Goal: Navigation & Orientation: Find specific page/section

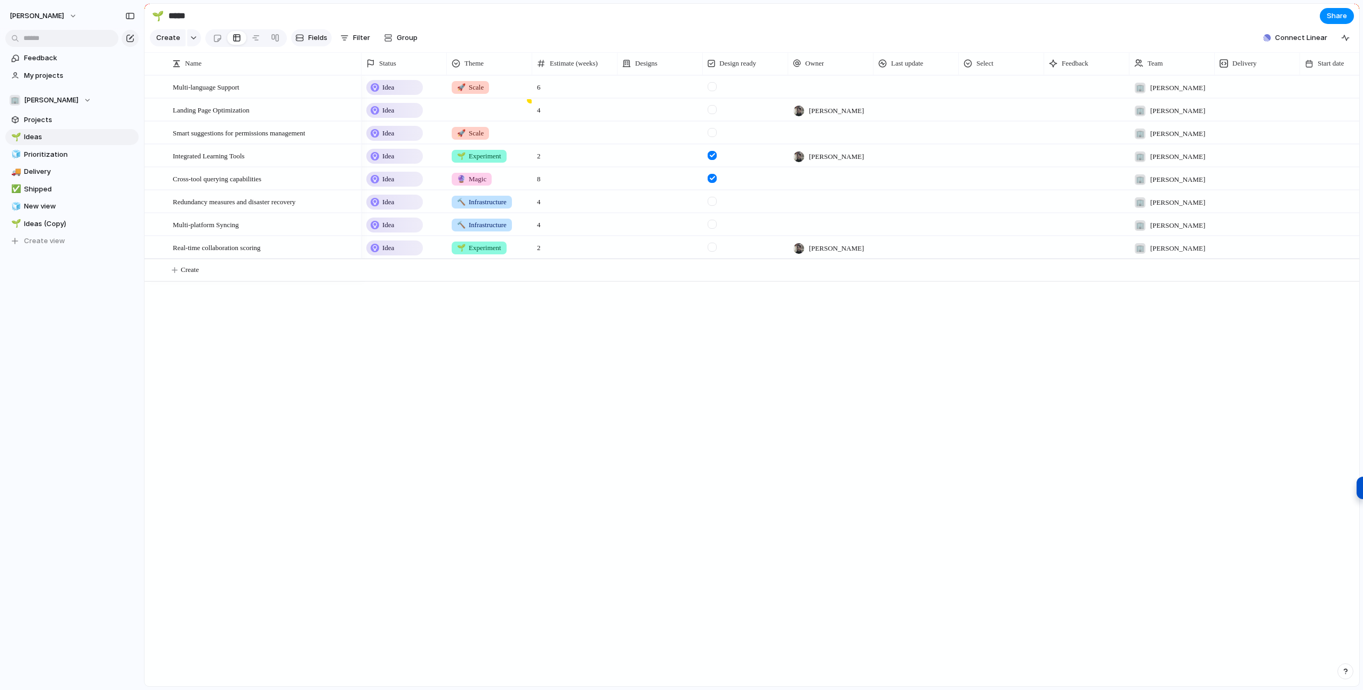
click at [311, 34] on span "Fields" at bounding box center [317, 38] width 19 height 11
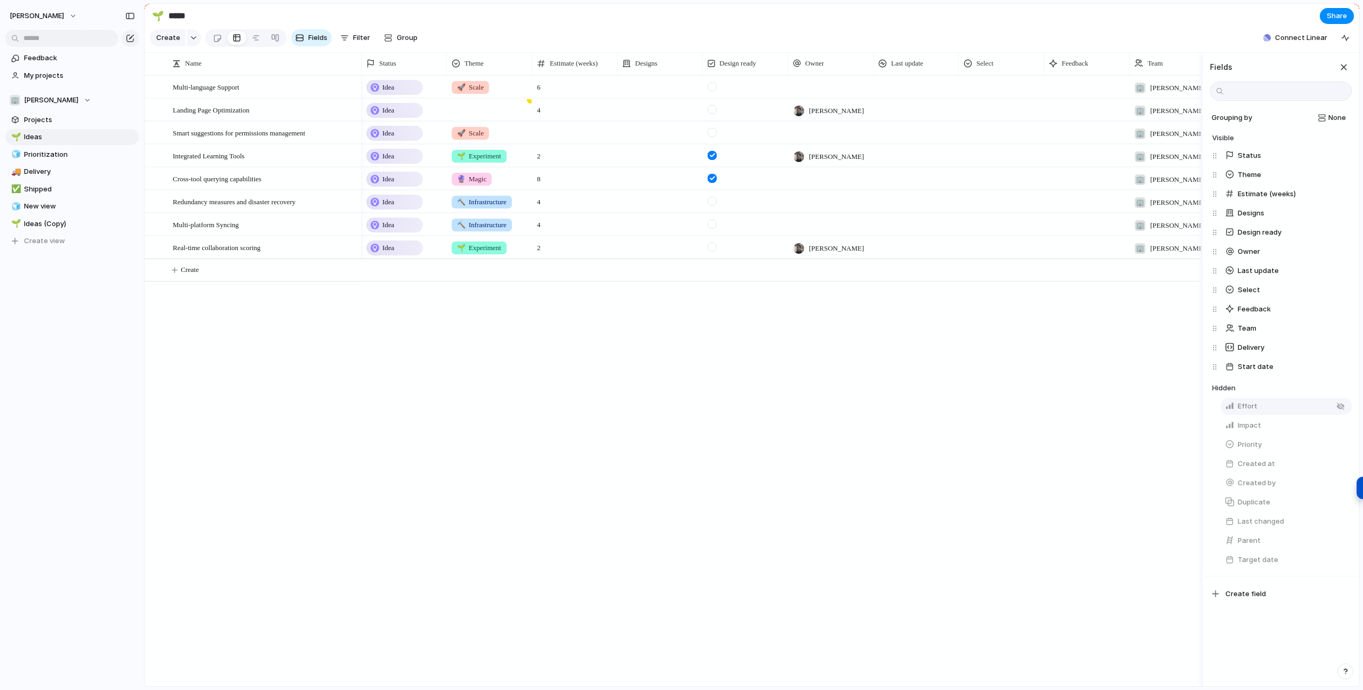
click at [1295, 406] on button "Effort" at bounding box center [1286, 406] width 131 height 17
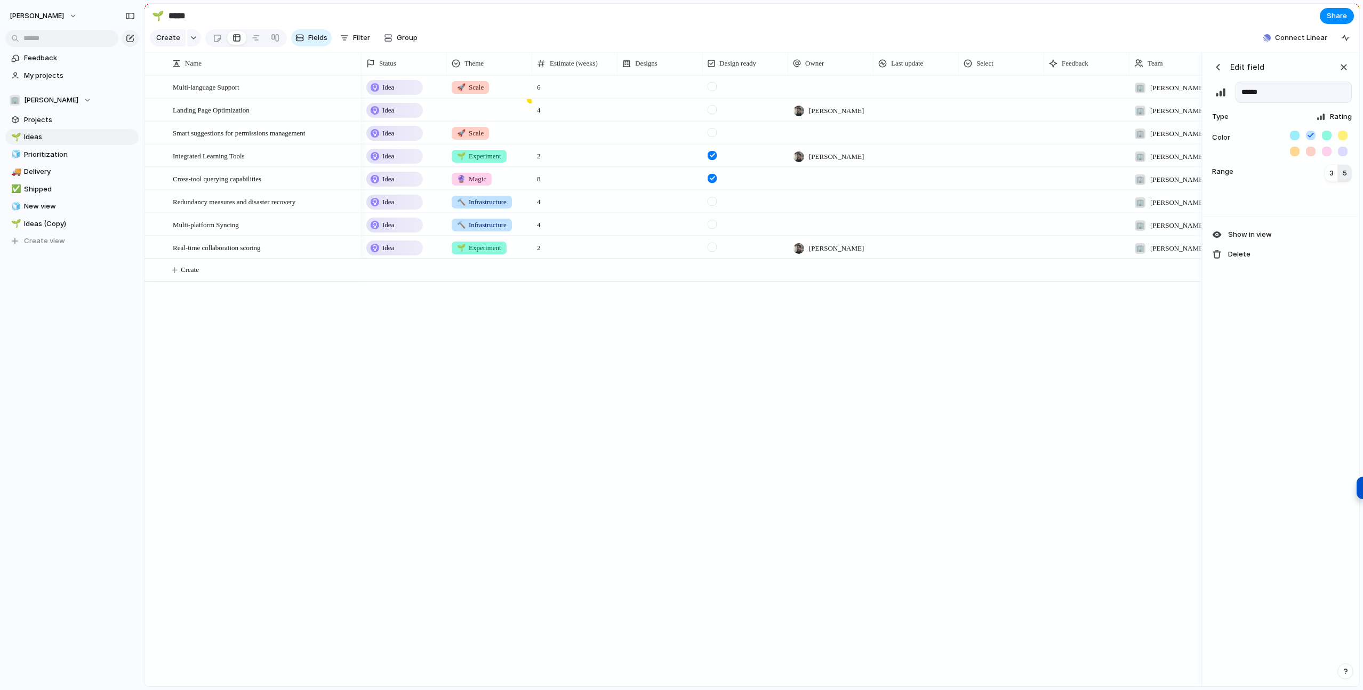
click at [1217, 67] on div "button" at bounding box center [1218, 67] width 11 height 11
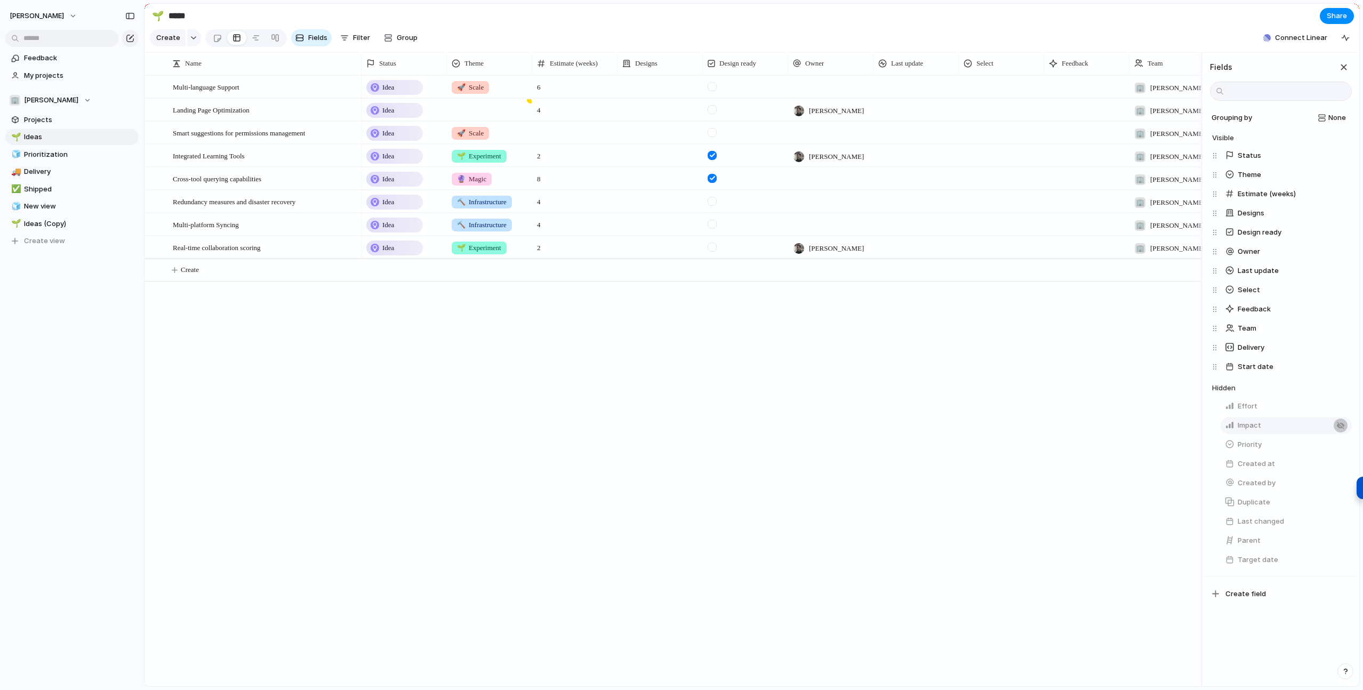
click at [1343, 426] on div "button" at bounding box center [1341, 425] width 9 height 9
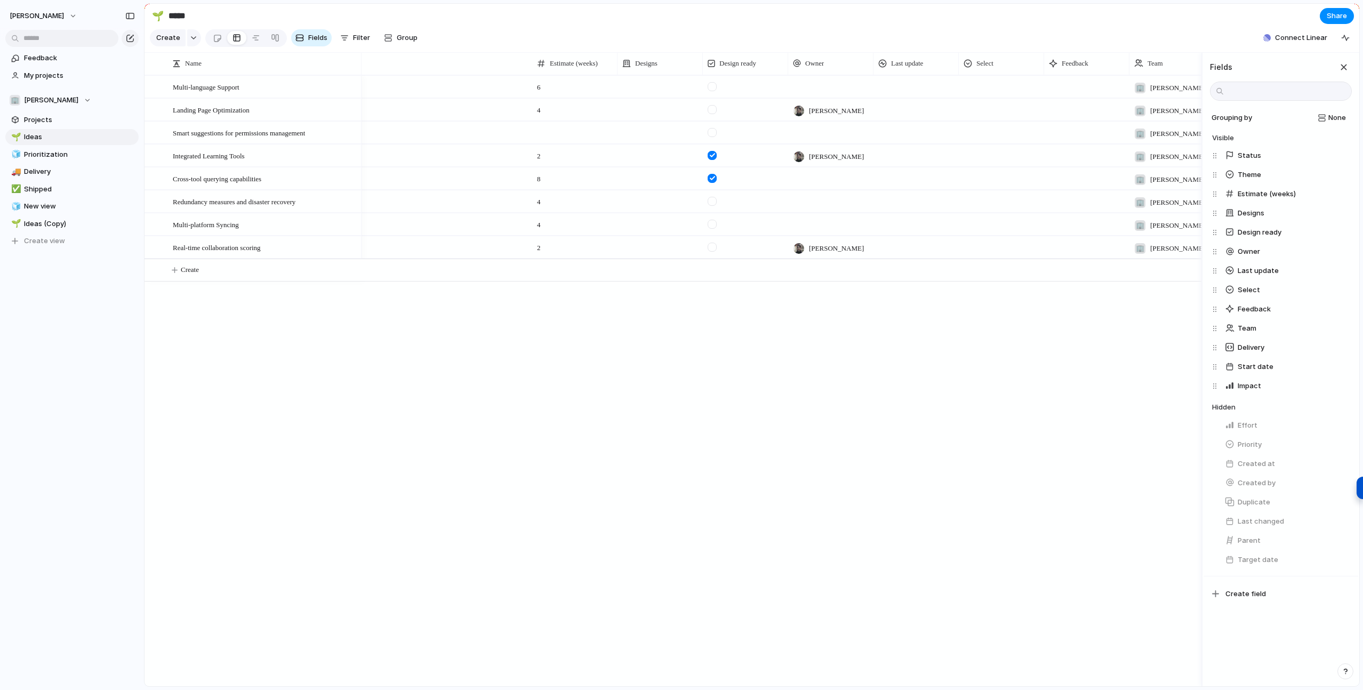
scroll to position [0, 296]
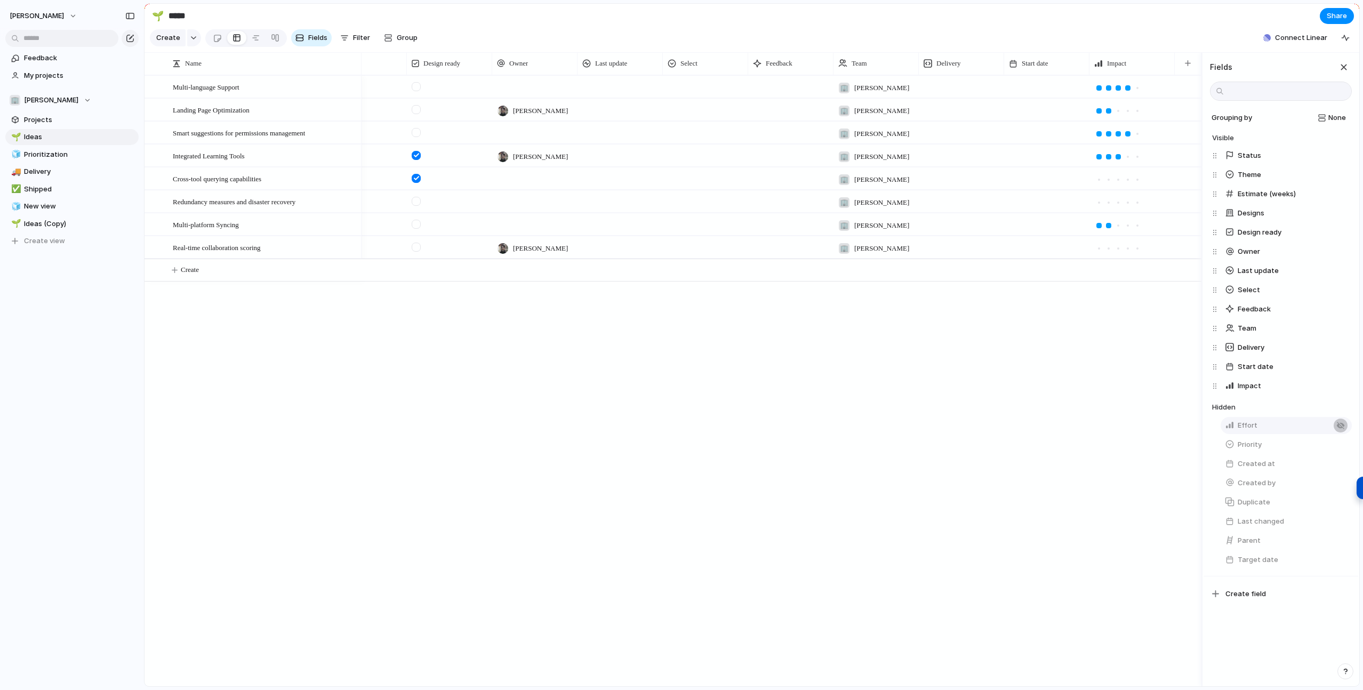
click at [1342, 426] on div "button" at bounding box center [1341, 425] width 9 height 9
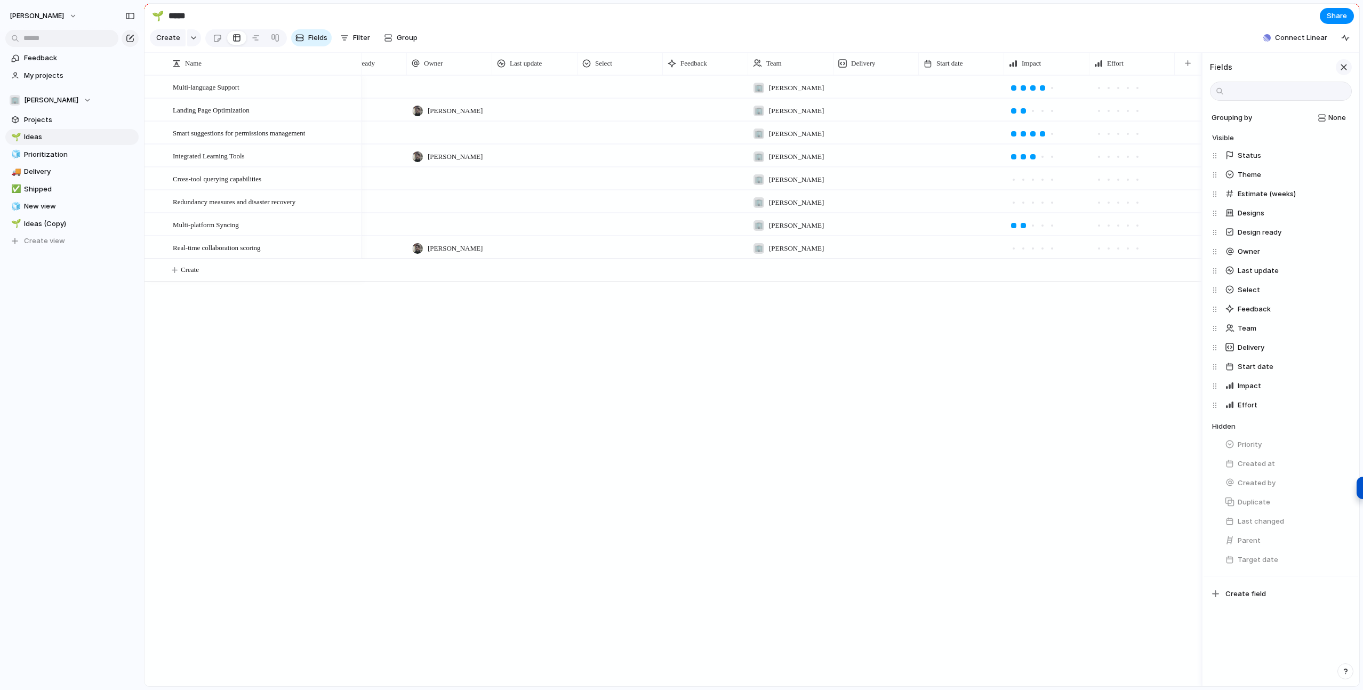
click at [1349, 65] on div "button" at bounding box center [1344, 67] width 12 height 12
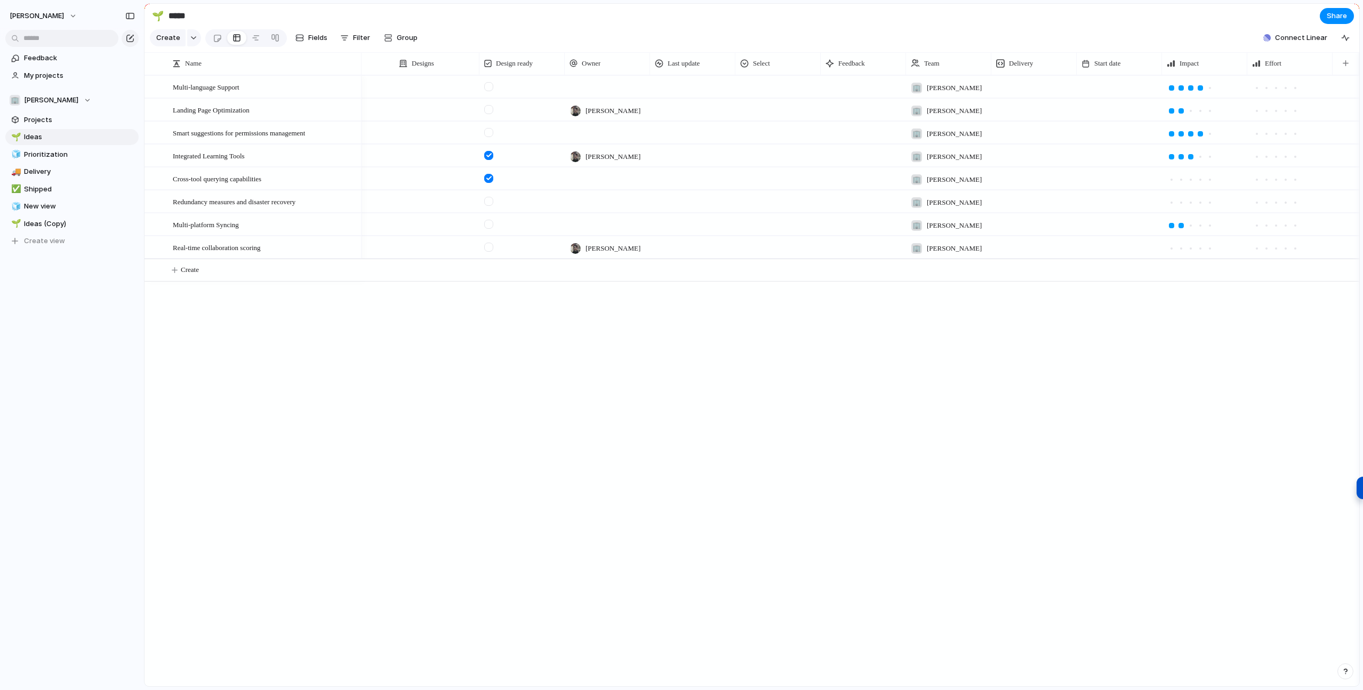
scroll to position [0, 223]
click at [951, 364] on div "6 🏢 [PERSON_NAME] 🚀 Scale 4 [PERSON_NAME] 🏢 [PERSON_NAME] 🏢 [PERSON_NAME] 🚀 Sca…" at bounding box center [861, 380] width 998 height 611
click at [376, 351] on div "6 🏢 [PERSON_NAME] 🚀 Scale 4 [PERSON_NAME] 🏢 [PERSON_NAME] 🏢 [PERSON_NAME] 🚀 Sca…" at bounding box center [861, 380] width 998 height 611
click at [311, 43] on button "Fields" at bounding box center [311, 37] width 41 height 17
click at [1149, 410] on div "🚀 Scale 6 🏢 [PERSON_NAME] 4 [PERSON_NAME] 🏢 [PERSON_NAME] 🚀 Scale 🏢 [PERSON_NAM…" at bounding box center [861, 380] width 998 height 611
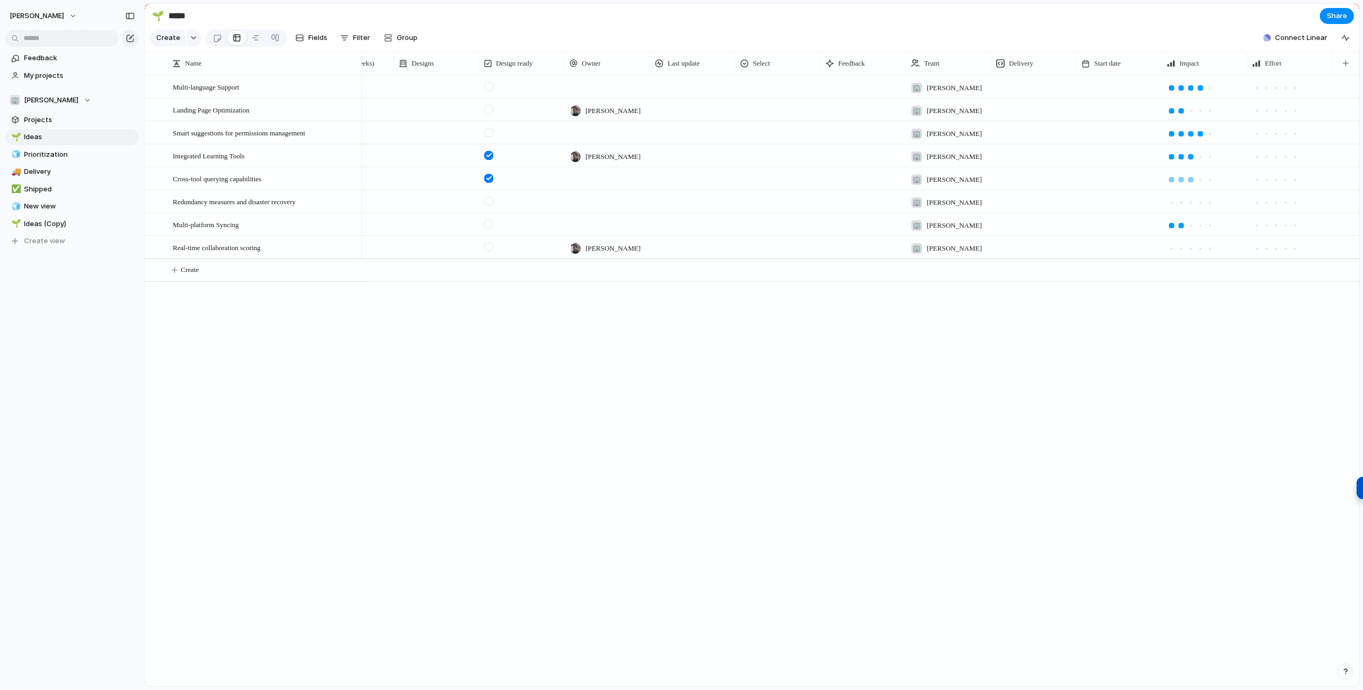
drag, startPoint x: 1189, startPoint y: 180, endPoint x: 1200, endPoint y: 180, distance: 10.1
click at [1190, 180] on div at bounding box center [1190, 179] width 5 height 5
click at [1202, 180] on div at bounding box center [1200, 179] width 5 height 5
click at [1200, 203] on div at bounding box center [1200, 202] width 5 height 5
drag, startPoint x: 1258, startPoint y: 201, endPoint x: 1275, endPoint y: 200, distance: 17.1
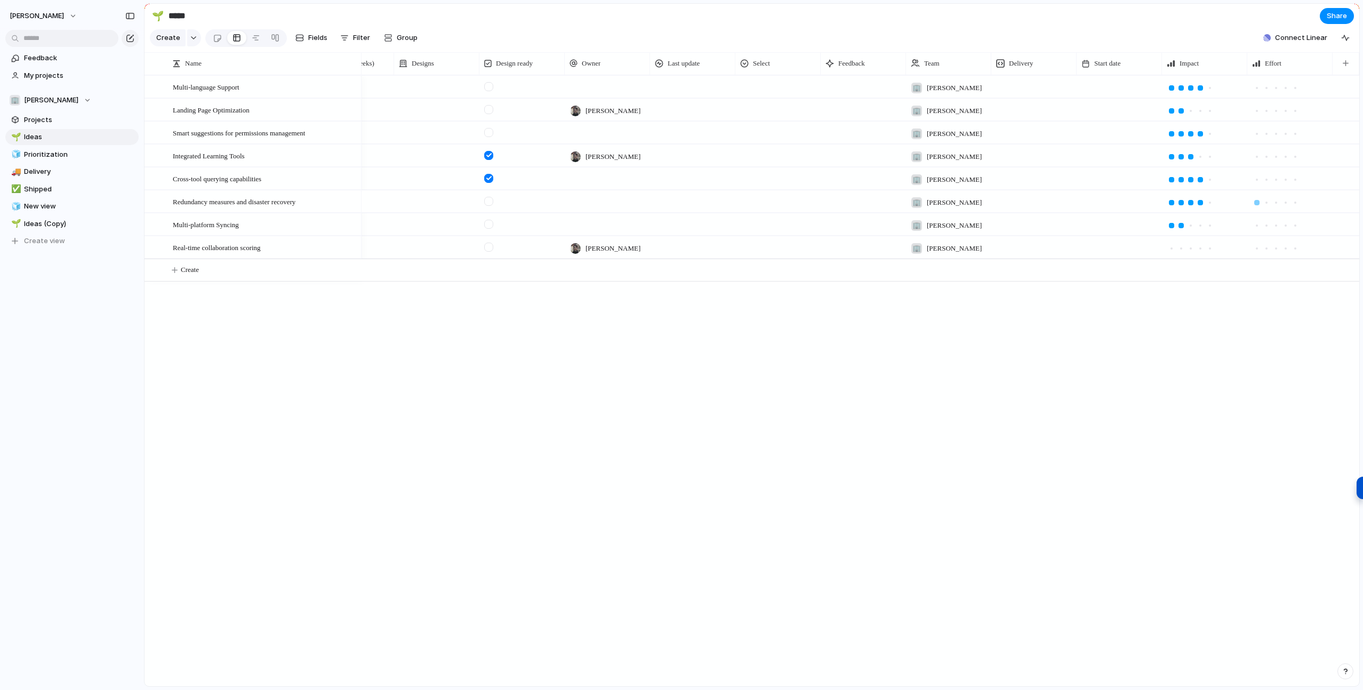
click at [1260, 202] on div at bounding box center [1257, 203] width 10 height 10
drag, startPoint x: 1279, startPoint y: 200, endPoint x: 1289, endPoint y: 201, distance: 10.1
click at [1280, 200] on div at bounding box center [1277, 203] width 10 height 10
click at [1289, 201] on div at bounding box center [1286, 203] width 10 height 10
drag, startPoint x: 1283, startPoint y: 223, endPoint x: 1261, endPoint y: 227, distance: 21.7
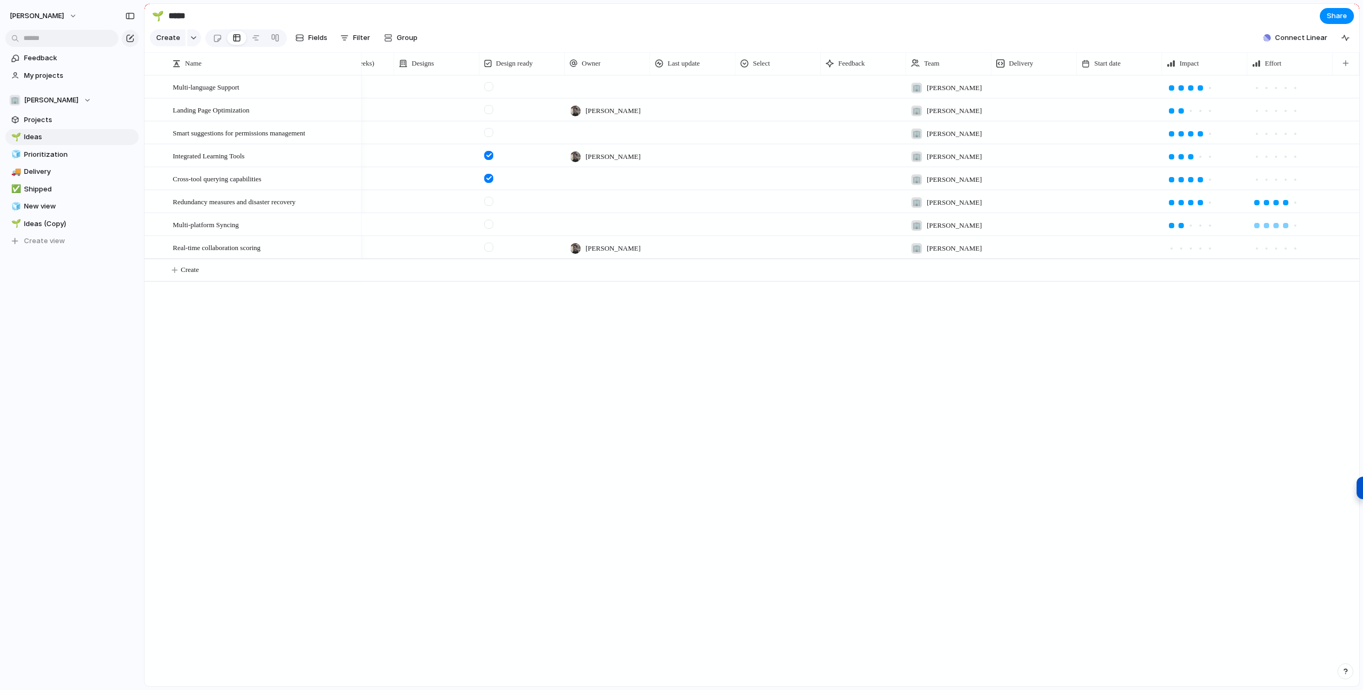
click at [1282, 223] on div at bounding box center [1286, 226] width 10 height 10
click at [1261, 135] on div at bounding box center [1276, 132] width 48 height 12
drag, startPoint x: 1283, startPoint y: 135, endPoint x: 1283, endPoint y: 126, distance: 9.6
click at [1283, 135] on div at bounding box center [1286, 134] width 10 height 10
click at [1297, 89] on div at bounding box center [1295, 87] width 5 height 5
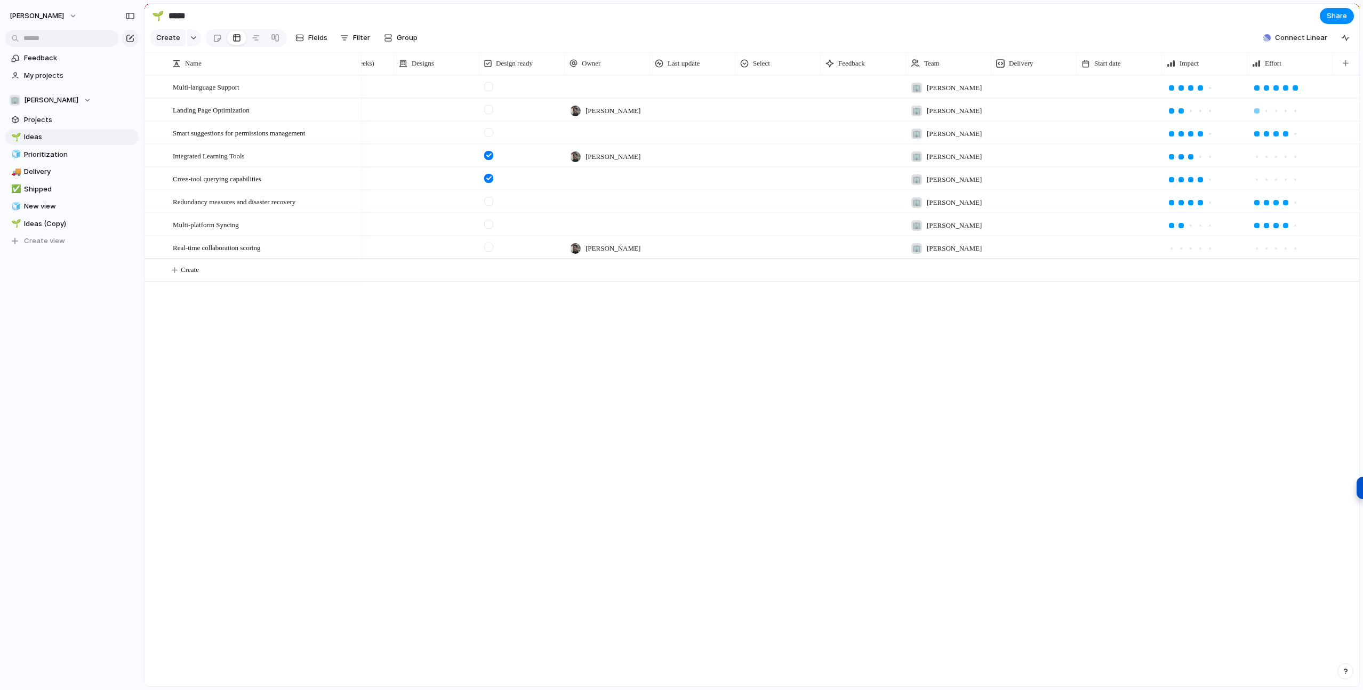
drag, startPoint x: 1255, startPoint y: 110, endPoint x: 1266, endPoint y: 111, distance: 10.7
click at [1256, 110] on div at bounding box center [1257, 110] width 5 height 5
click at [1266, 110] on div at bounding box center [1266, 110] width 5 height 5
drag, startPoint x: 1271, startPoint y: 181, endPoint x: 1284, endPoint y: 180, distance: 14.0
click at [1271, 181] on div at bounding box center [1267, 180] width 10 height 10
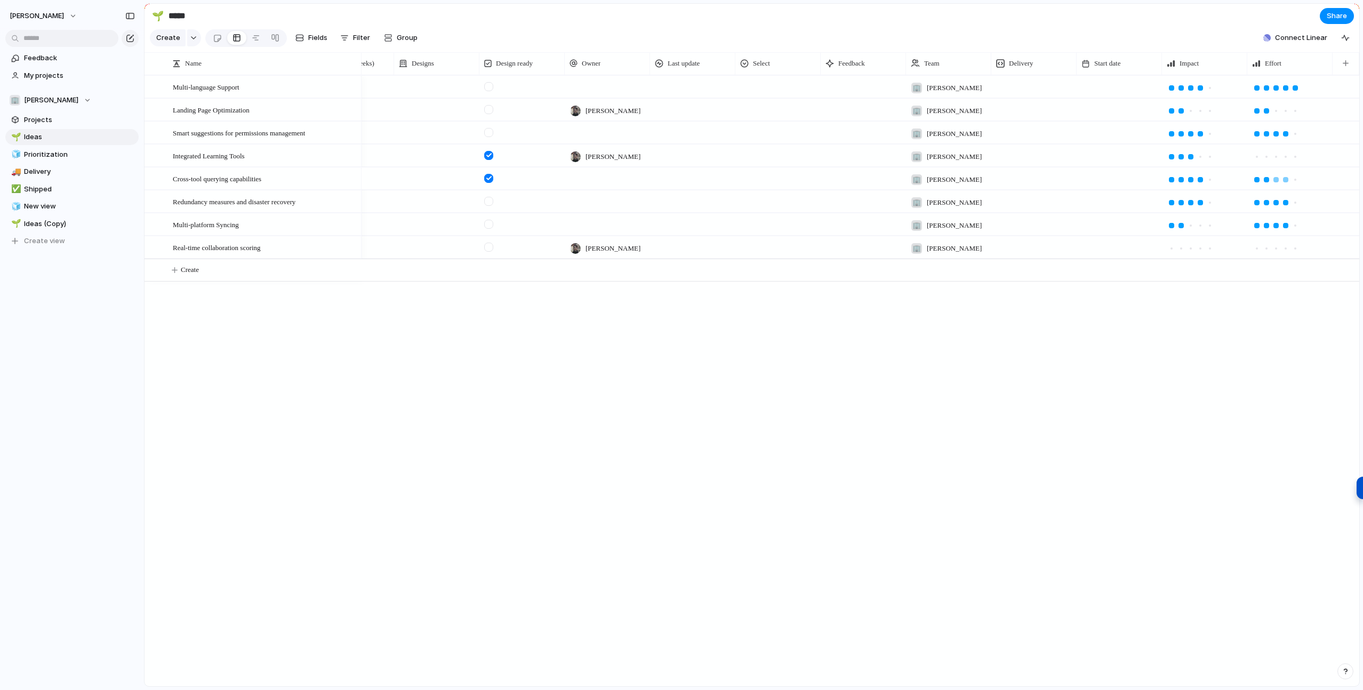
click at [1284, 180] on div at bounding box center [1285, 179] width 5 height 5
click at [1282, 156] on div at bounding box center [1286, 157] width 10 height 10
click at [1277, 247] on div at bounding box center [1276, 248] width 5 height 5
click at [1201, 249] on div at bounding box center [1200, 248] width 5 height 5
click at [402, 38] on span "Group" at bounding box center [407, 38] width 21 height 11
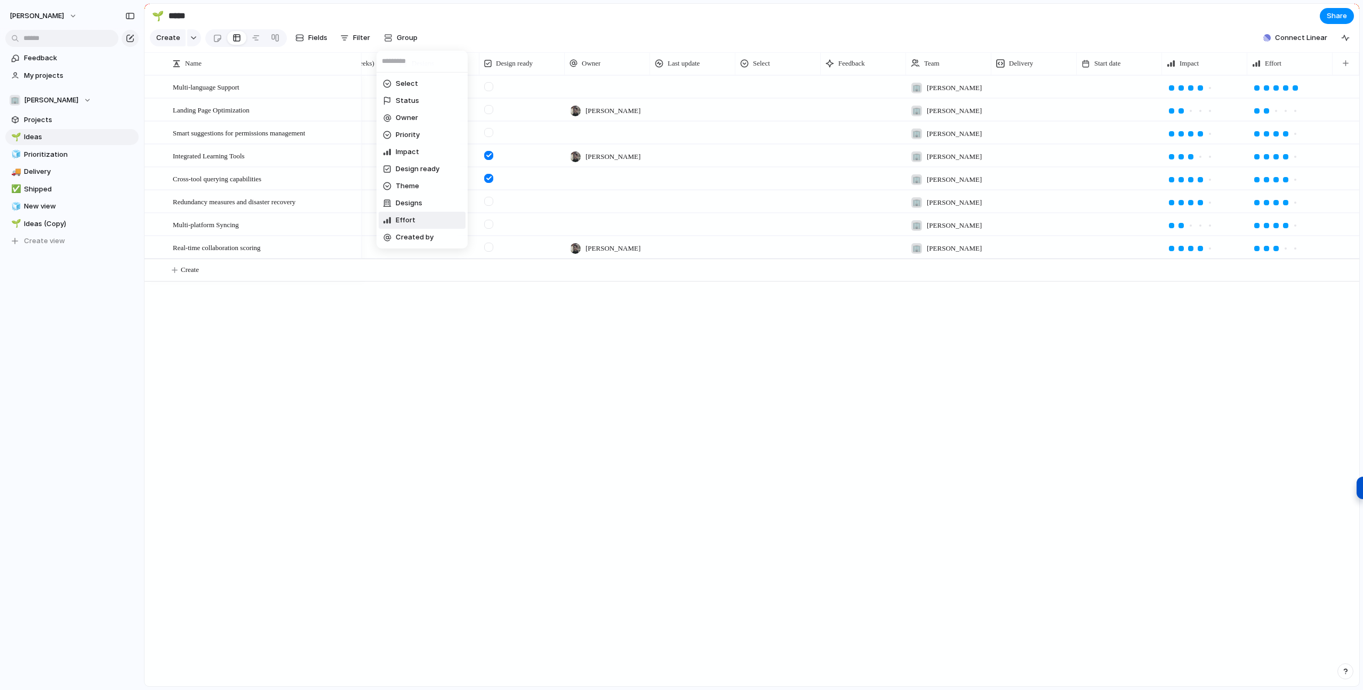
click at [415, 218] on li "Effort" at bounding box center [422, 220] width 87 height 17
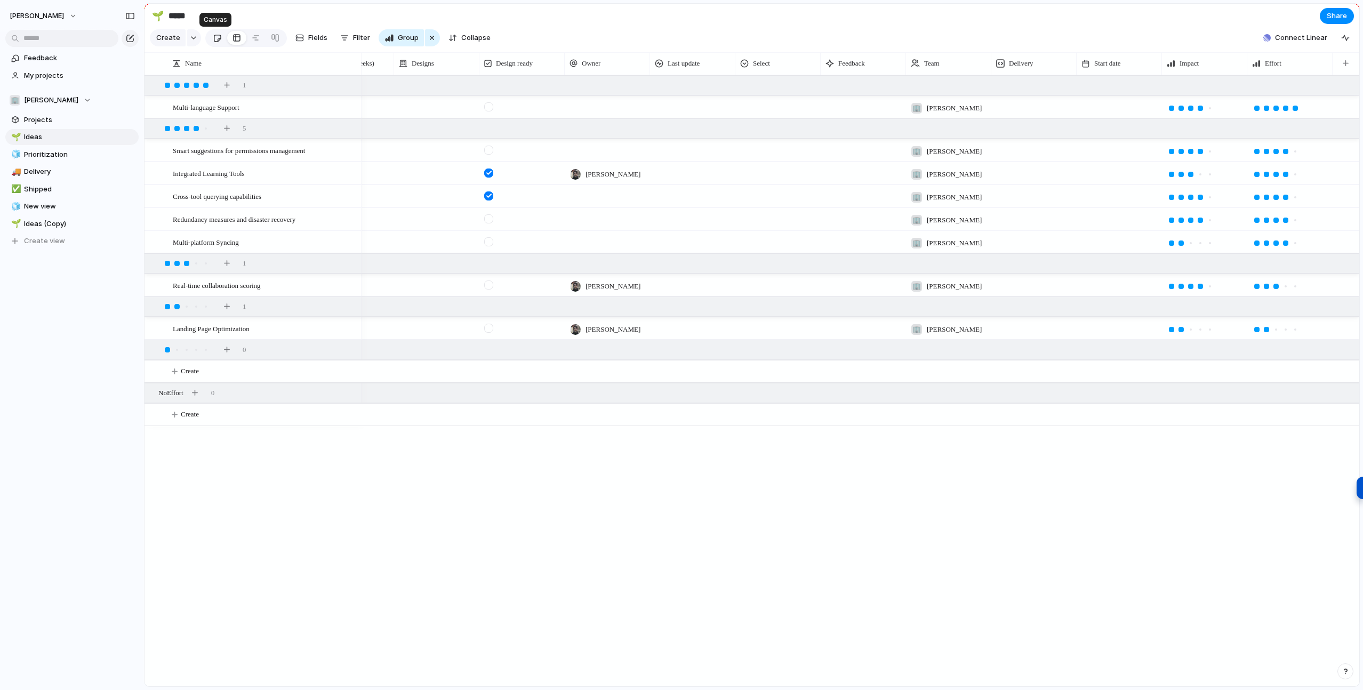
click at [215, 38] on div at bounding box center [217, 38] width 9 height 18
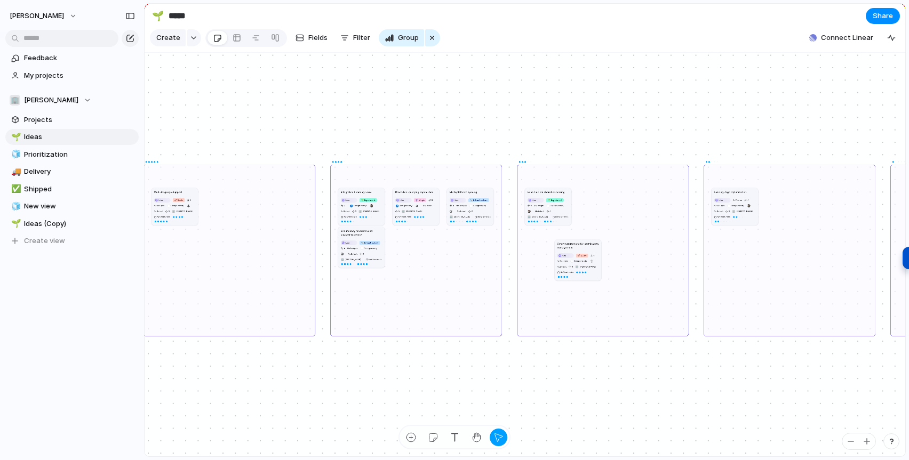
drag, startPoint x: 411, startPoint y: 249, endPoint x: 573, endPoint y: 261, distance: 162.6
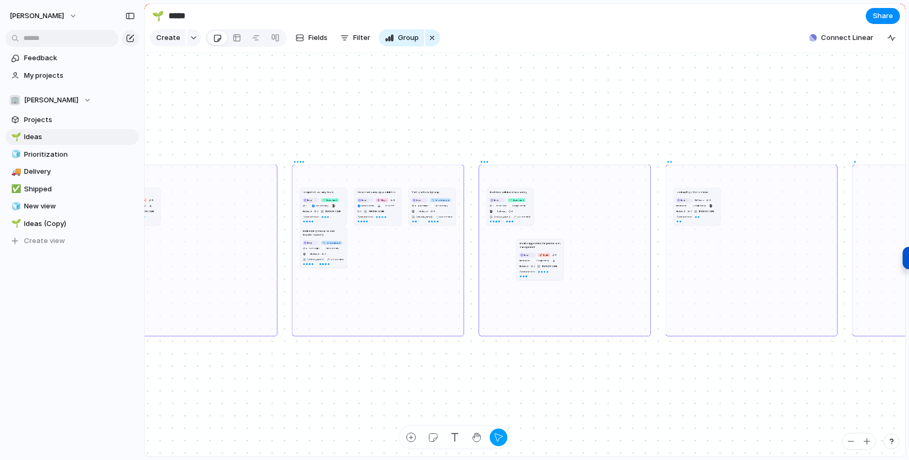
click at [556, 296] on div at bounding box center [564, 250] width 172 height 172
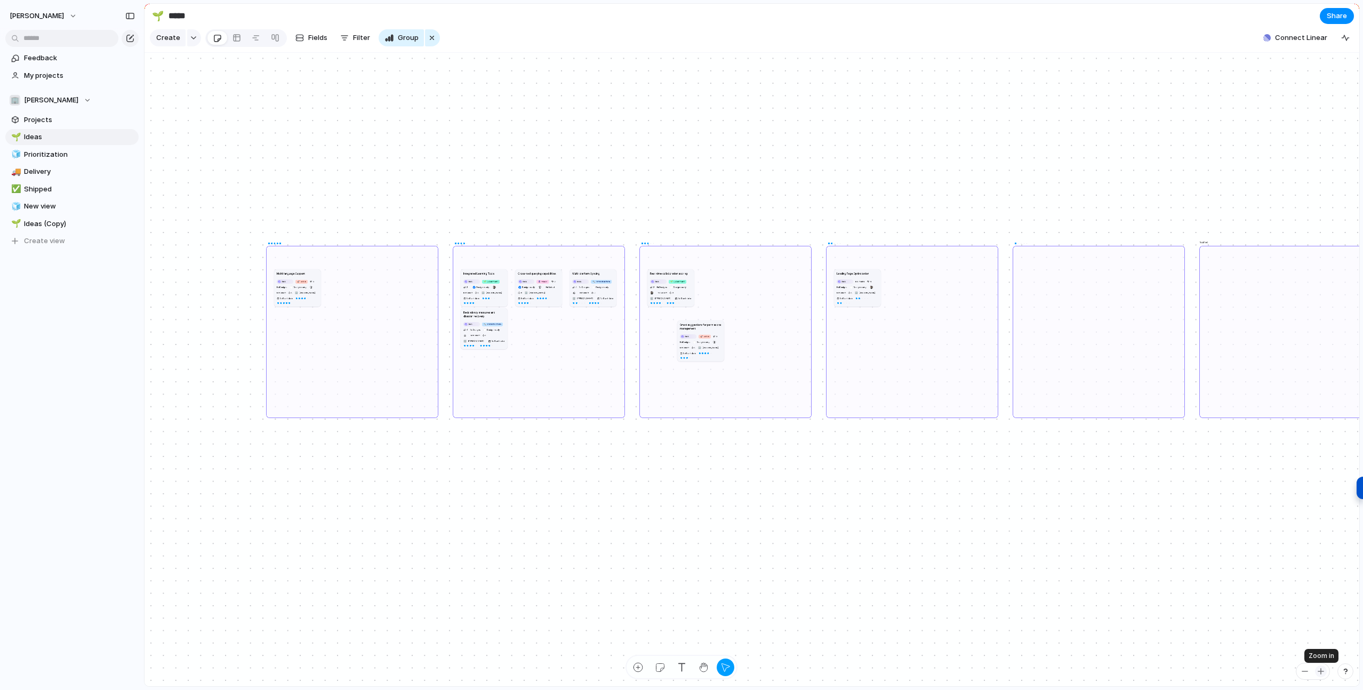
click at [1321, 671] on div "button" at bounding box center [1321, 671] width 9 height 9
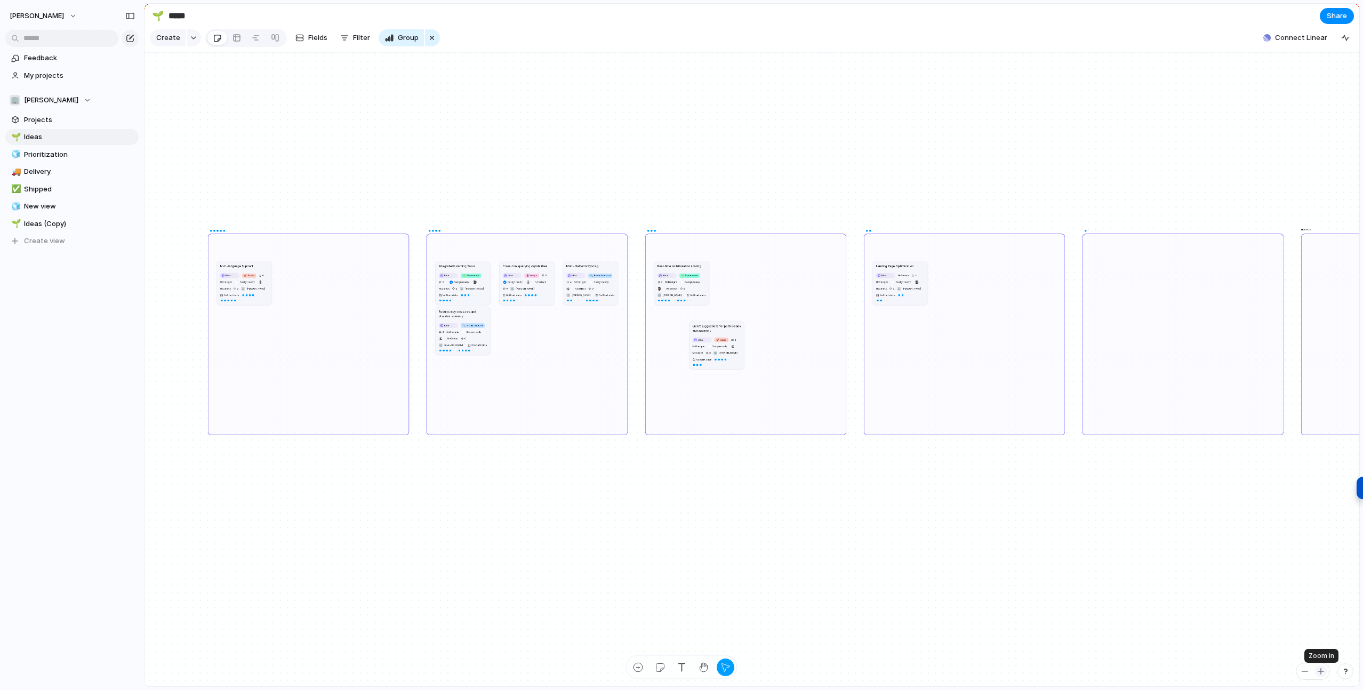
click at [1322, 671] on div "button" at bounding box center [1321, 671] width 9 height 9
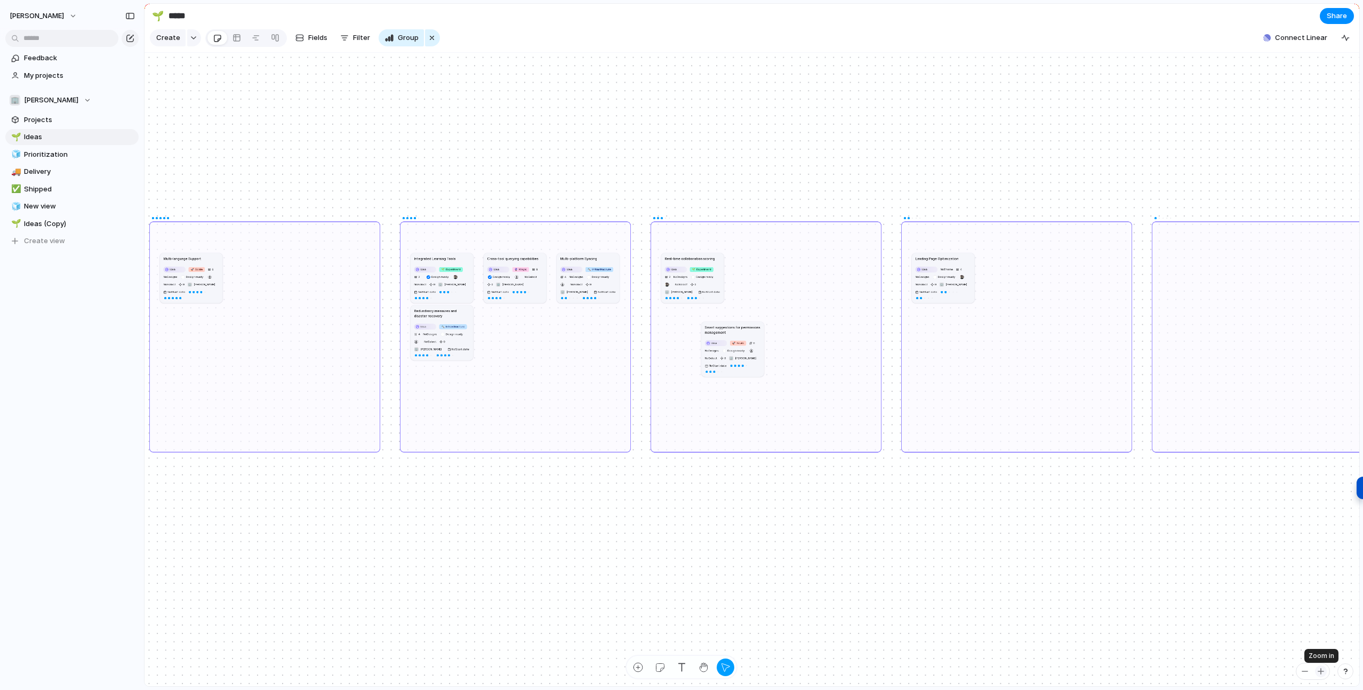
click at [1322, 671] on div "button" at bounding box center [1321, 671] width 9 height 9
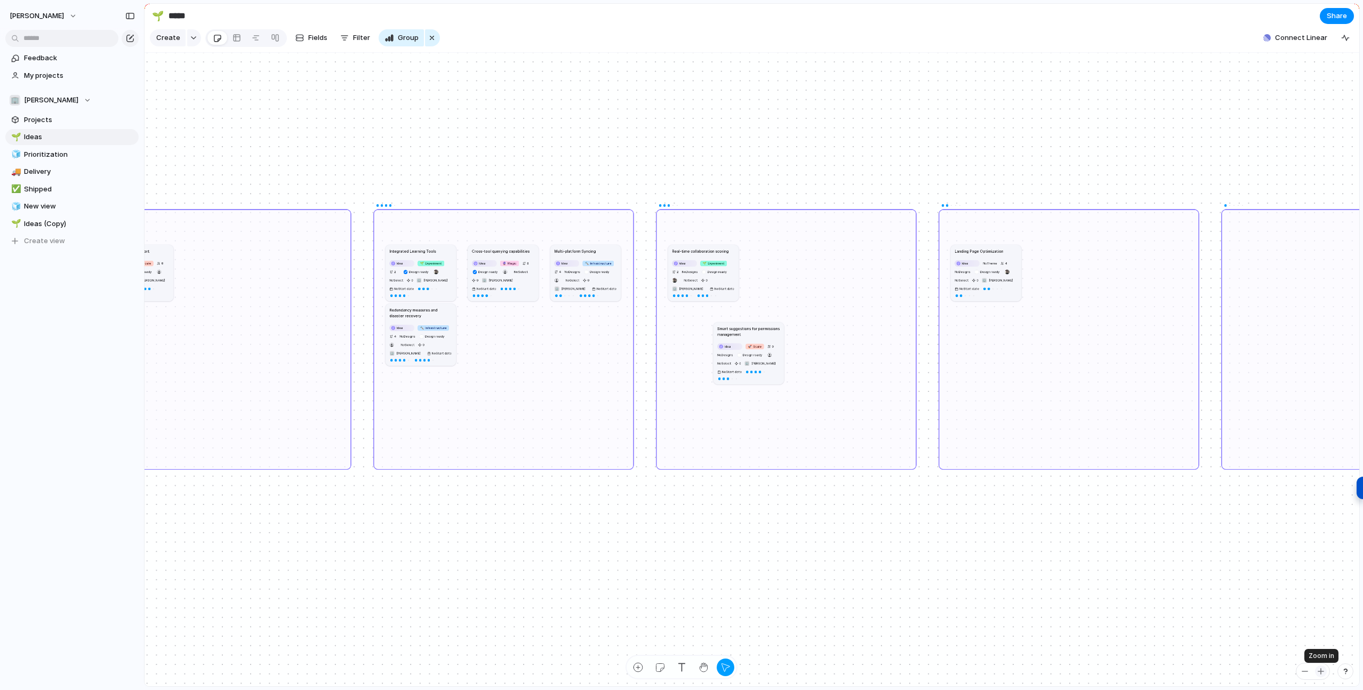
click at [1322, 671] on div "button" at bounding box center [1321, 671] width 9 height 9
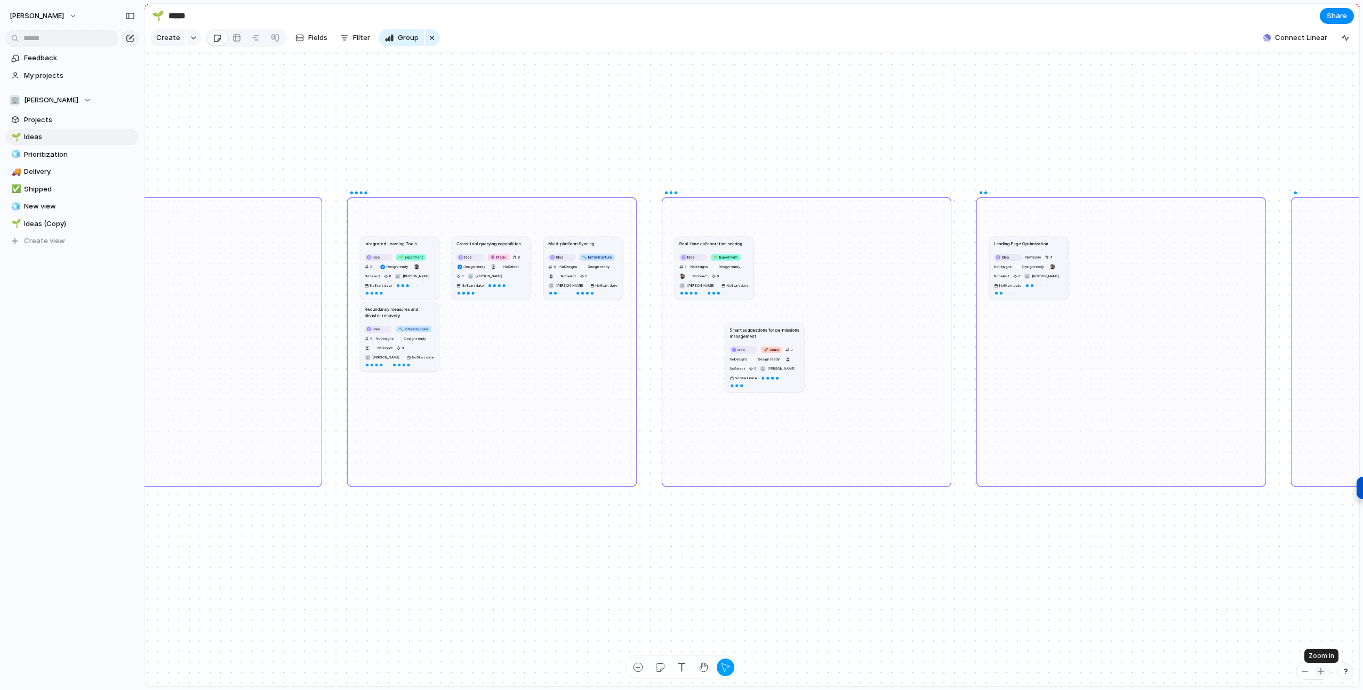
click at [1322, 671] on div "button" at bounding box center [1321, 671] width 9 height 9
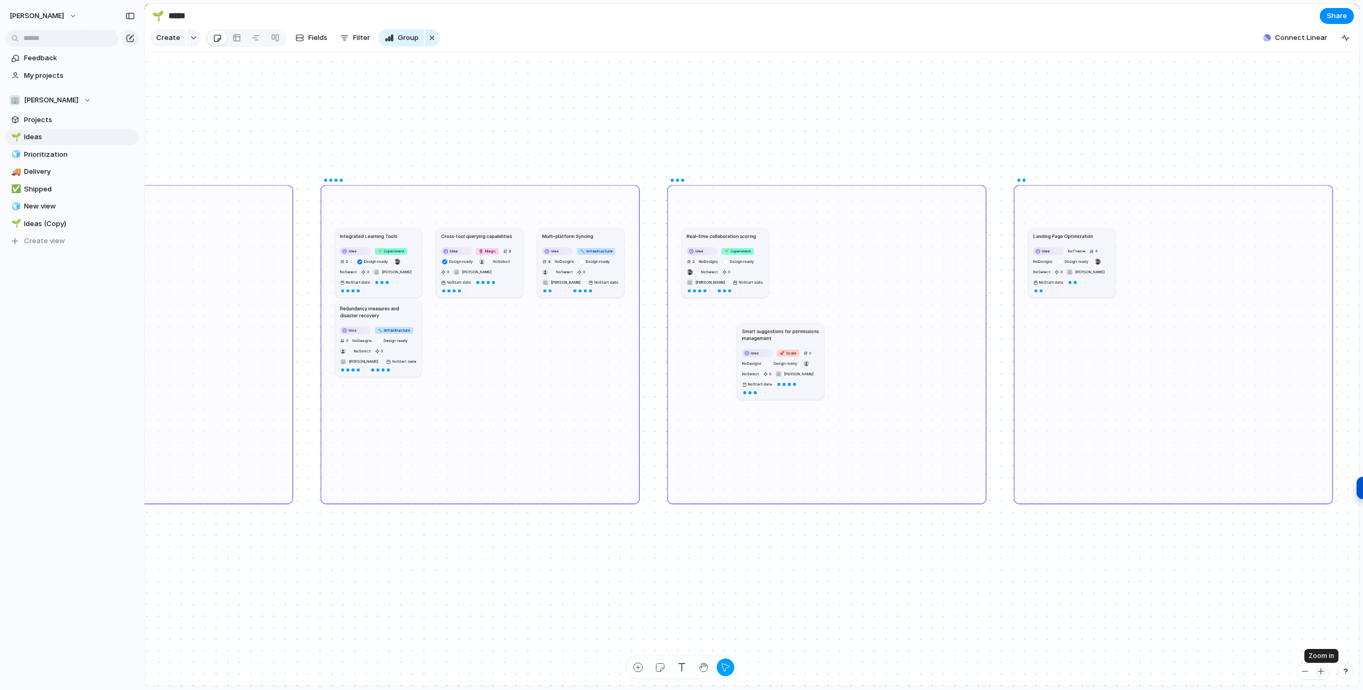
click at [1322, 671] on div "button" at bounding box center [1321, 671] width 9 height 9
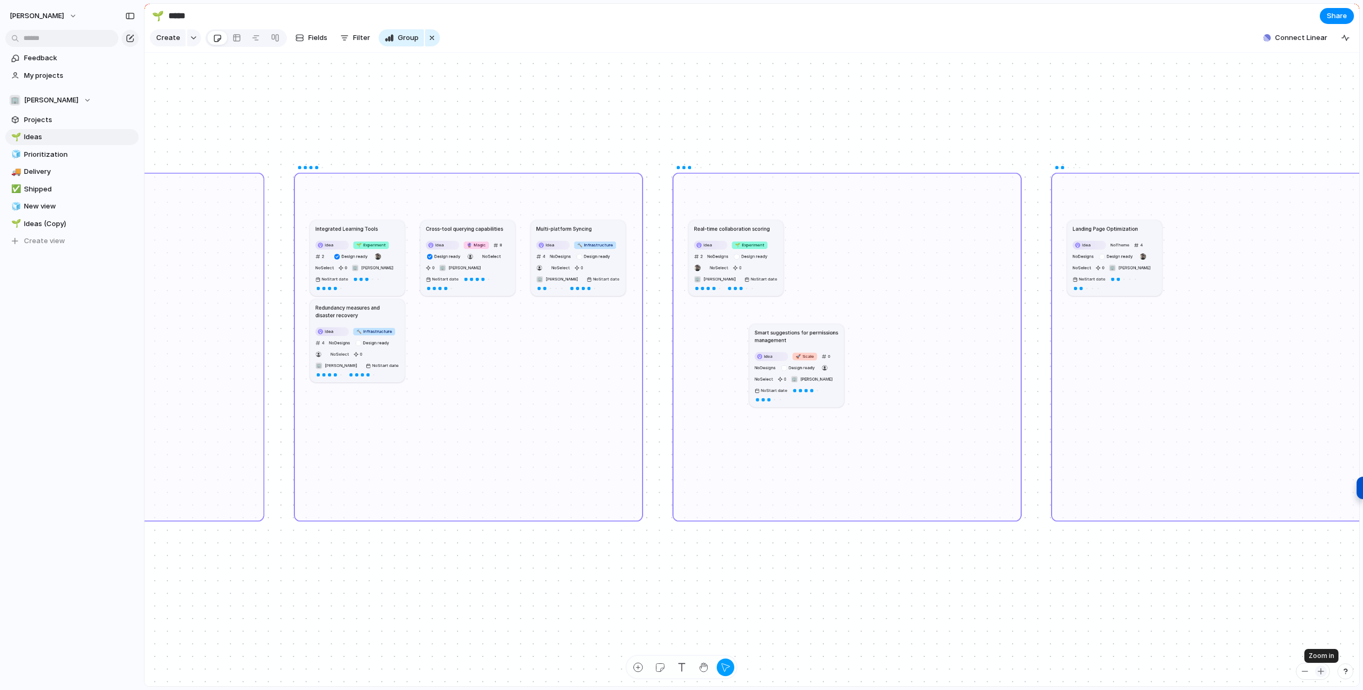
click at [1322, 671] on div "button" at bounding box center [1321, 671] width 9 height 9
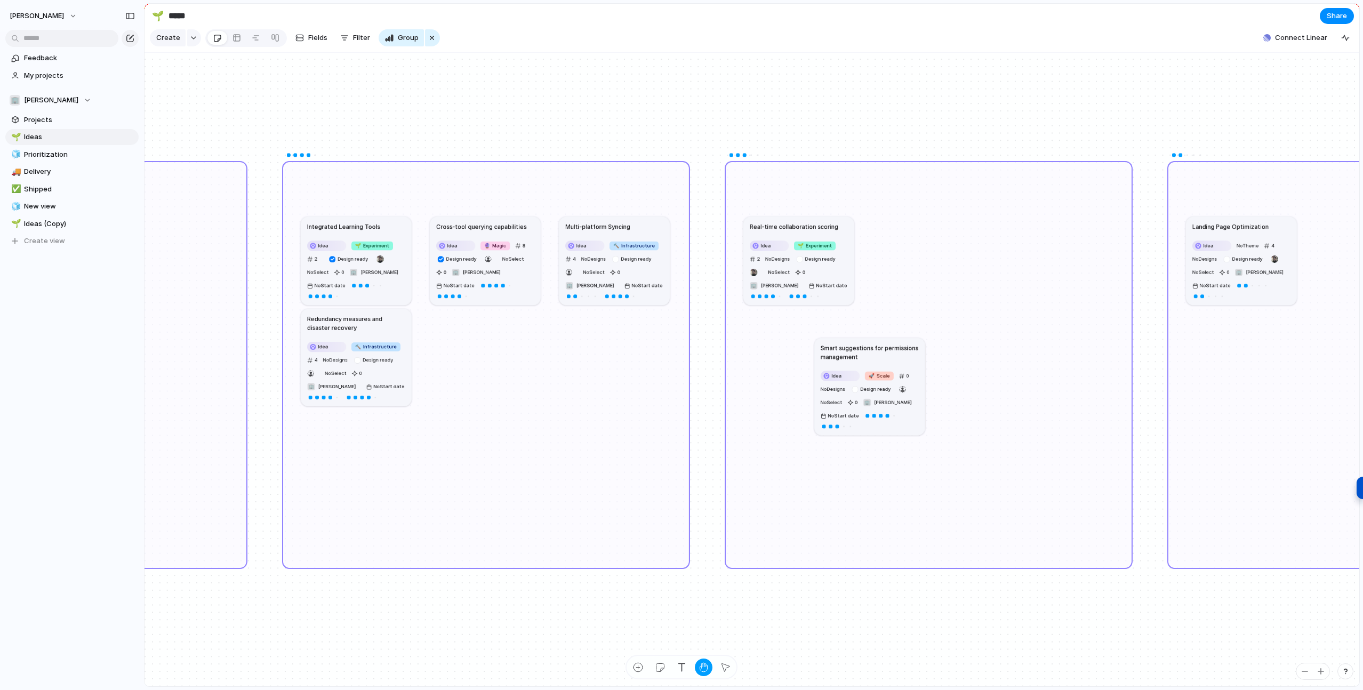
drag, startPoint x: 814, startPoint y: 600, endPoint x: 857, endPoint y: 587, distance: 43.9
click at [856, 612] on div "No Effort Integrated Learning Tools Idea 🌱 Experiment 2 Design ready No Select …" at bounding box center [752, 370] width 1215 height 634
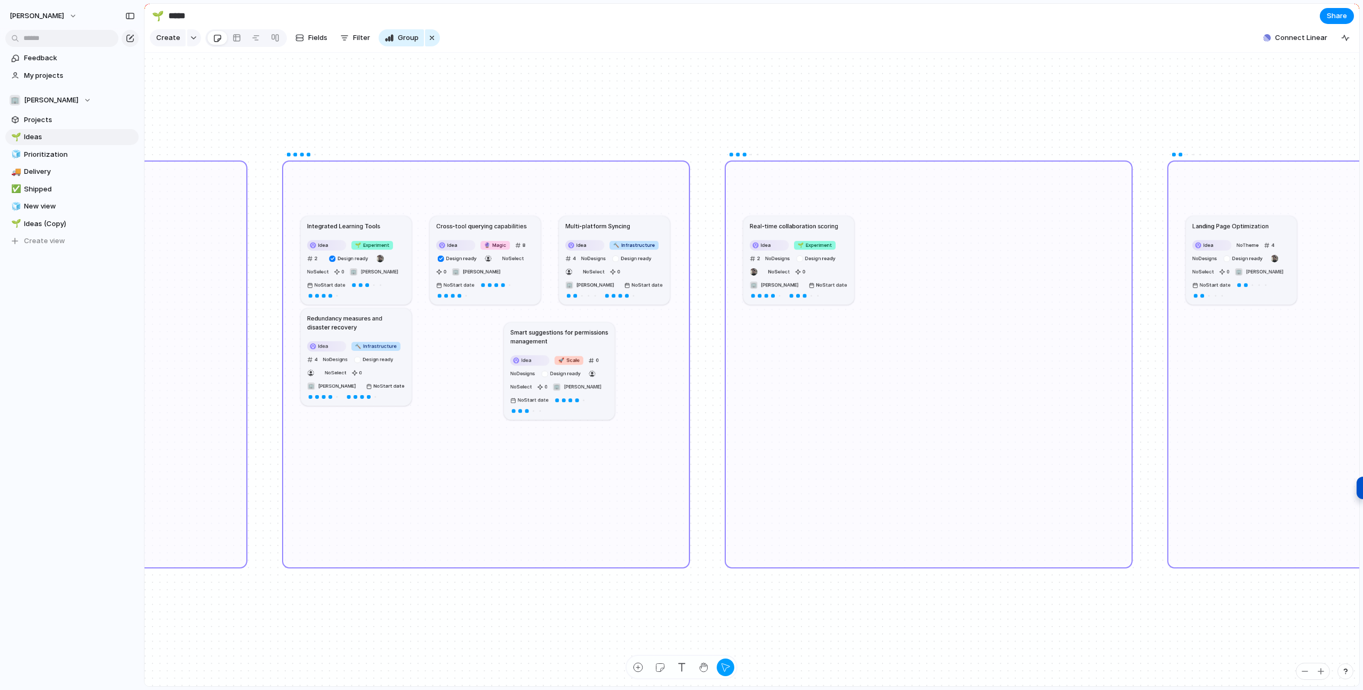
drag, startPoint x: 865, startPoint y: 402, endPoint x: 554, endPoint y: 387, distance: 311.9
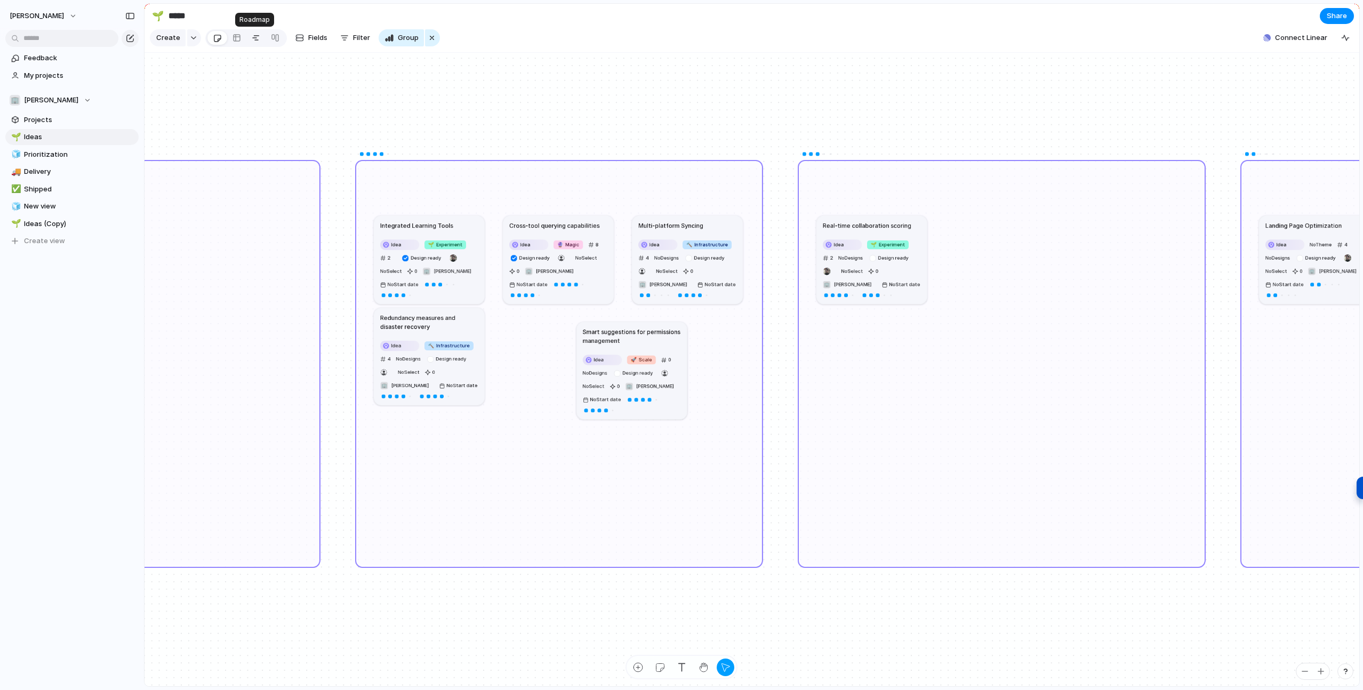
click at [252, 37] on div at bounding box center [256, 37] width 9 height 17
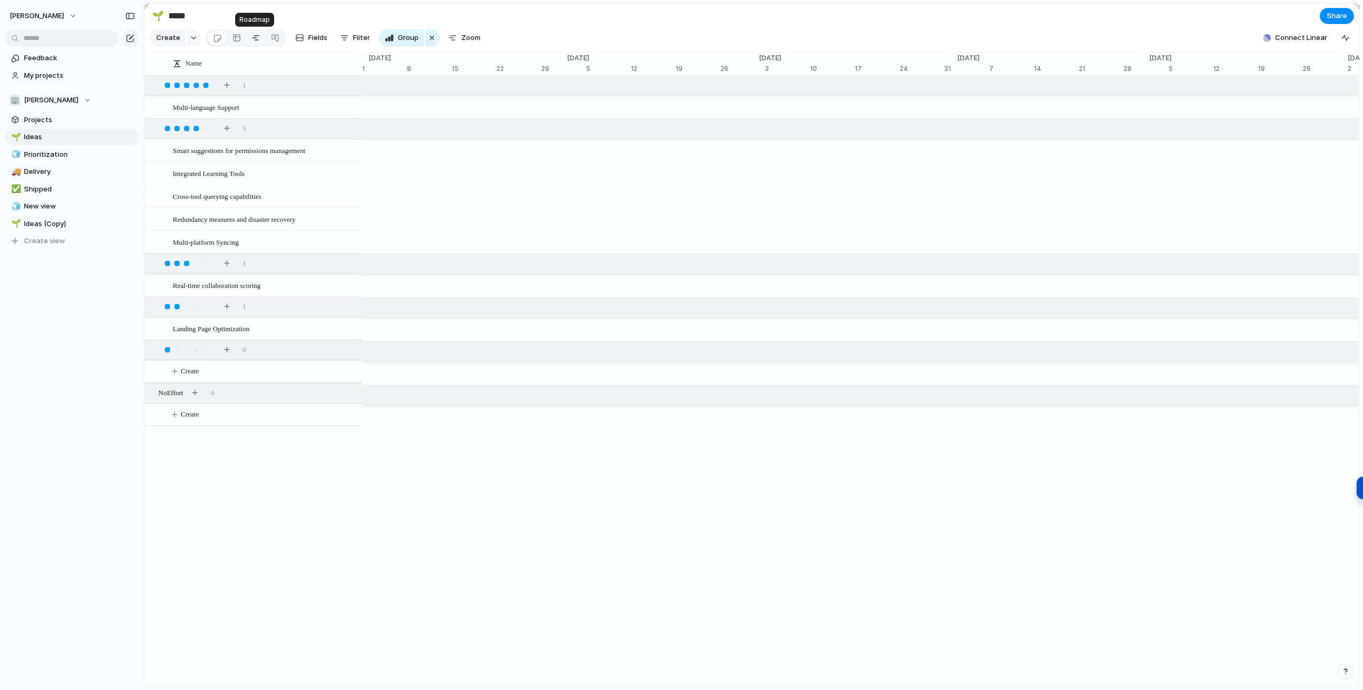
scroll to position [0, 41]
click at [236, 39] on div at bounding box center [237, 37] width 9 height 17
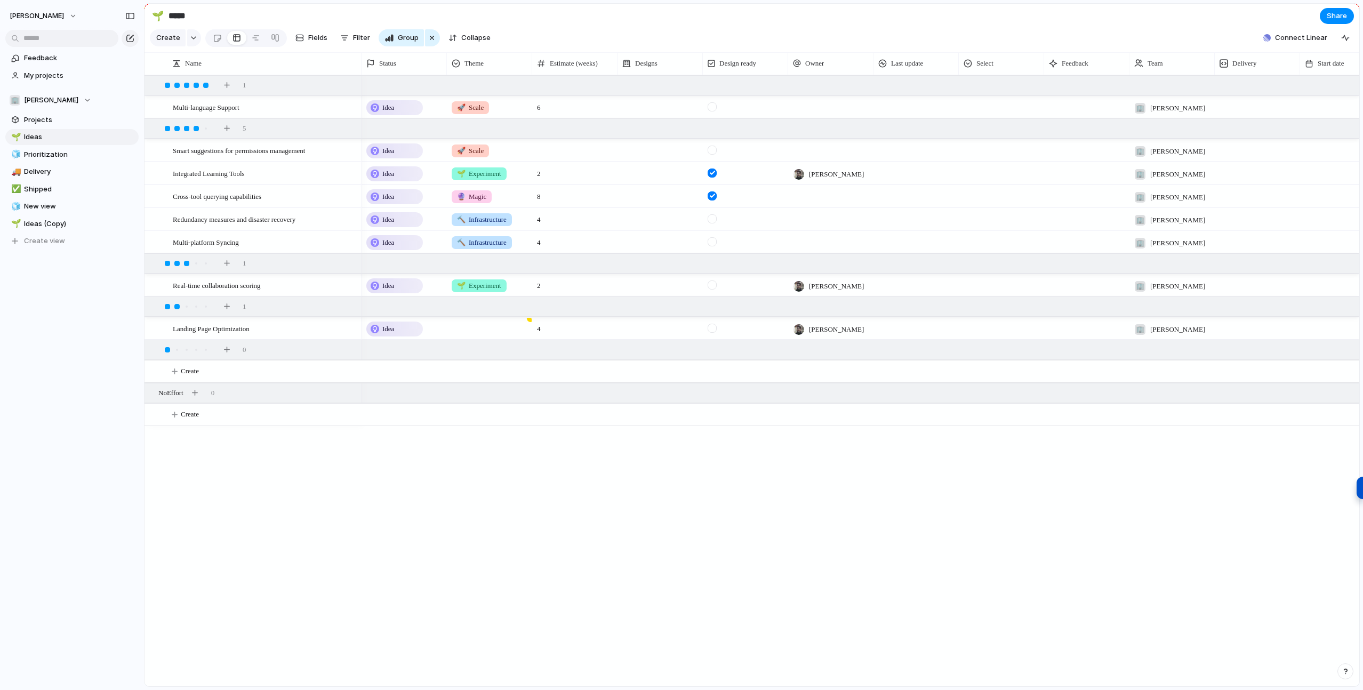
scroll to position [0, 223]
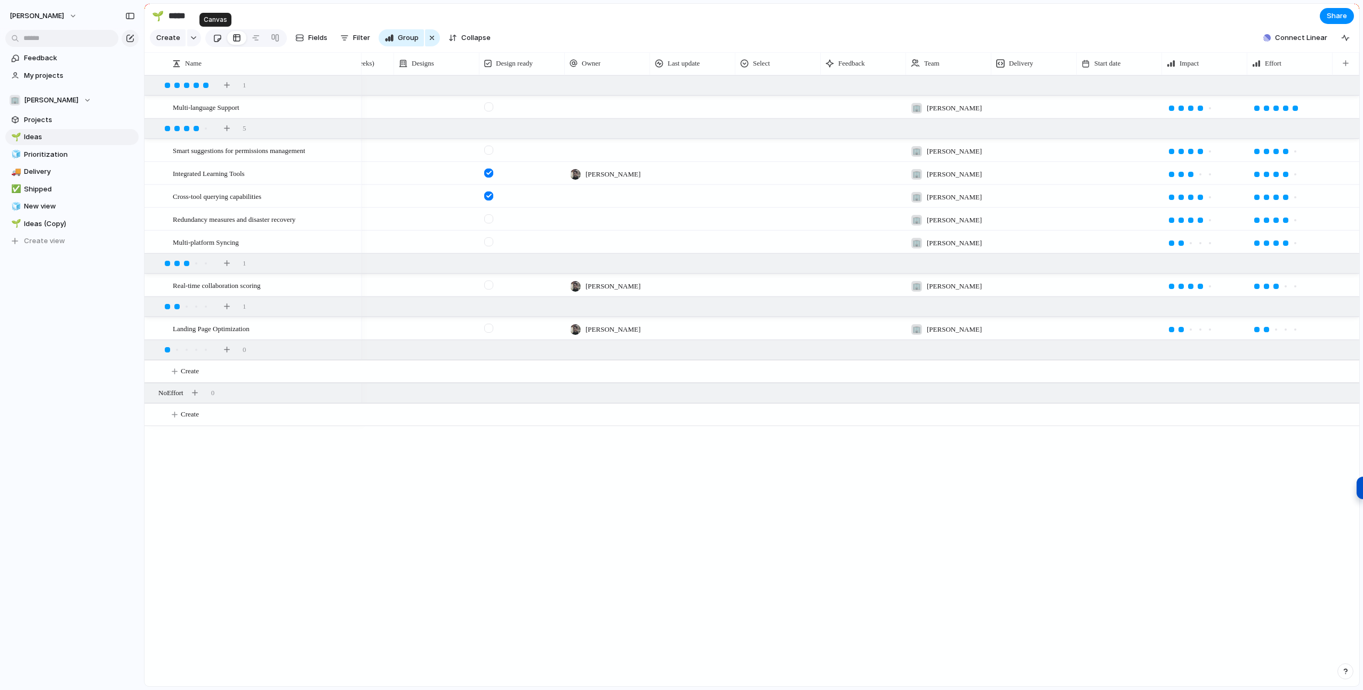
click at [216, 39] on div at bounding box center [217, 38] width 9 height 18
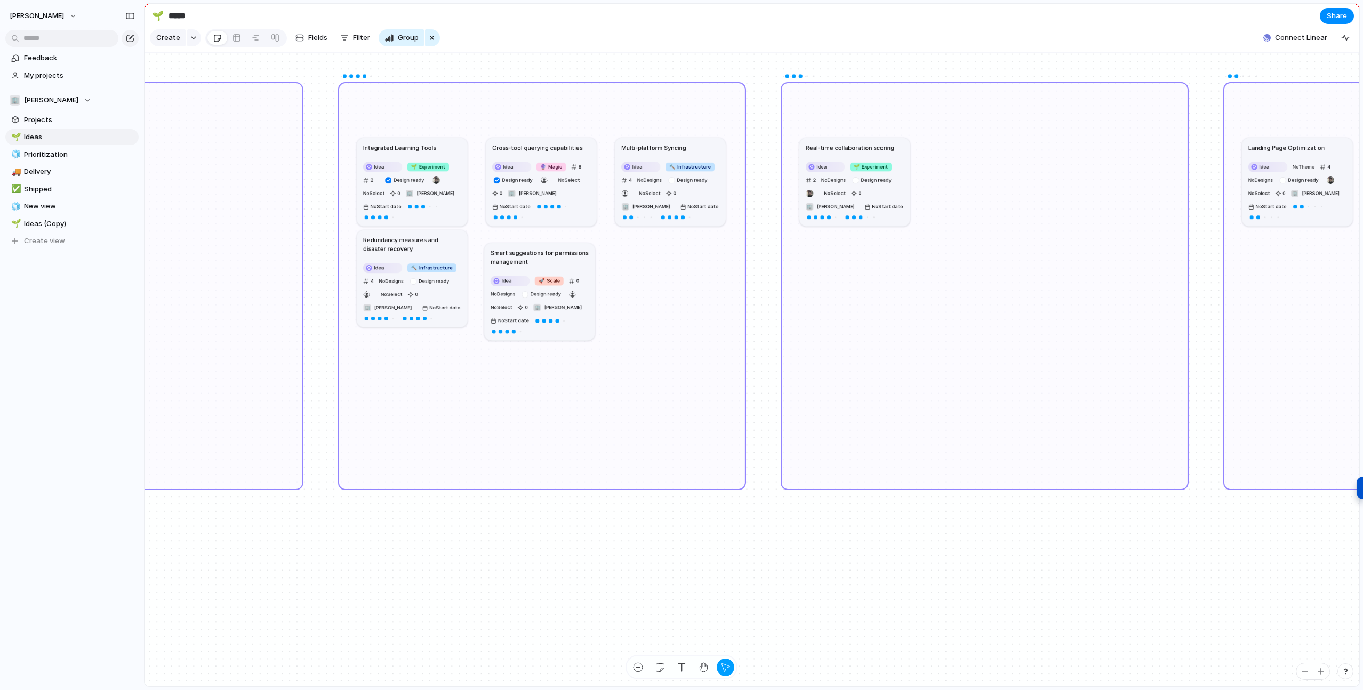
drag, startPoint x: 644, startPoint y: 261, endPoint x: 571, endPoint y: 259, distance: 73.6
click at [571, 259] on h1 "Smart suggestions for permissions management" at bounding box center [540, 258] width 98 height 18
drag, startPoint x: 575, startPoint y: 259, endPoint x: 589, endPoint y: 274, distance: 20.8
click at [589, 274] on h1 "Smart suggestions for permissions management" at bounding box center [554, 273] width 98 height 18
drag, startPoint x: 597, startPoint y: 338, endPoint x: 587, endPoint y: 338, distance: 10.1
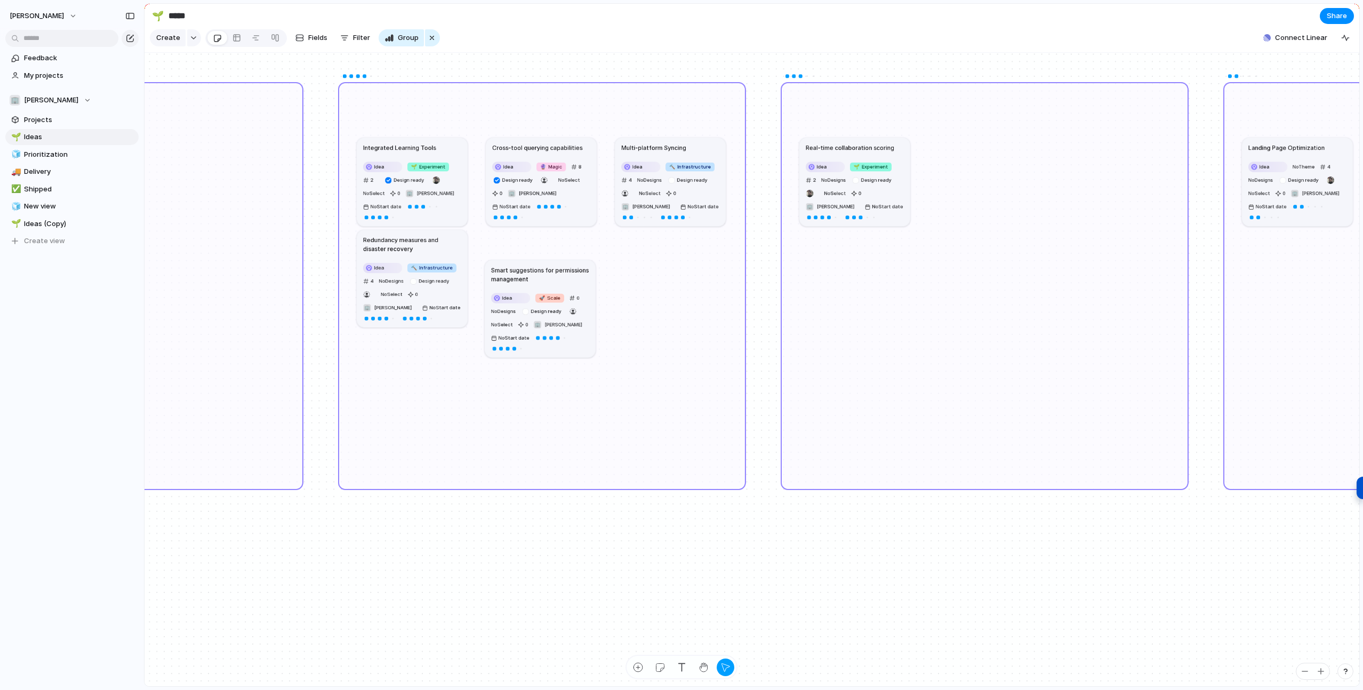
click at [587, 338] on div "Idea 🚀 Scale 0 No Designs Design ready No Select 0 🏢 [PERSON_NAME] No Start date" at bounding box center [540, 322] width 98 height 60
drag, startPoint x: 572, startPoint y: 345, endPoint x: 544, endPoint y: 328, distance: 33.5
click at [572, 329] on div "Idea 🚀 Scale 0 No Designs Design ready No Select 0 🏢 [PERSON_NAME] No Start date" at bounding box center [540, 306] width 98 height 60
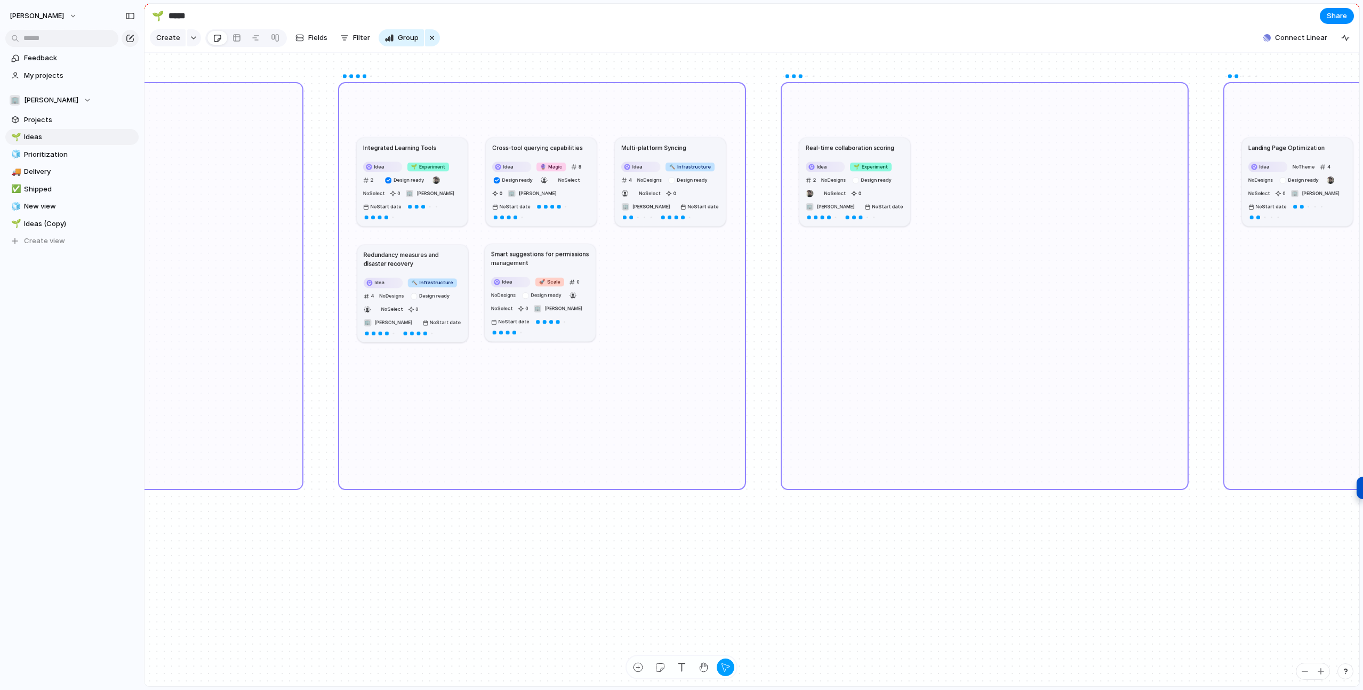
drag, startPoint x: 460, startPoint y: 309, endPoint x: 460, endPoint y: 323, distance: 13.9
click at [460, 323] on div "Idea 🔨 Infrastructure 4 No Designs Design ready No Select 0 🏢 [PERSON_NAME] No …" at bounding box center [413, 307] width 98 height 60
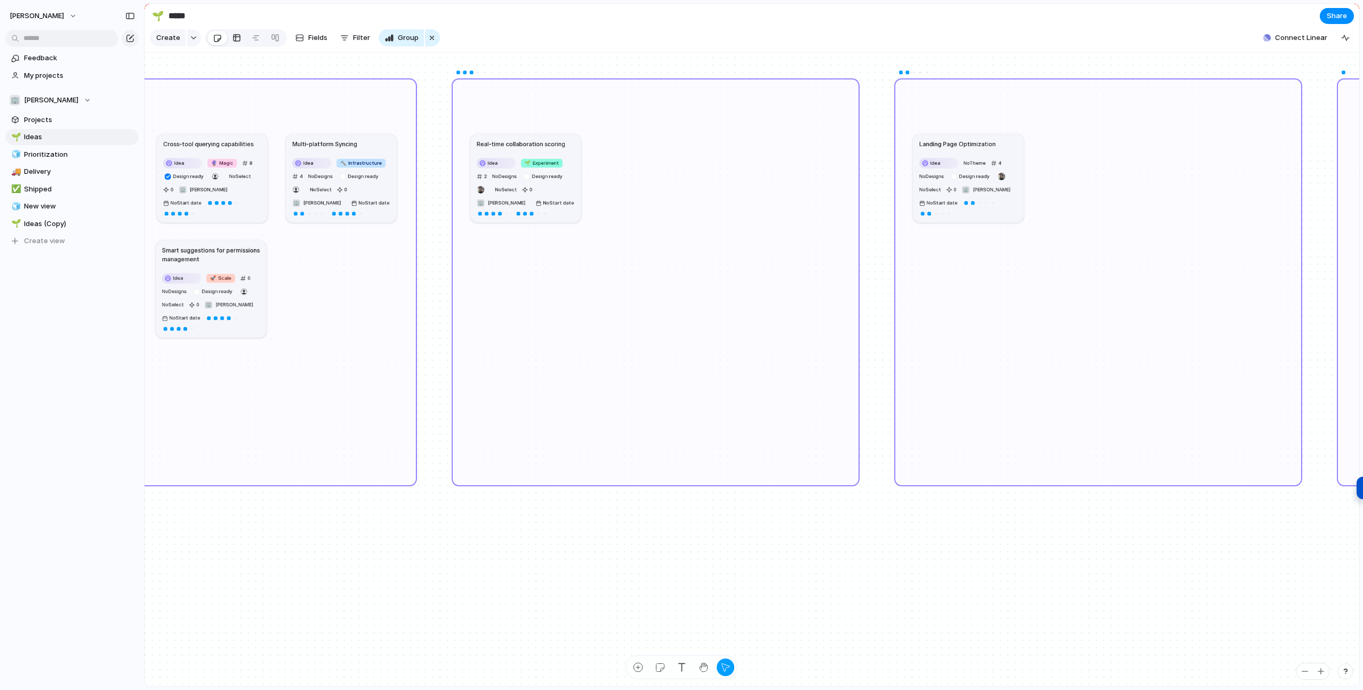
click at [237, 35] on div at bounding box center [237, 37] width 9 height 17
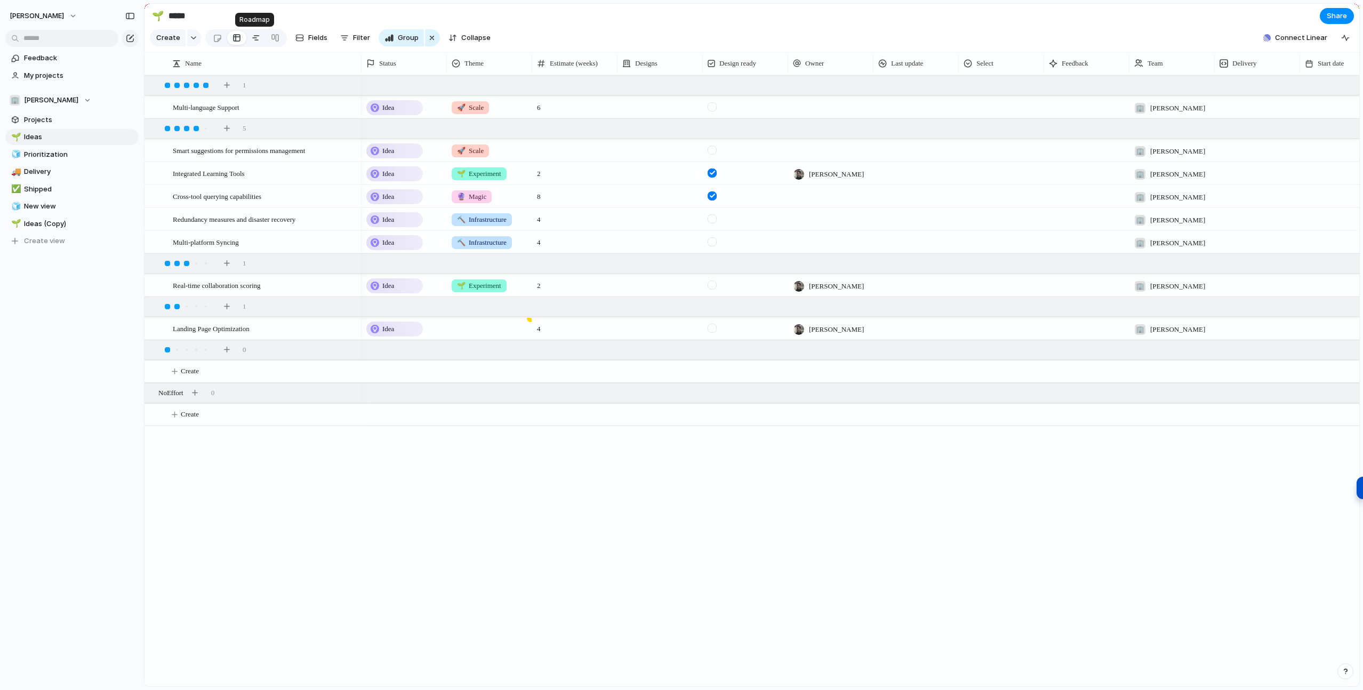
click at [257, 39] on div at bounding box center [256, 37] width 9 height 17
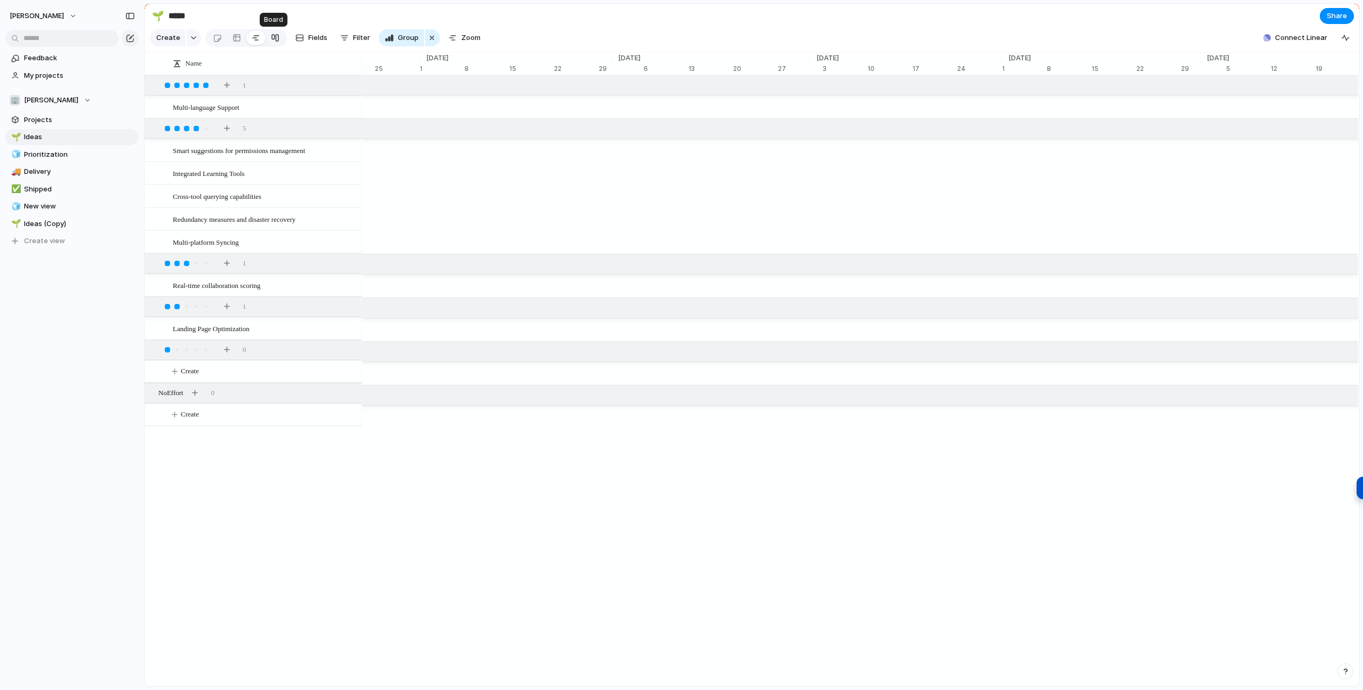
scroll to position [0, 7156]
click at [271, 38] on div at bounding box center [275, 37] width 9 height 17
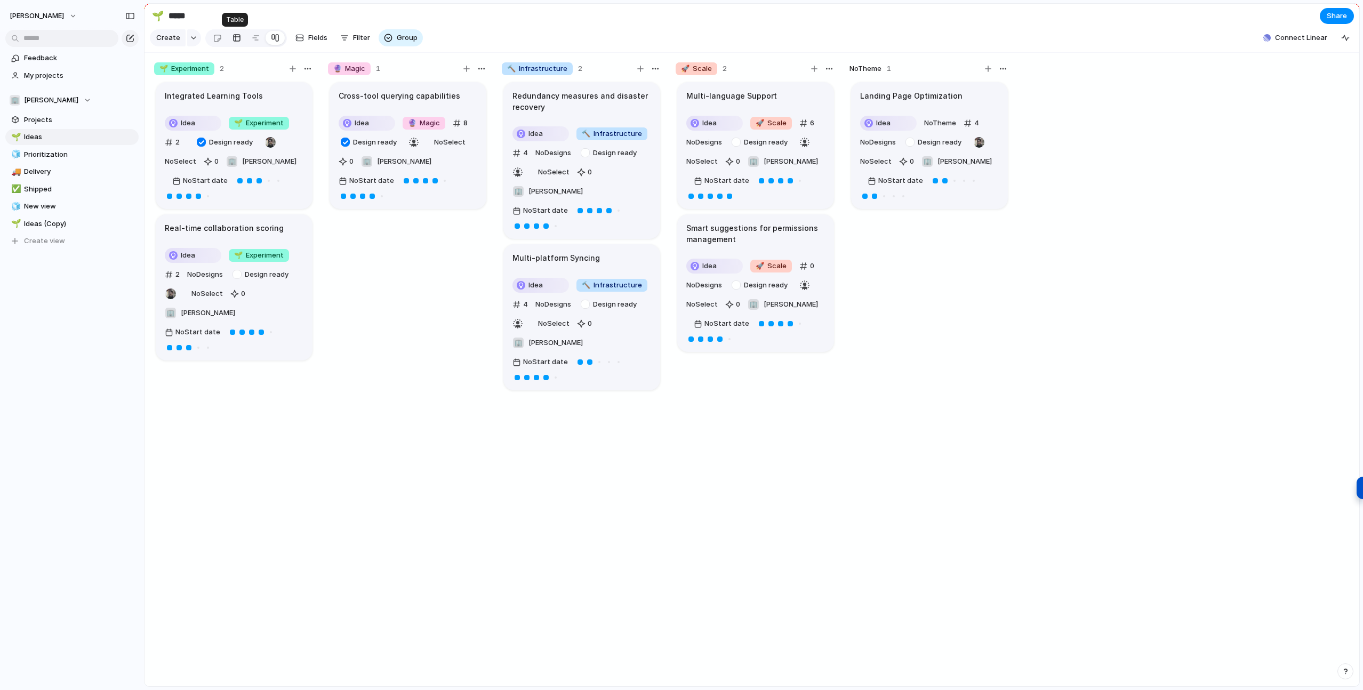
click at [239, 38] on link at bounding box center [236, 37] width 19 height 17
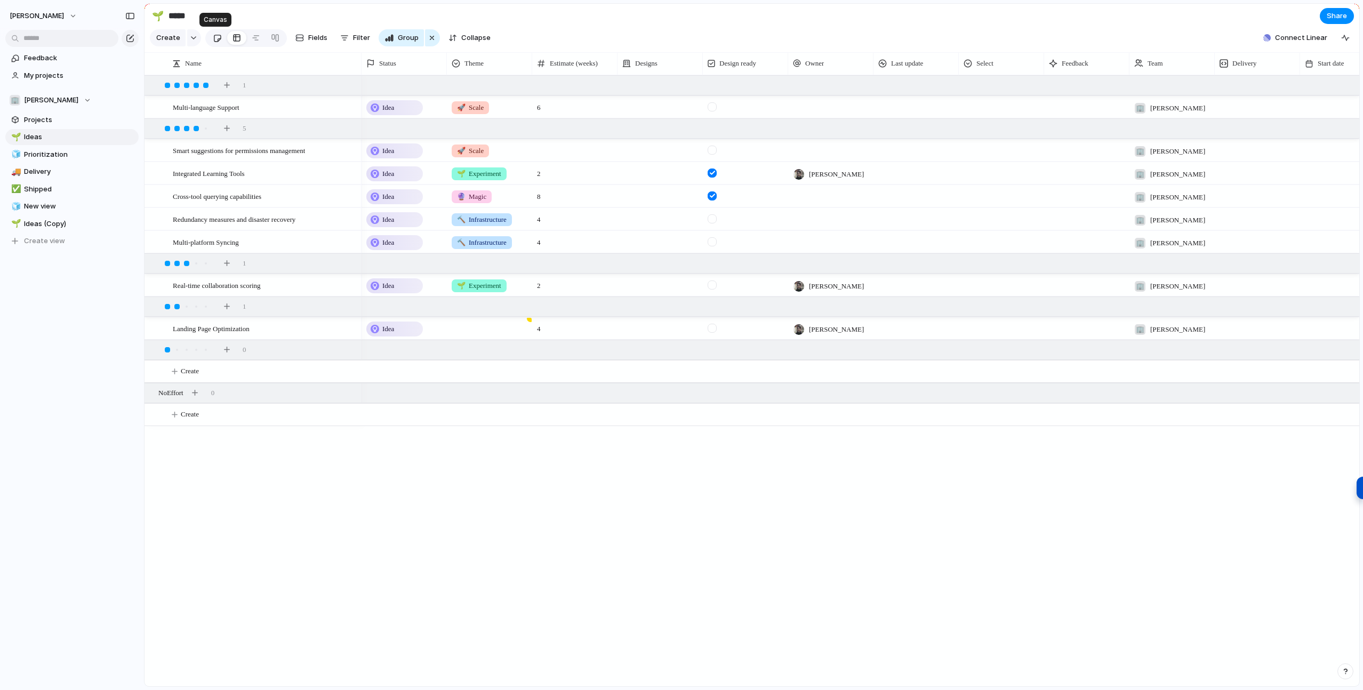
click at [218, 39] on div at bounding box center [217, 38] width 9 height 18
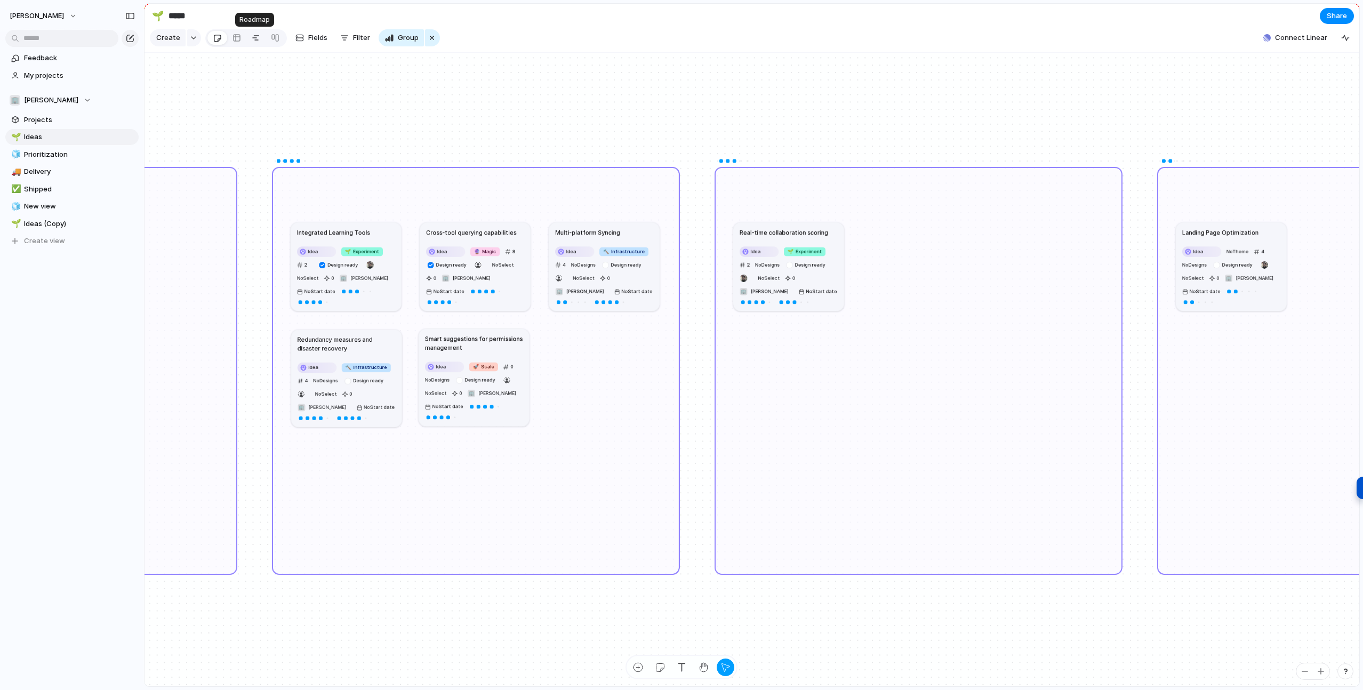
click at [254, 39] on div at bounding box center [256, 37] width 9 height 17
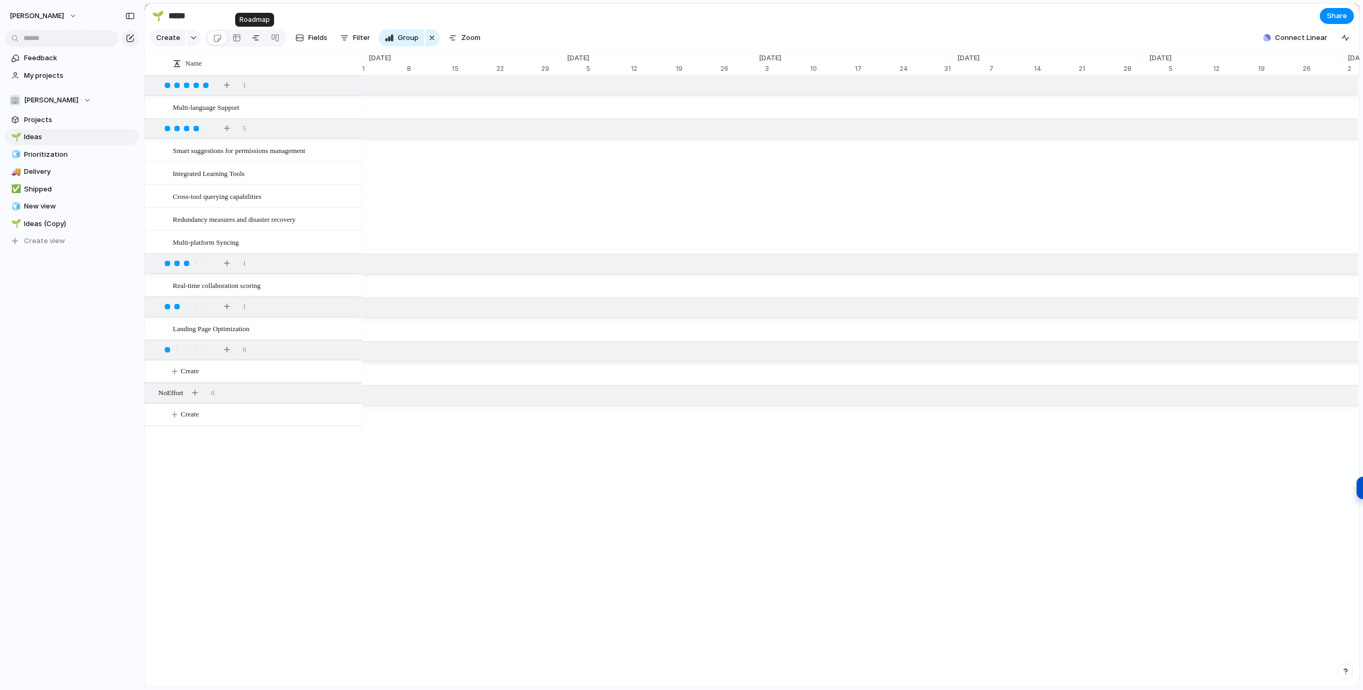
scroll to position [0, 41]
click at [277, 36] on div at bounding box center [275, 37] width 9 height 17
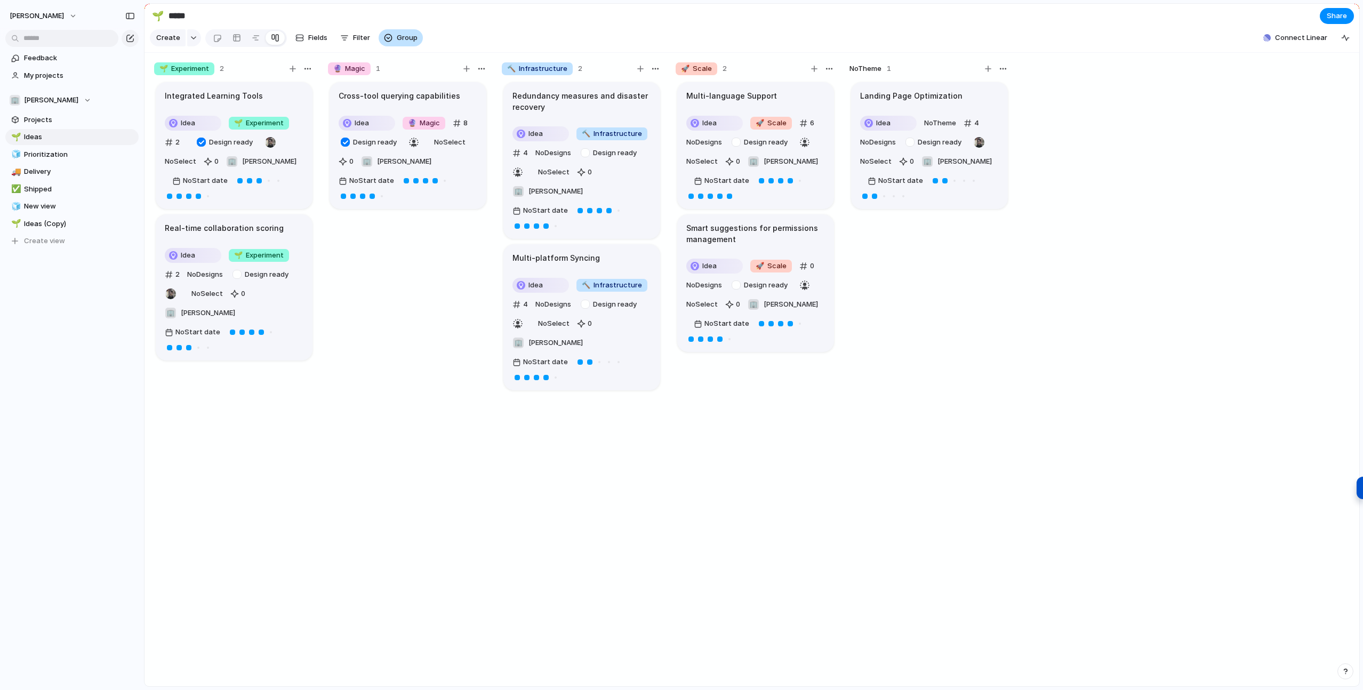
click at [393, 38] on button "Group" at bounding box center [401, 37] width 44 height 17
click at [416, 216] on li "Effort" at bounding box center [422, 220] width 87 height 17
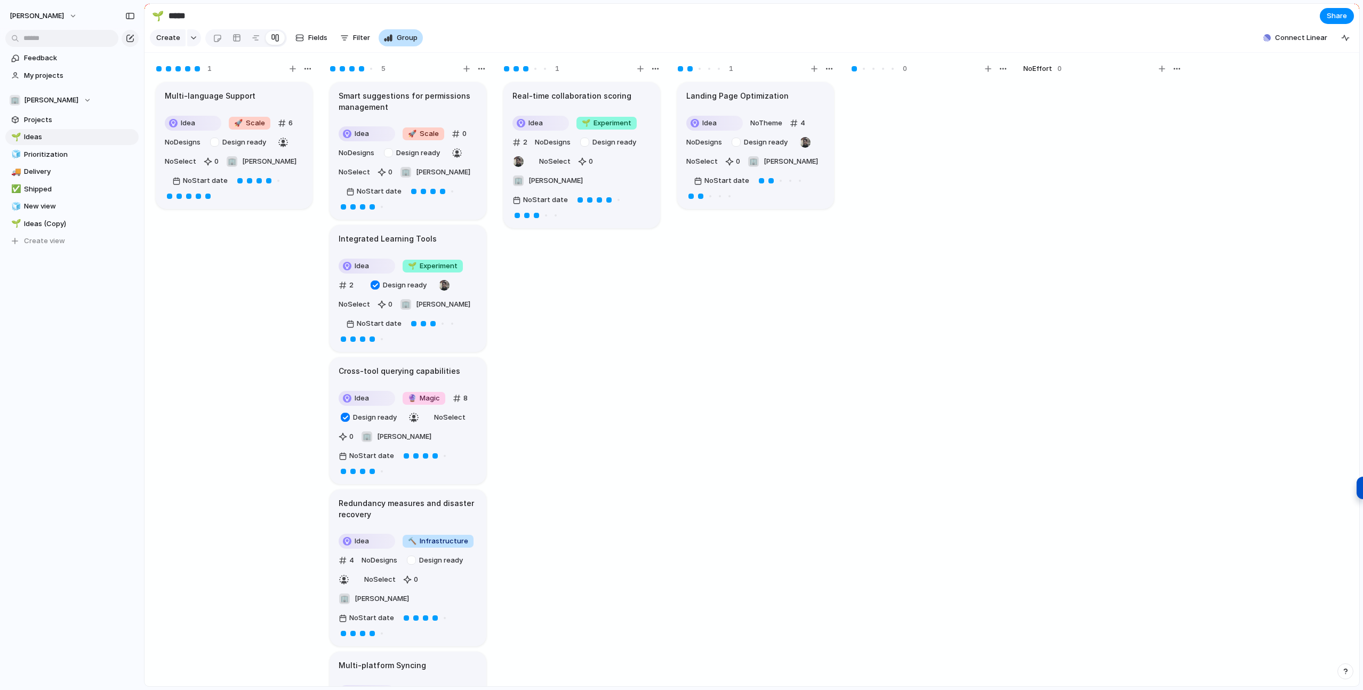
click at [388, 38] on div "button" at bounding box center [388, 38] width 9 height 9
click at [405, 82] on span "Select" at bounding box center [407, 83] width 22 height 11
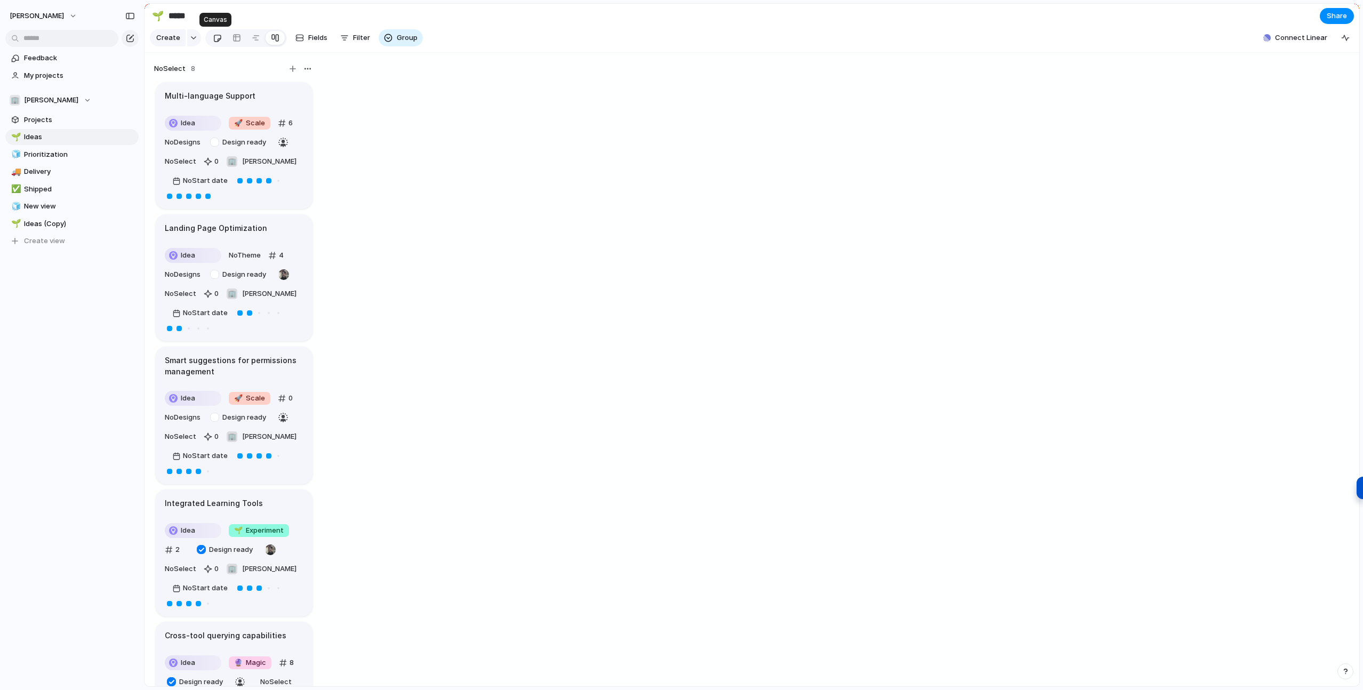
click at [215, 38] on div at bounding box center [217, 38] width 9 height 18
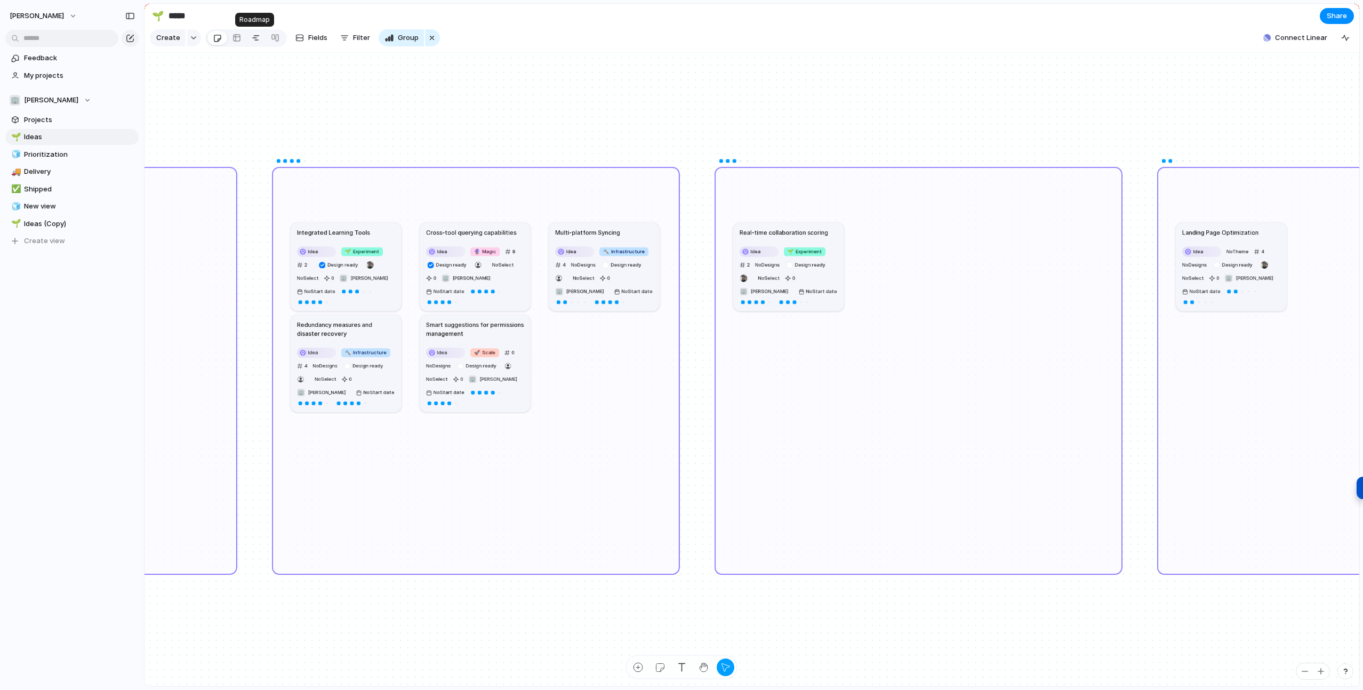
click at [253, 37] on div at bounding box center [256, 37] width 9 height 17
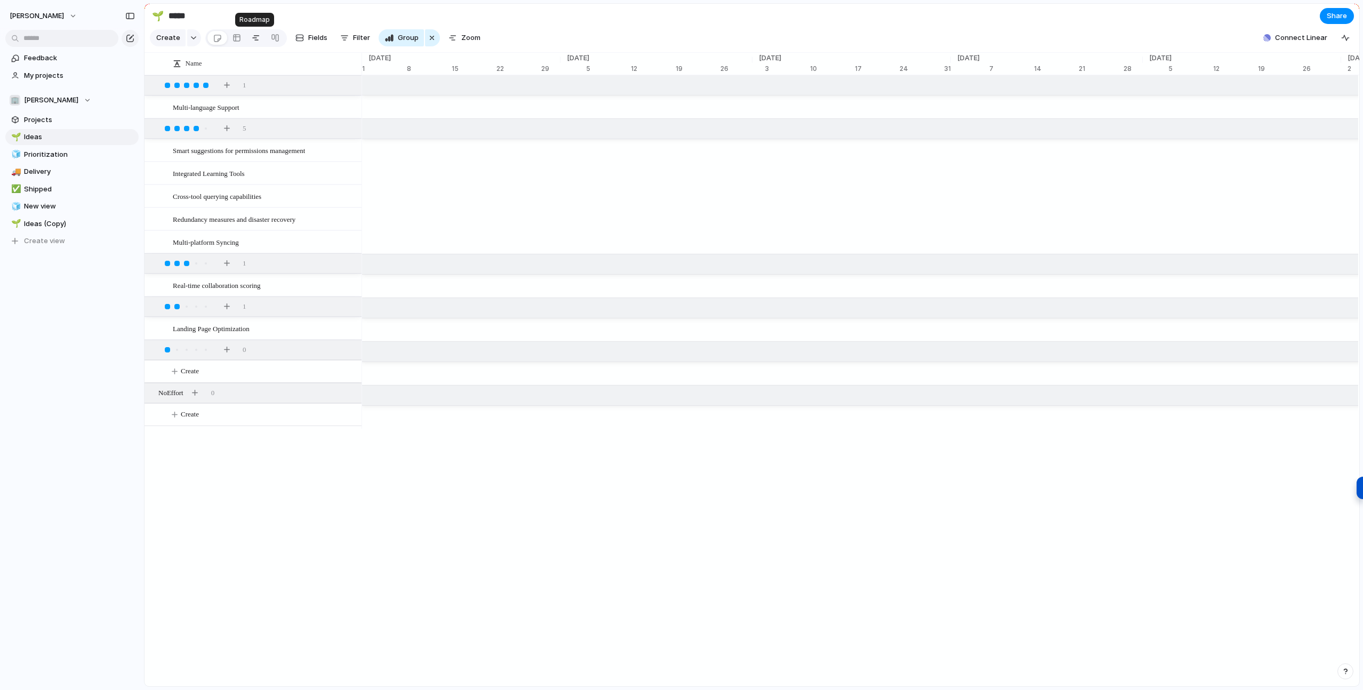
scroll to position [0, 41]
click at [235, 39] on div at bounding box center [237, 37] width 9 height 17
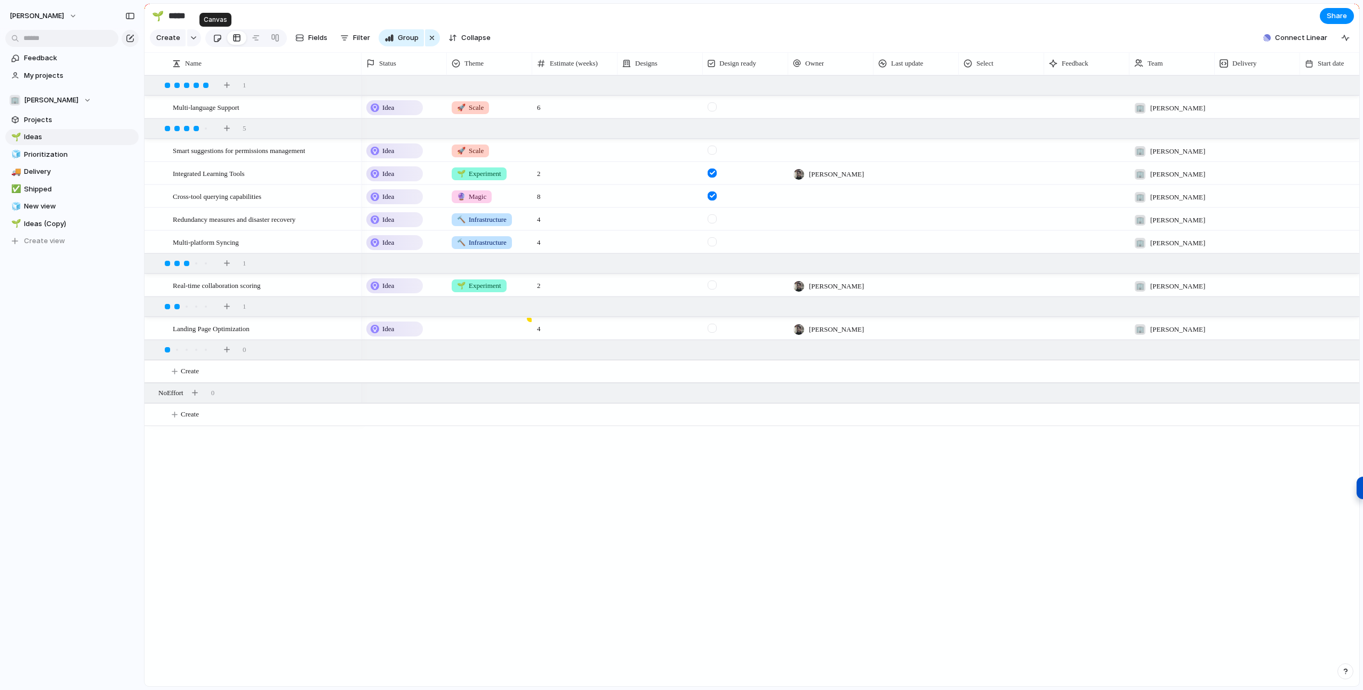
click at [215, 40] on div at bounding box center [217, 38] width 9 height 18
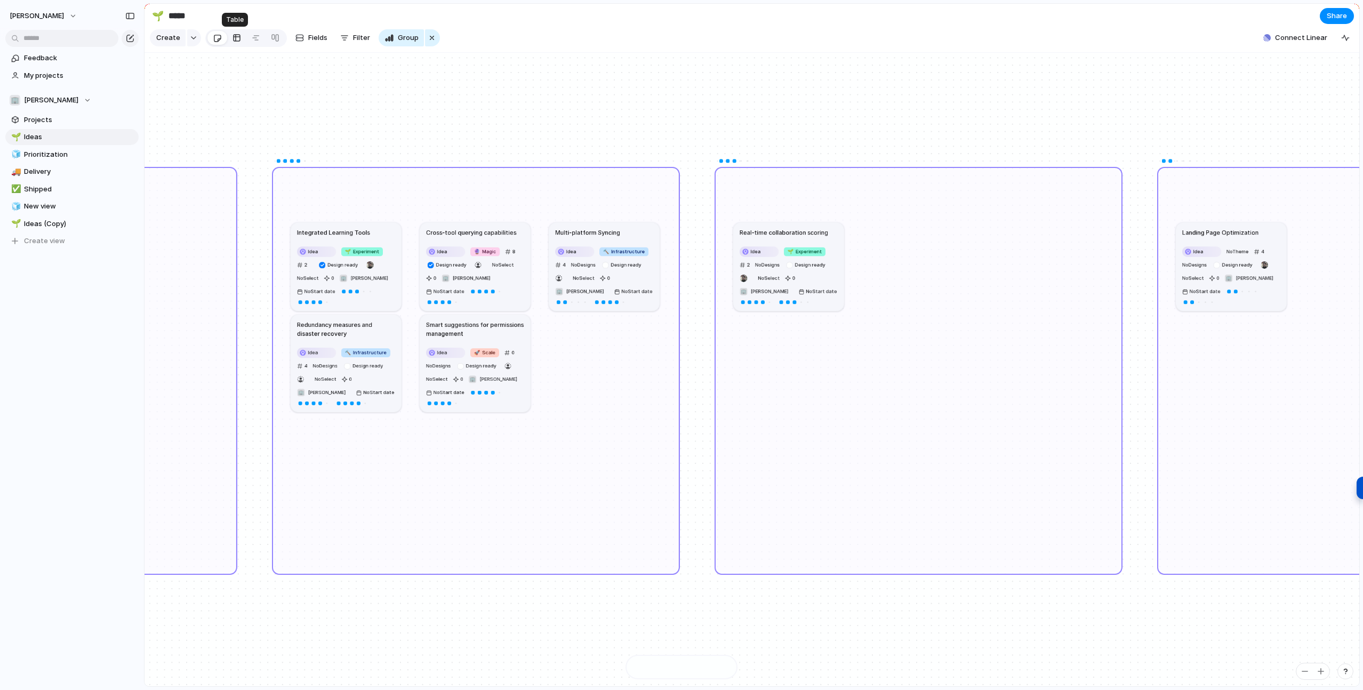
click at [237, 37] on div at bounding box center [237, 37] width 9 height 17
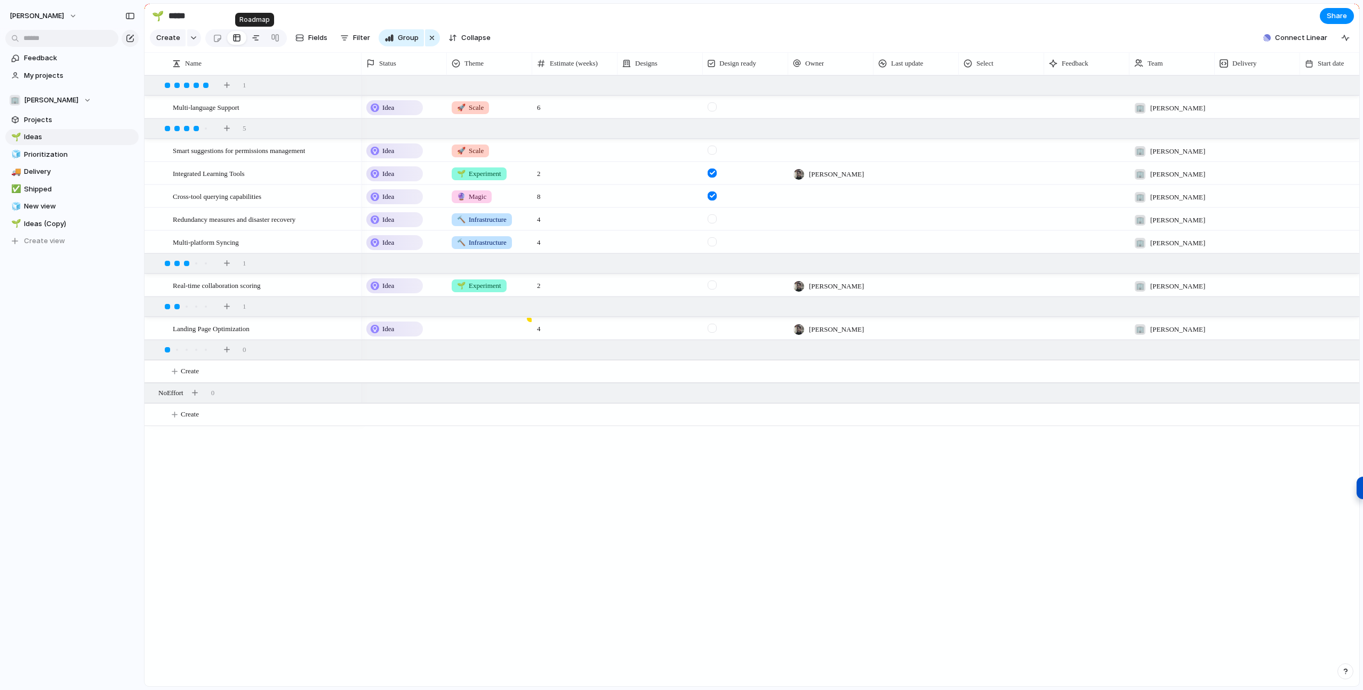
click at [252, 38] on div at bounding box center [256, 37] width 9 height 17
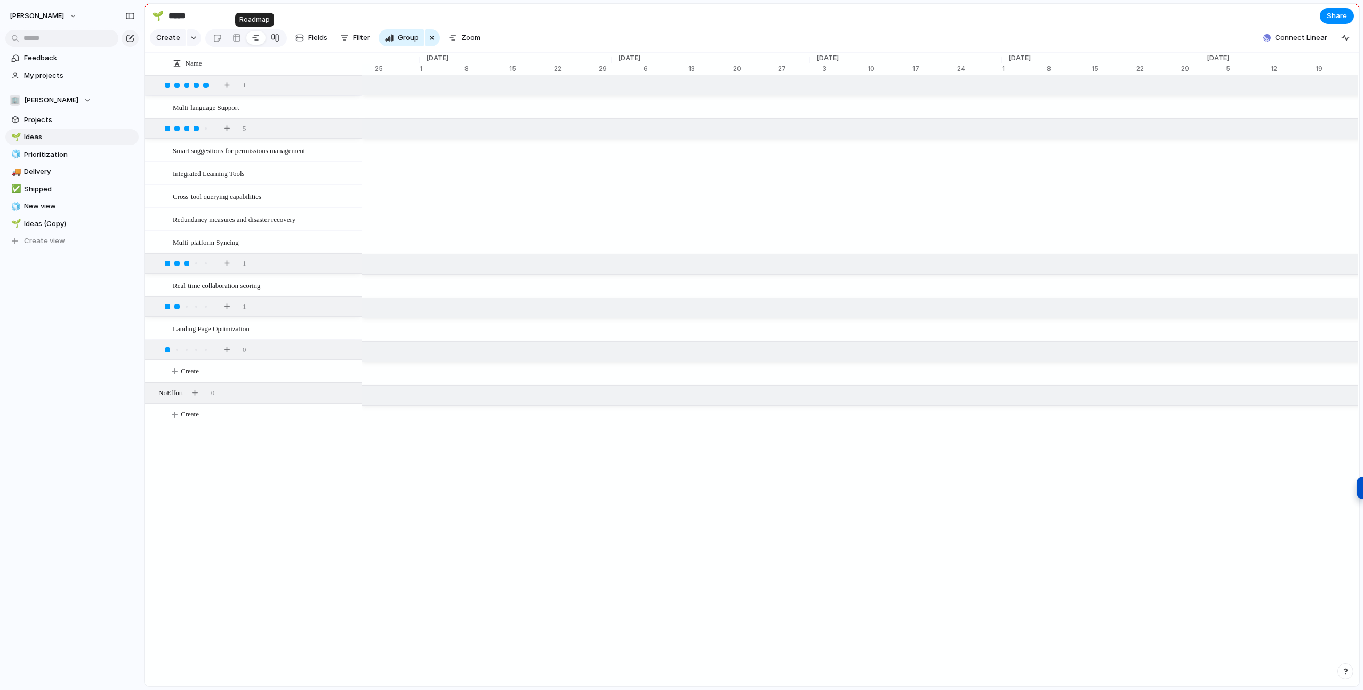
scroll to position [0, 7156]
click at [275, 37] on div at bounding box center [275, 37] width 9 height 17
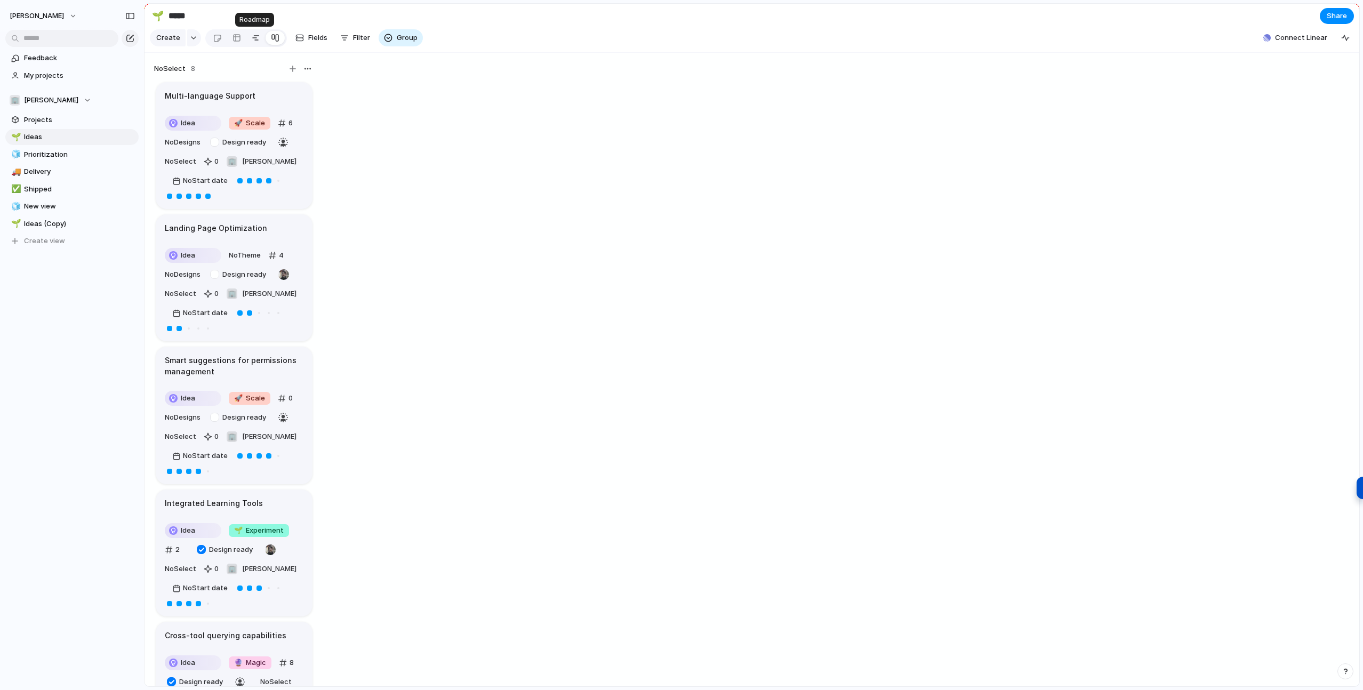
click at [252, 38] on div at bounding box center [256, 37] width 9 height 17
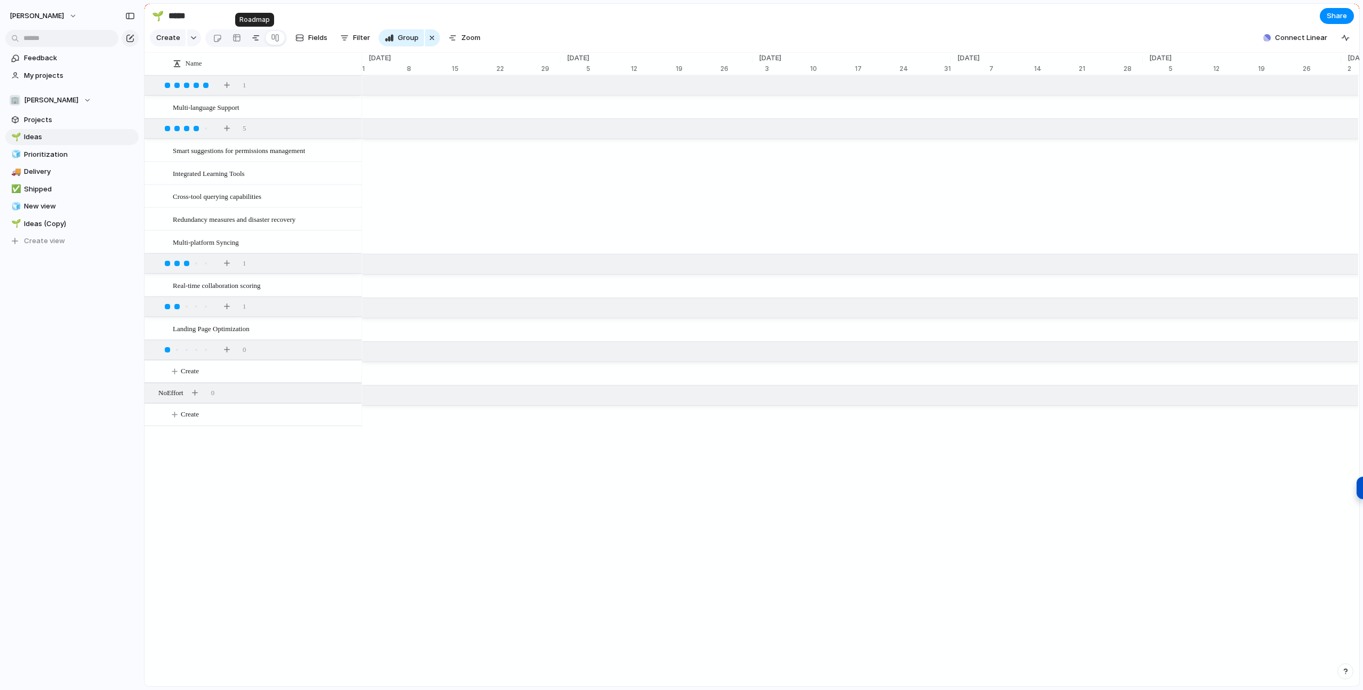
scroll to position [0, 41]
click at [235, 38] on div at bounding box center [237, 37] width 9 height 17
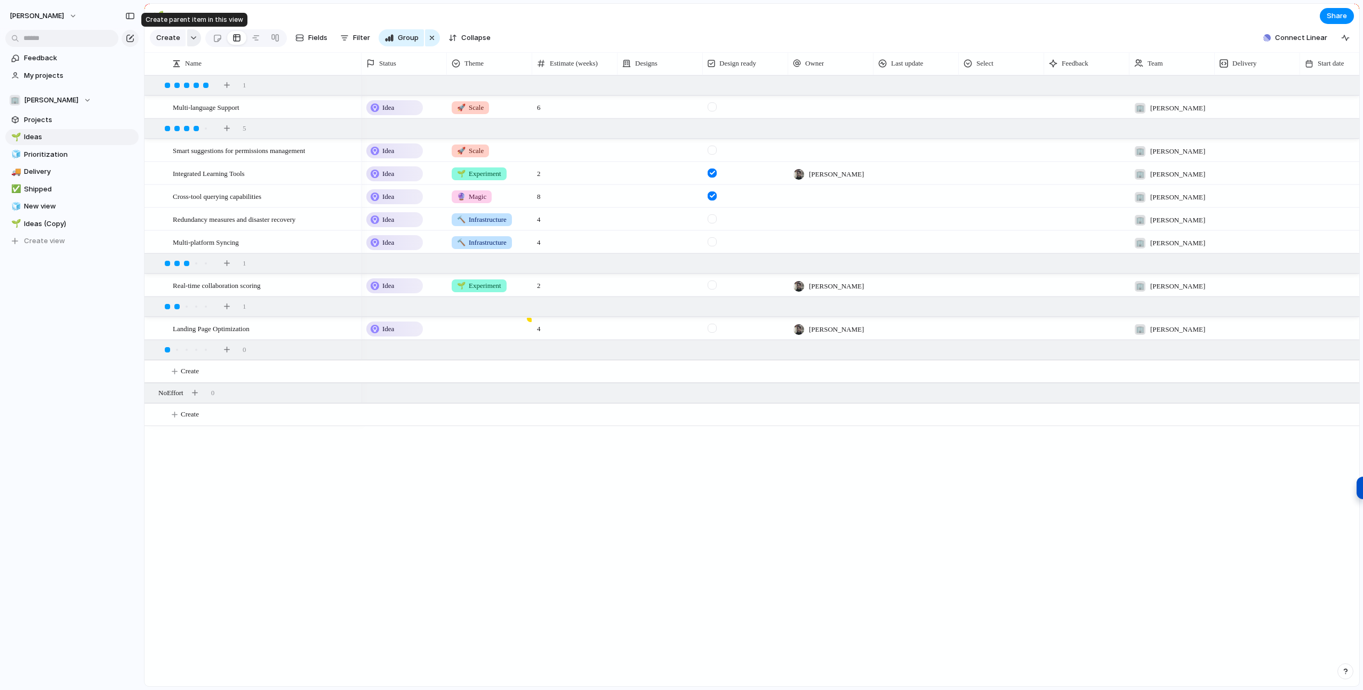
click at [190, 38] on div "button" at bounding box center [193, 38] width 7 height 4
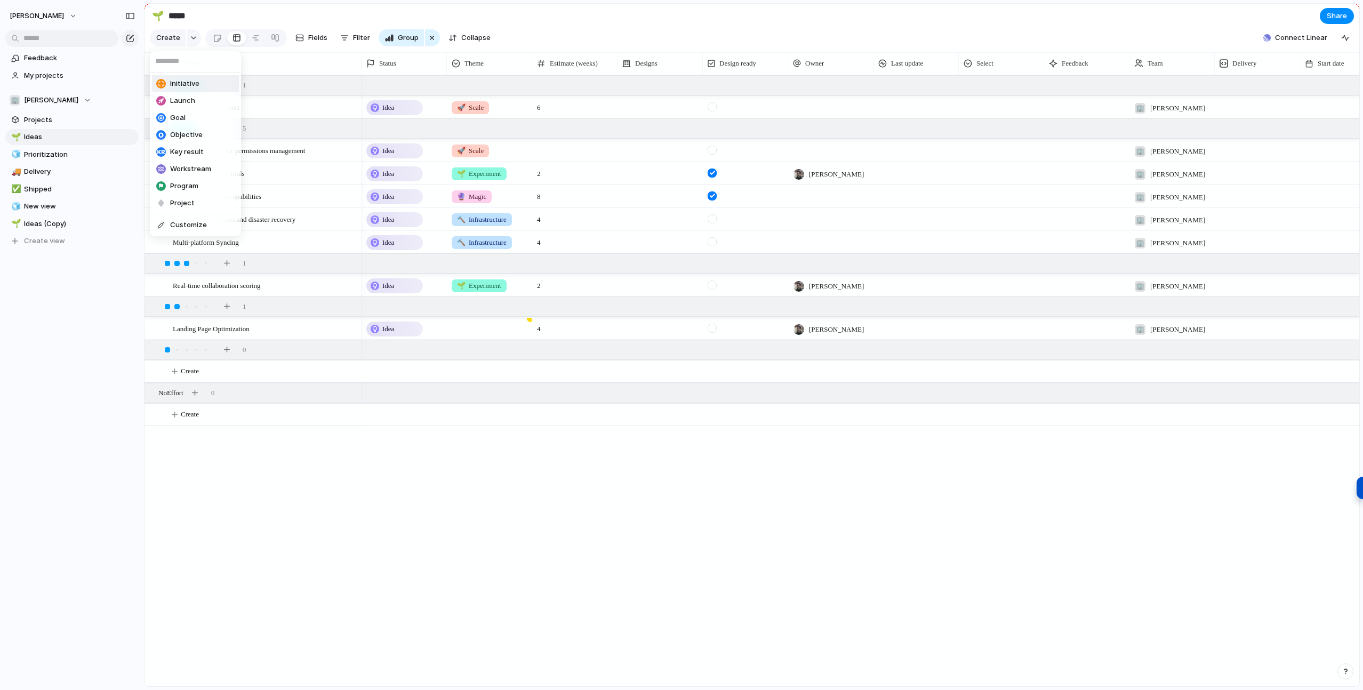
click at [553, 23] on div "Initiative Launch Goal Objective Key result Workstream Program Project Customize" at bounding box center [681, 345] width 1363 height 690
click at [273, 37] on div at bounding box center [275, 37] width 9 height 17
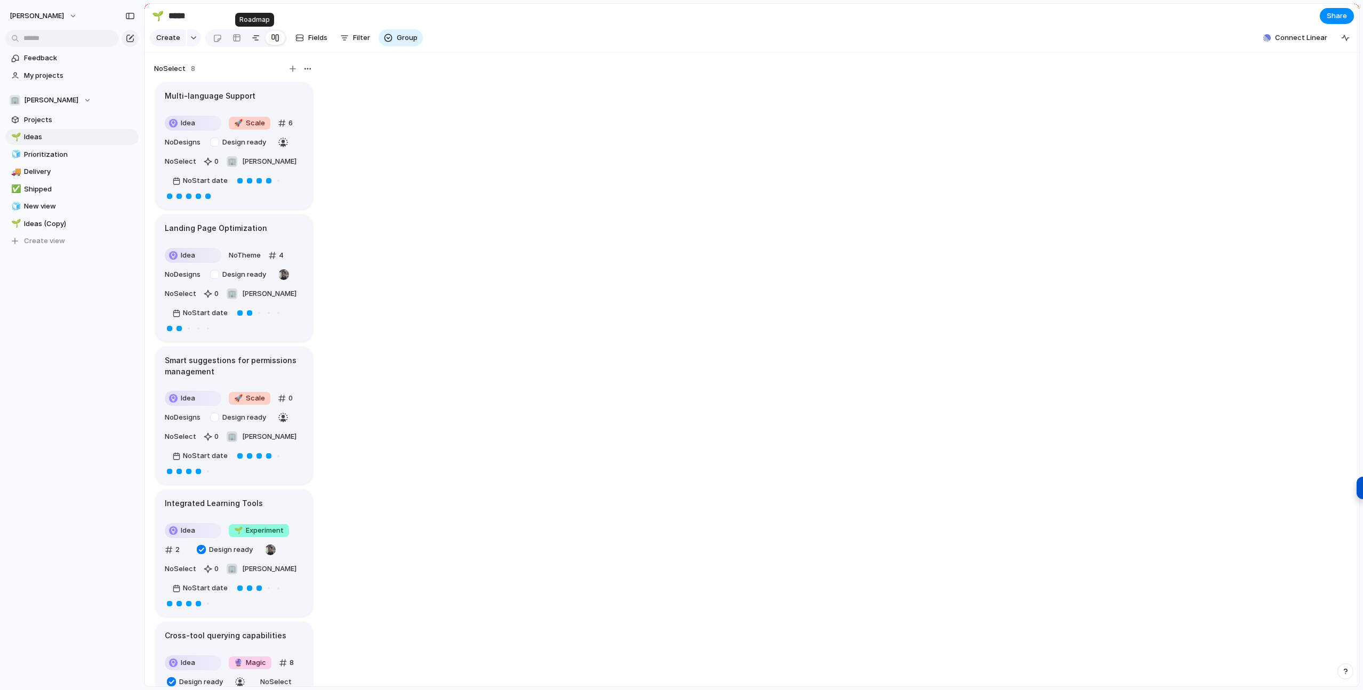
click at [252, 38] on div at bounding box center [256, 37] width 9 height 17
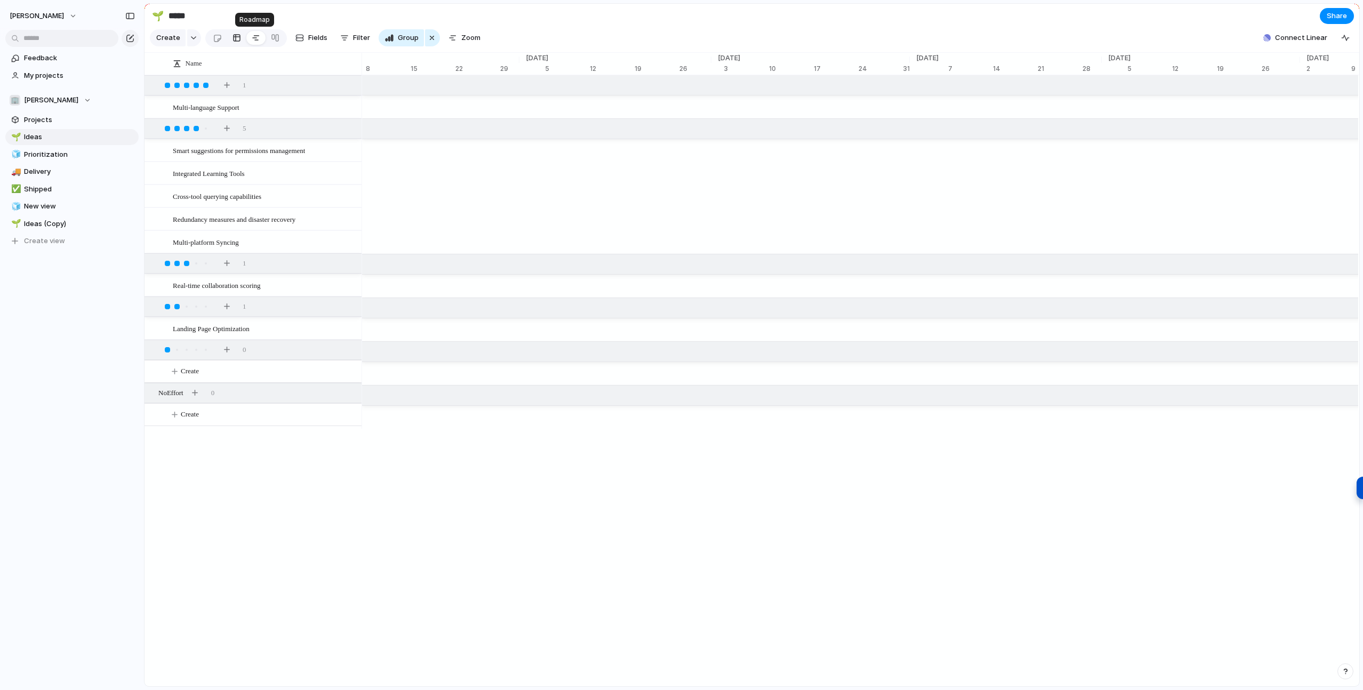
scroll to position [0, 41]
click at [234, 38] on div at bounding box center [237, 37] width 9 height 17
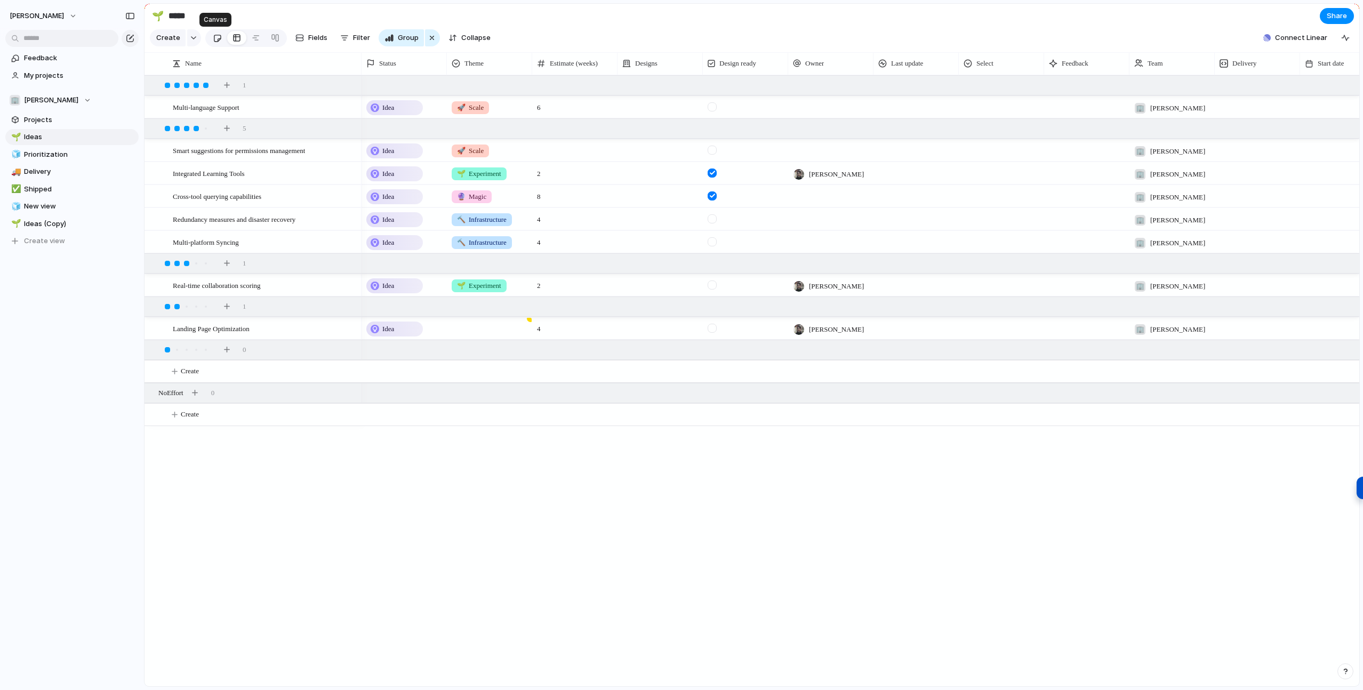
click at [213, 37] on div at bounding box center [217, 38] width 9 height 18
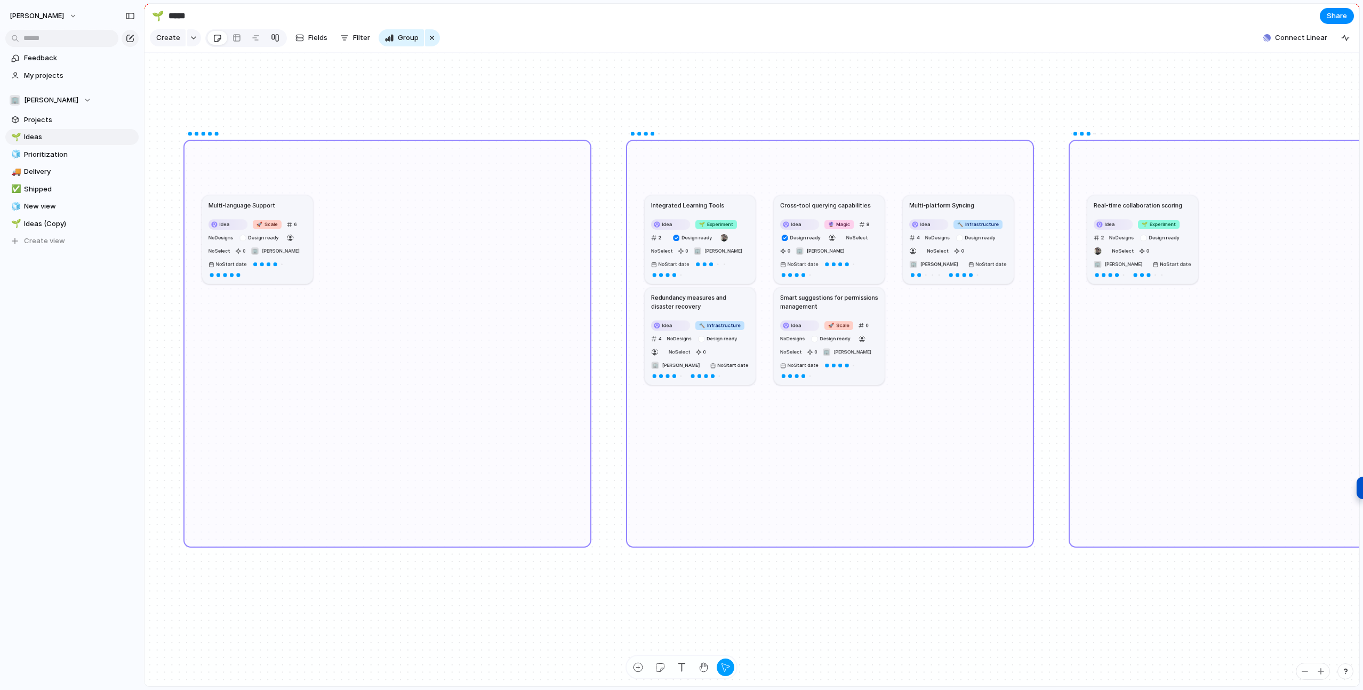
click at [271, 38] on div at bounding box center [275, 37] width 9 height 17
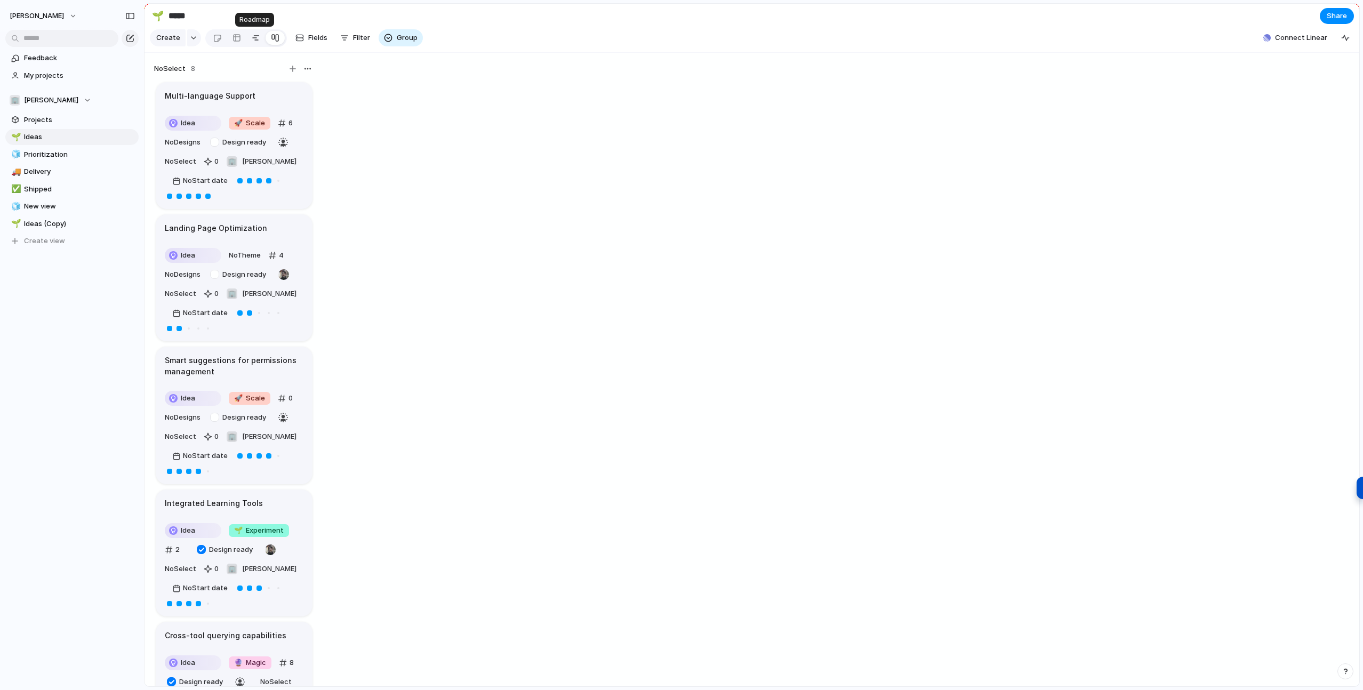
click at [254, 37] on div at bounding box center [256, 37] width 9 height 17
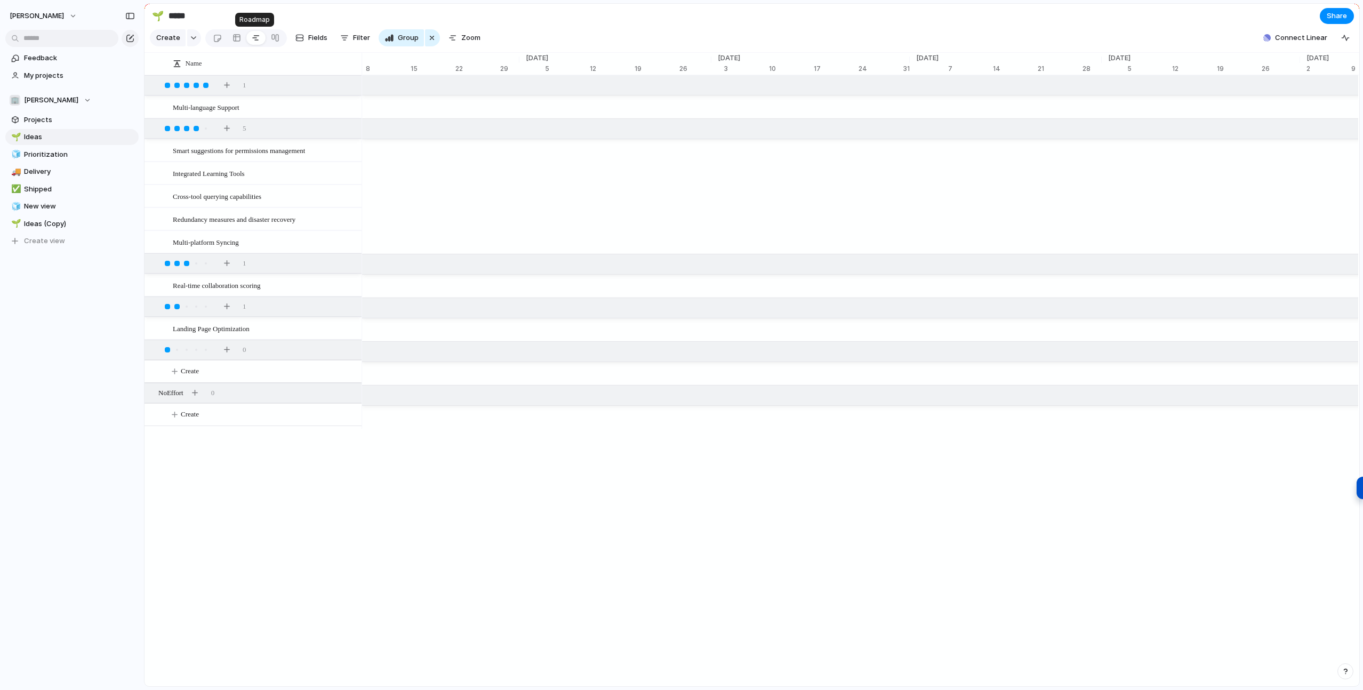
scroll to position [0, 41]
click at [235, 40] on div at bounding box center [237, 37] width 9 height 17
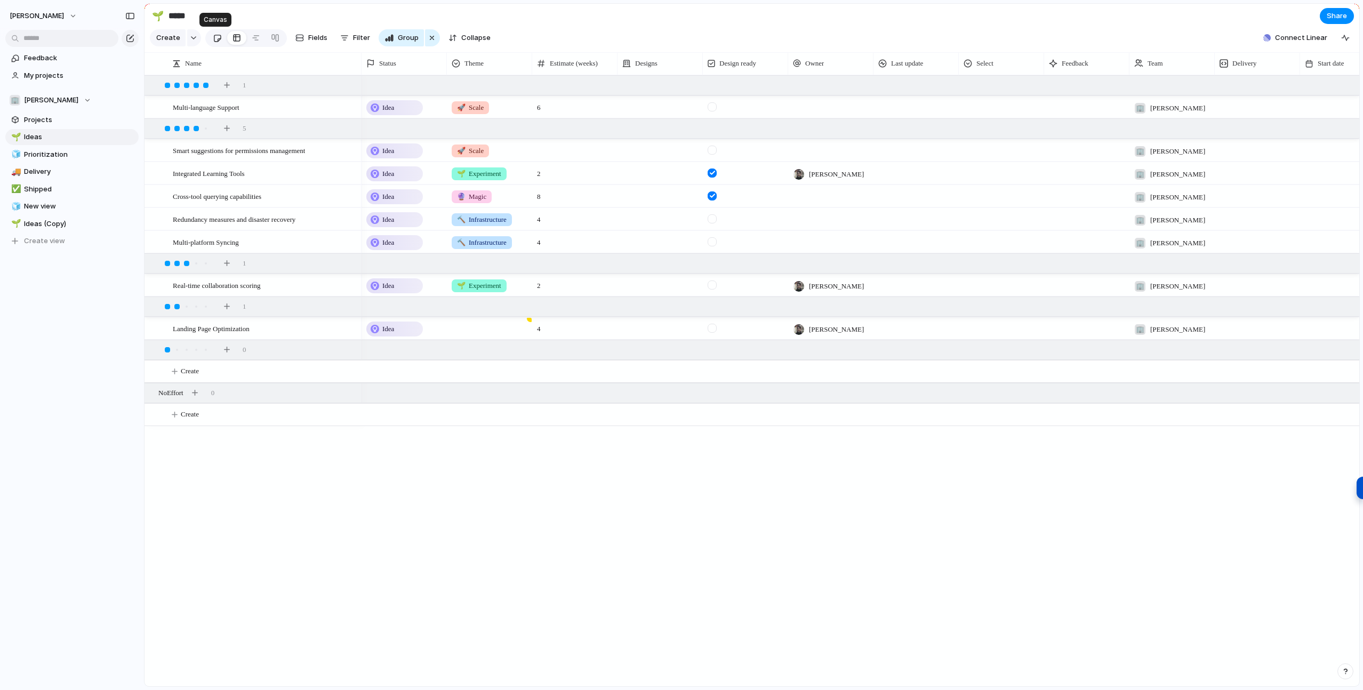
click at [219, 41] on link at bounding box center [217, 37] width 20 height 17
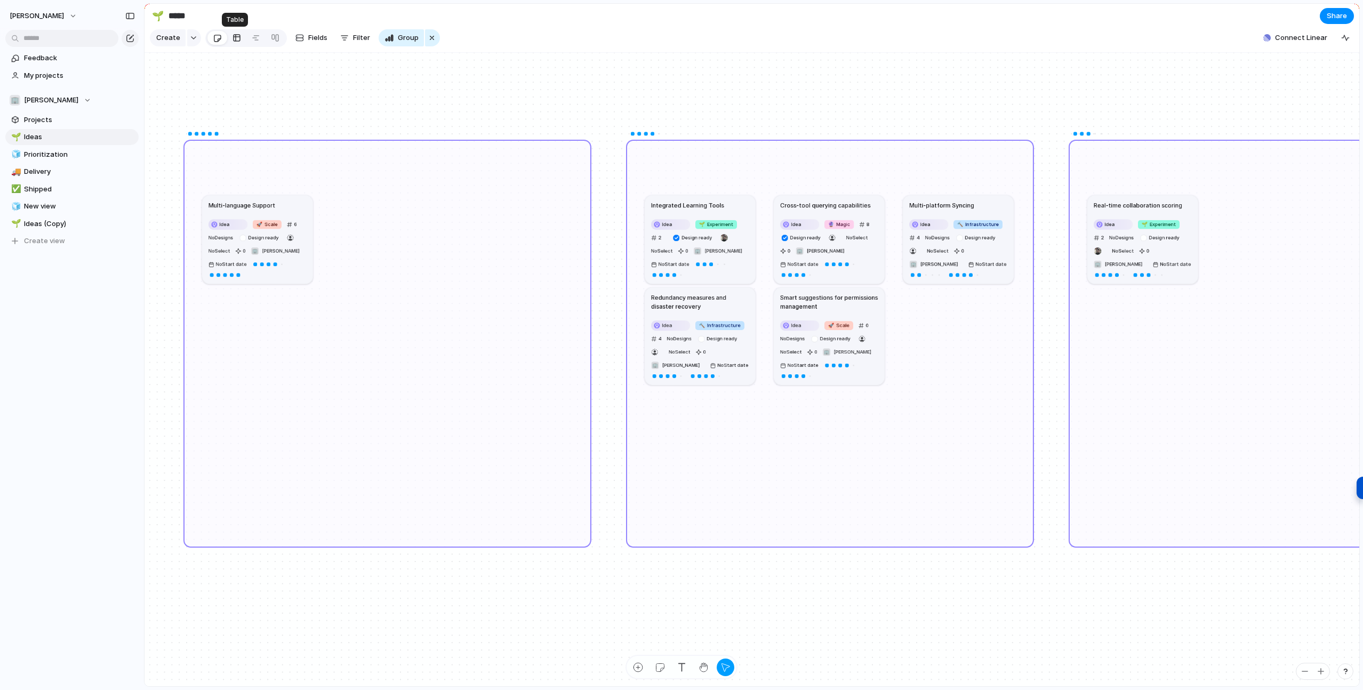
click at [236, 41] on div at bounding box center [237, 37] width 9 height 17
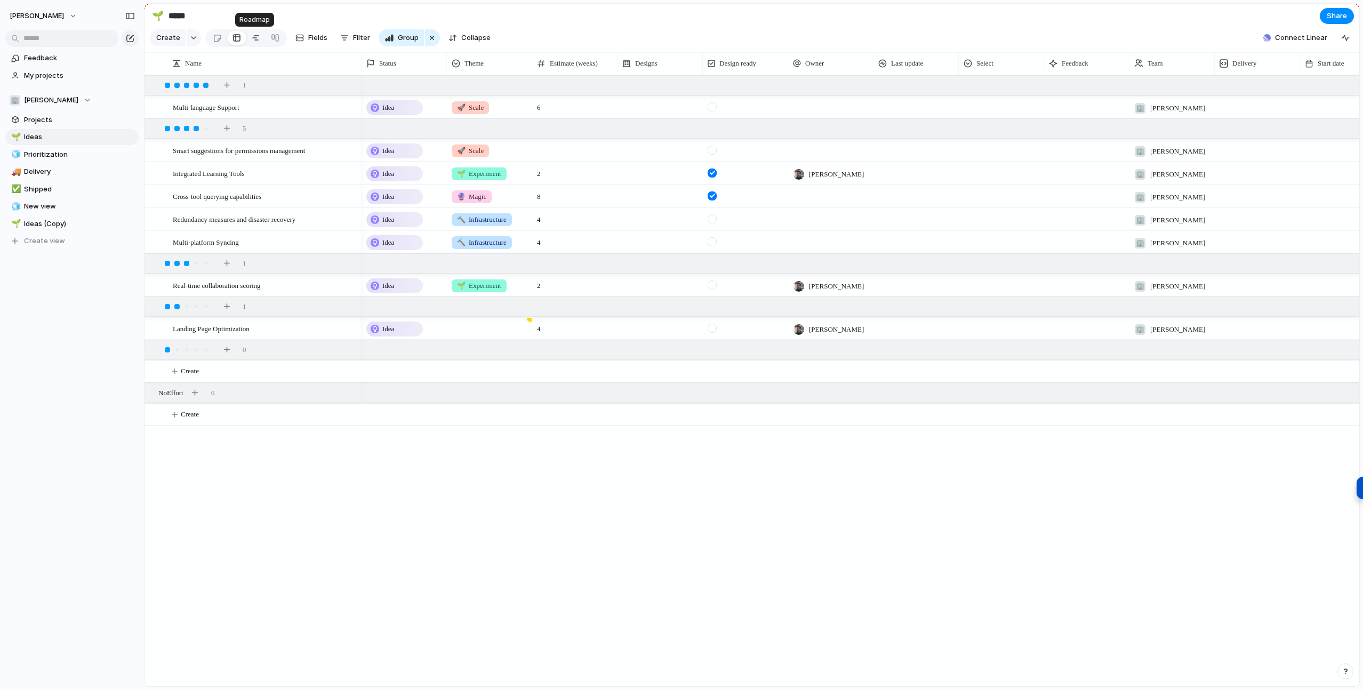
click at [255, 40] on div at bounding box center [256, 37] width 9 height 17
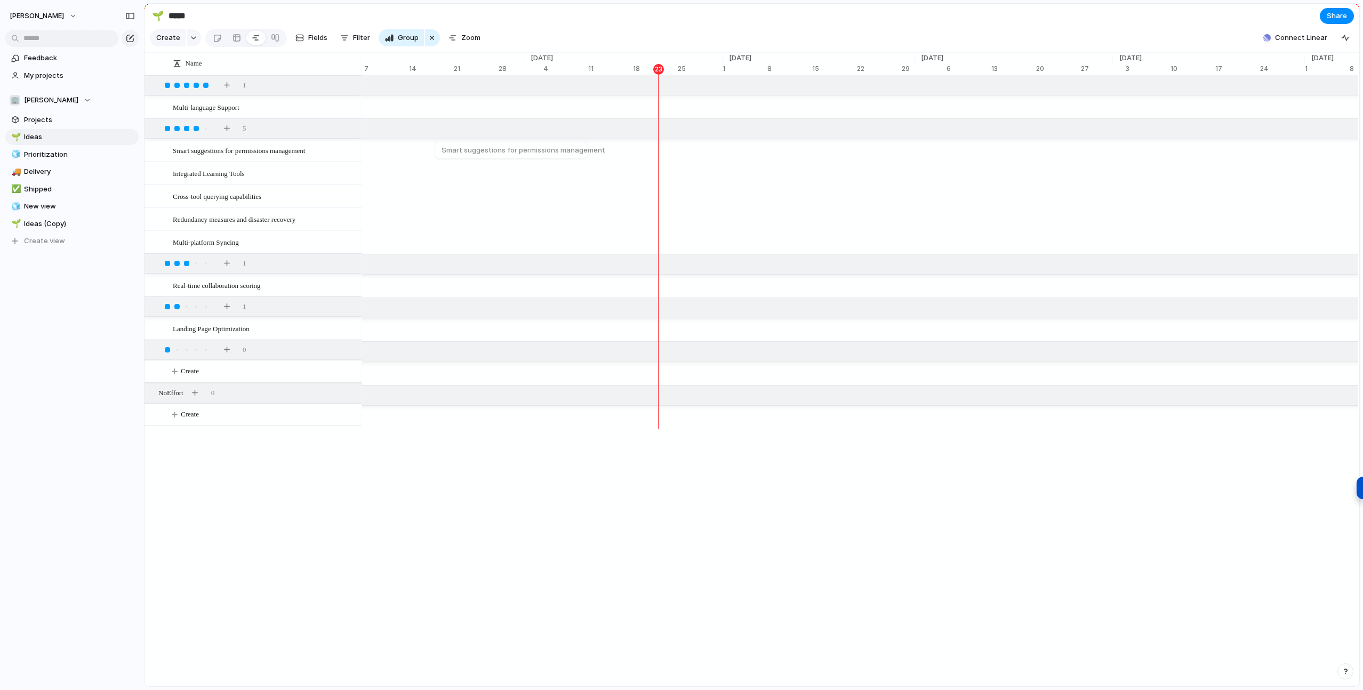
scroll to position [0, 6821]
click at [276, 37] on div at bounding box center [275, 37] width 9 height 17
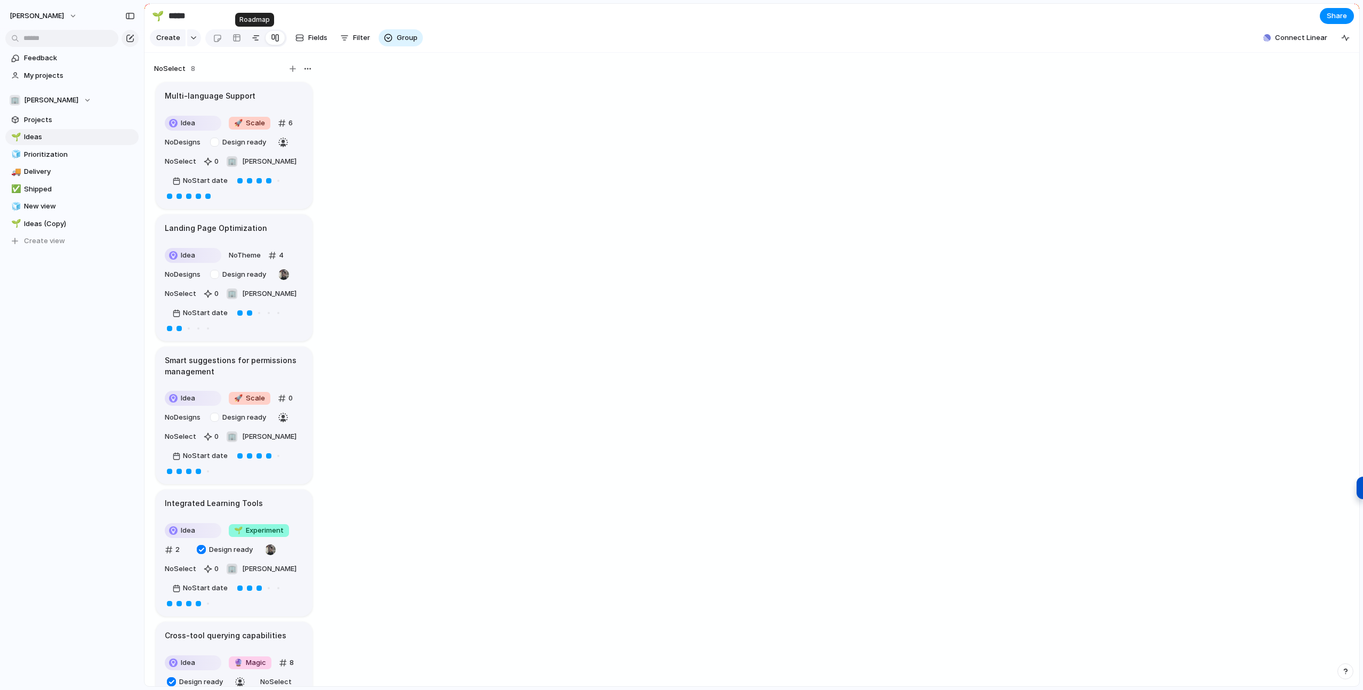
click at [255, 38] on div at bounding box center [256, 37] width 9 height 17
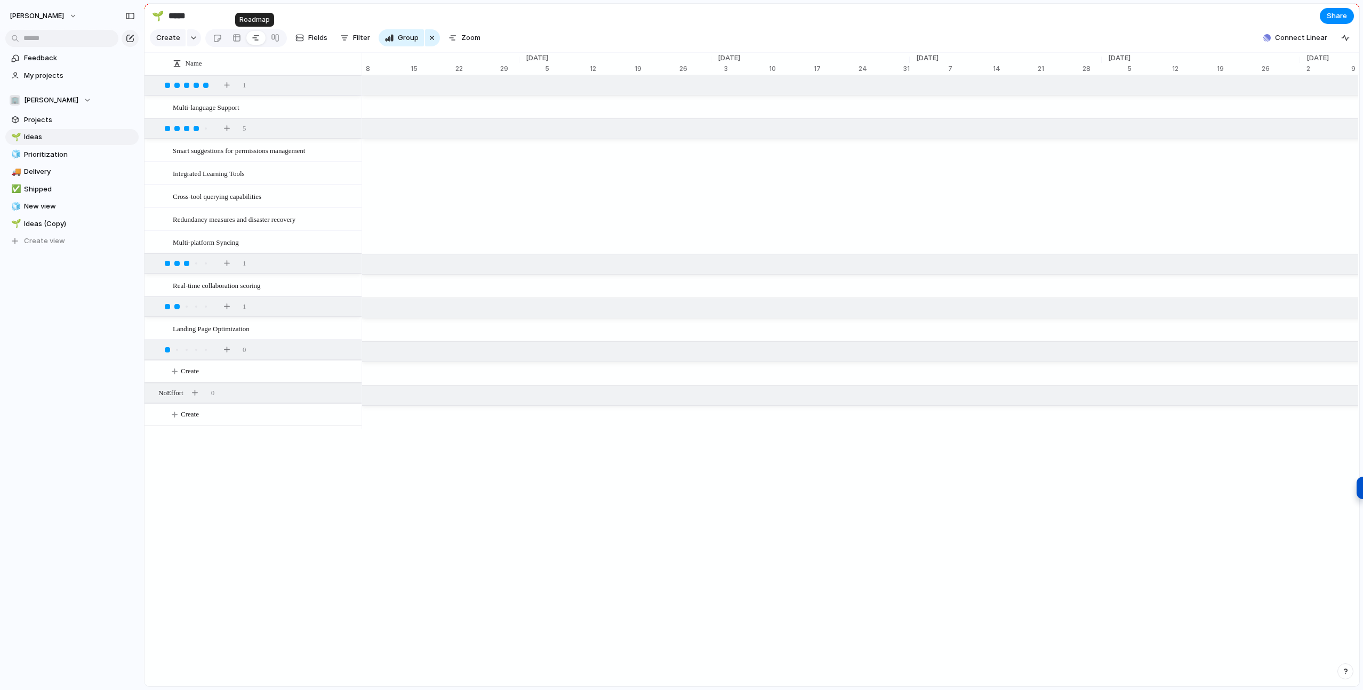
scroll to position [0, 41]
click at [237, 38] on div at bounding box center [237, 37] width 9 height 17
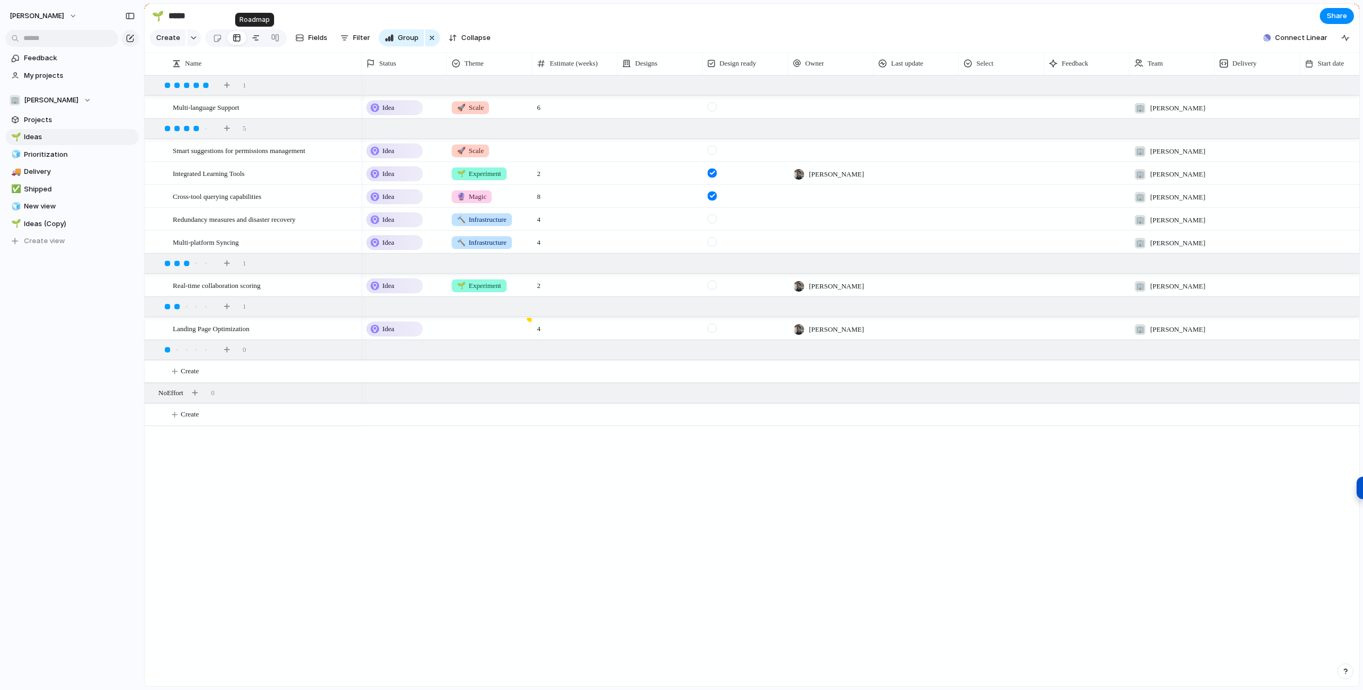
click at [255, 40] on div at bounding box center [256, 37] width 9 height 17
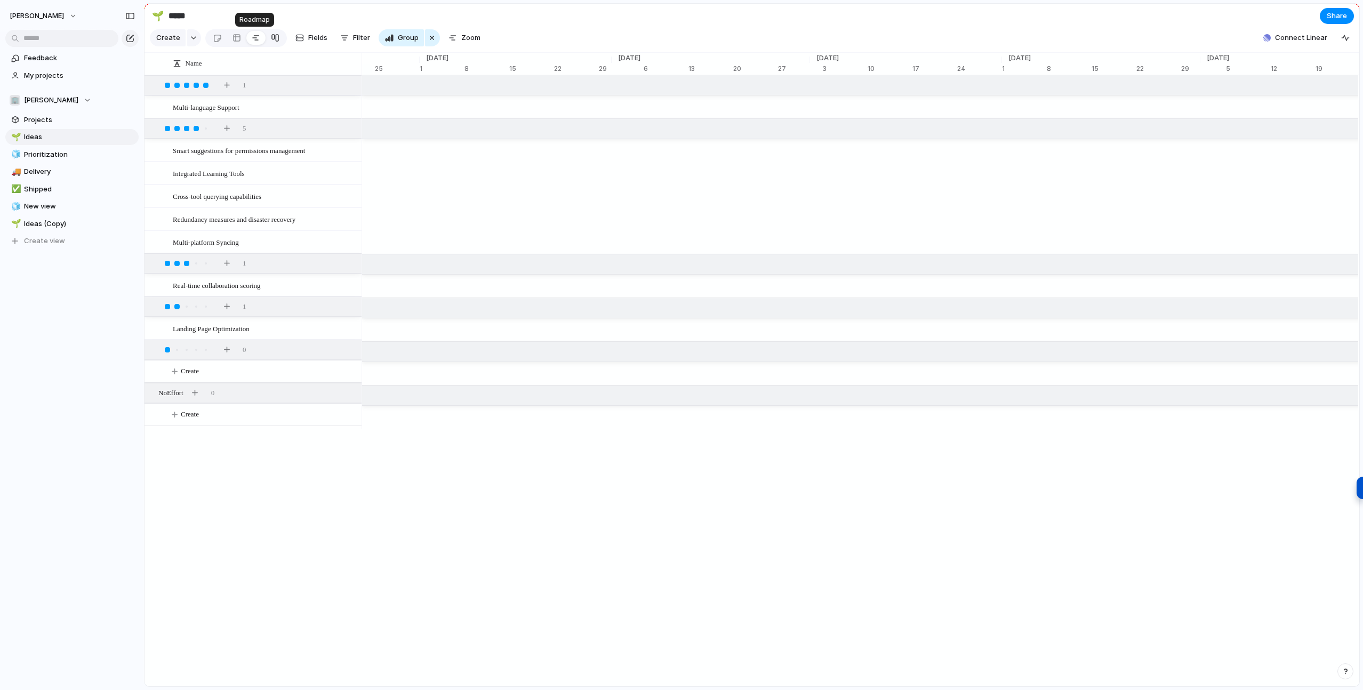
scroll to position [0, 7156]
click at [273, 39] on div at bounding box center [275, 37] width 9 height 17
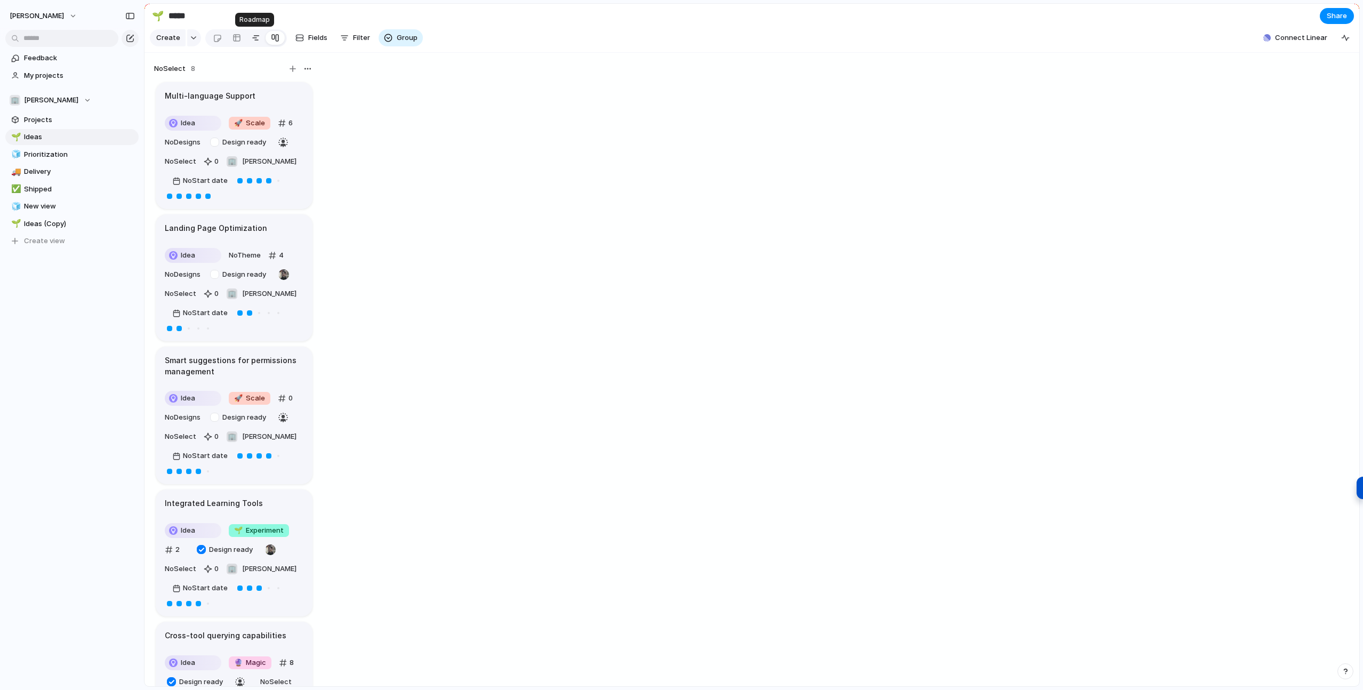
click at [255, 38] on div at bounding box center [256, 37] width 9 height 17
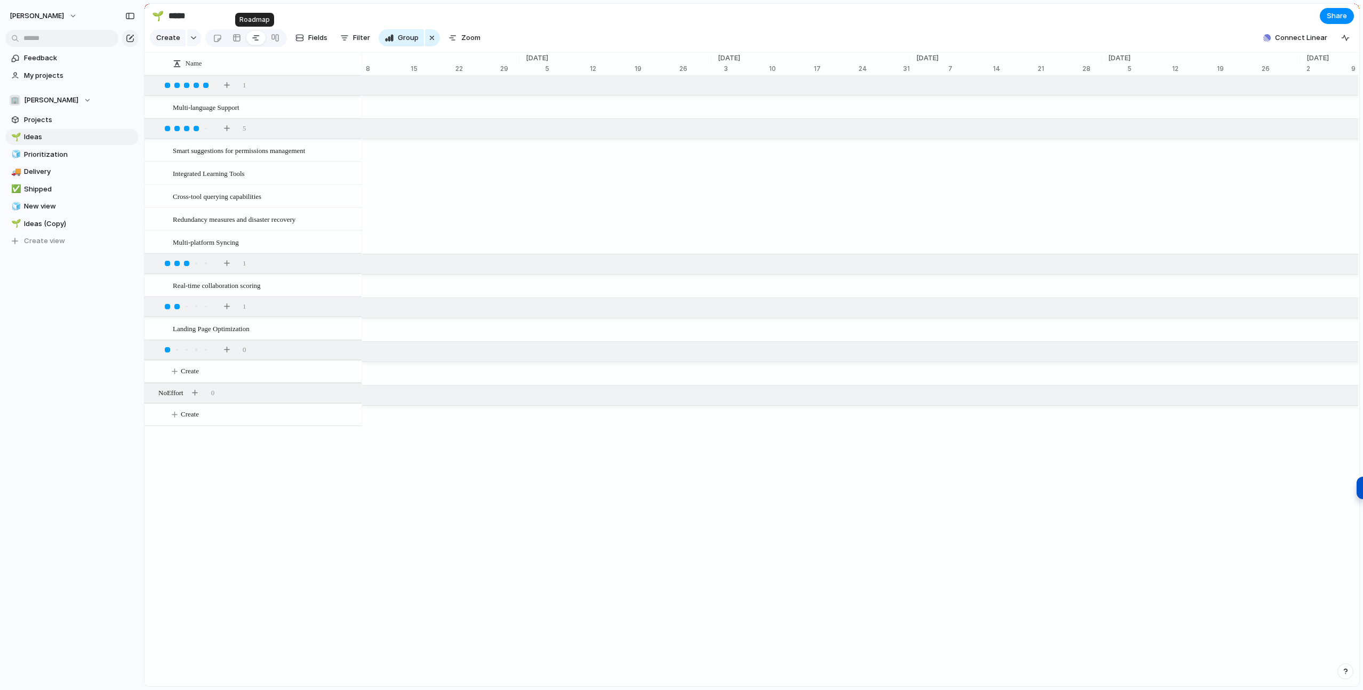
scroll to position [0, 41]
click at [273, 39] on div at bounding box center [275, 37] width 9 height 17
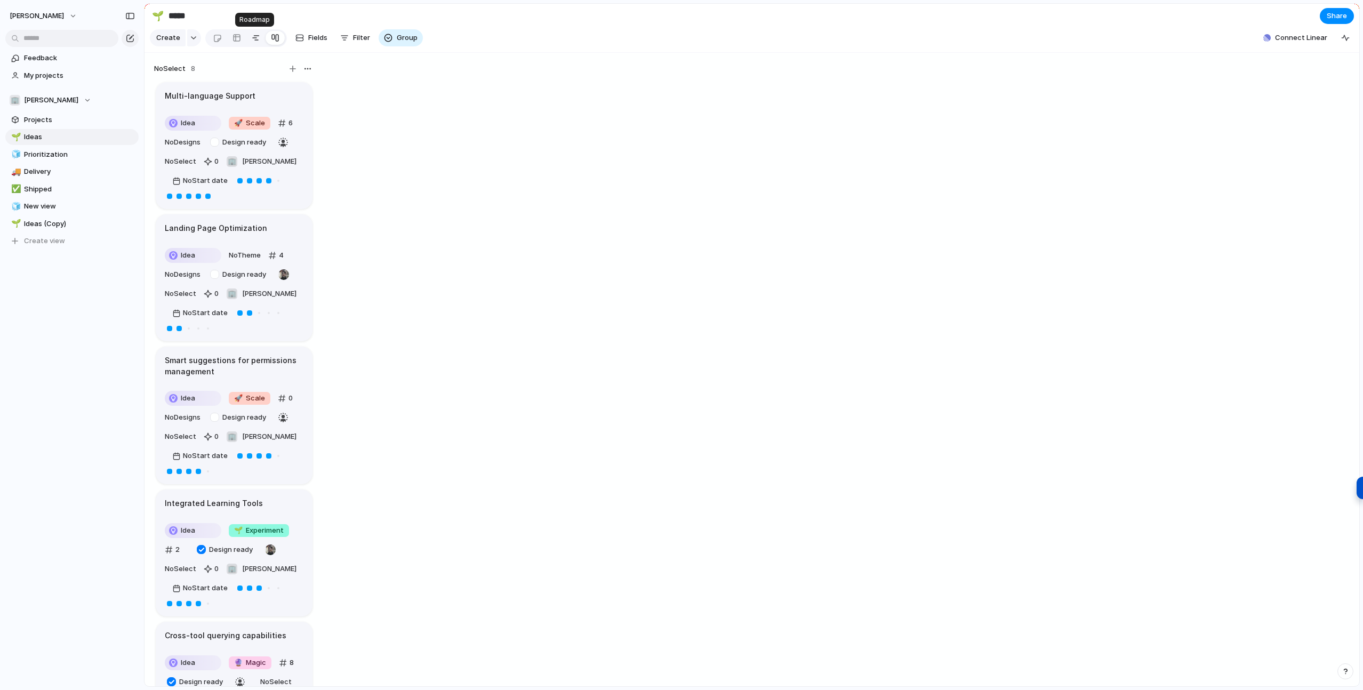
click at [252, 37] on div at bounding box center [256, 37] width 9 height 17
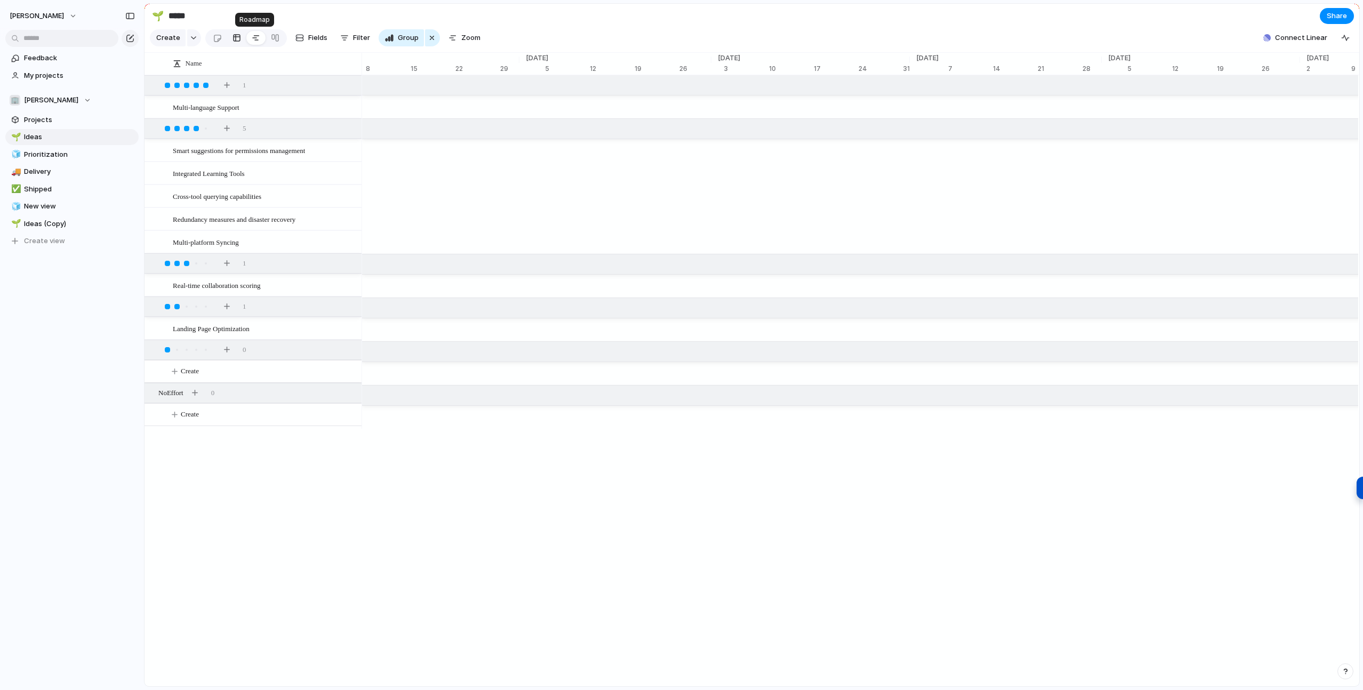
scroll to position [0, 41]
click at [236, 37] on div at bounding box center [237, 37] width 9 height 17
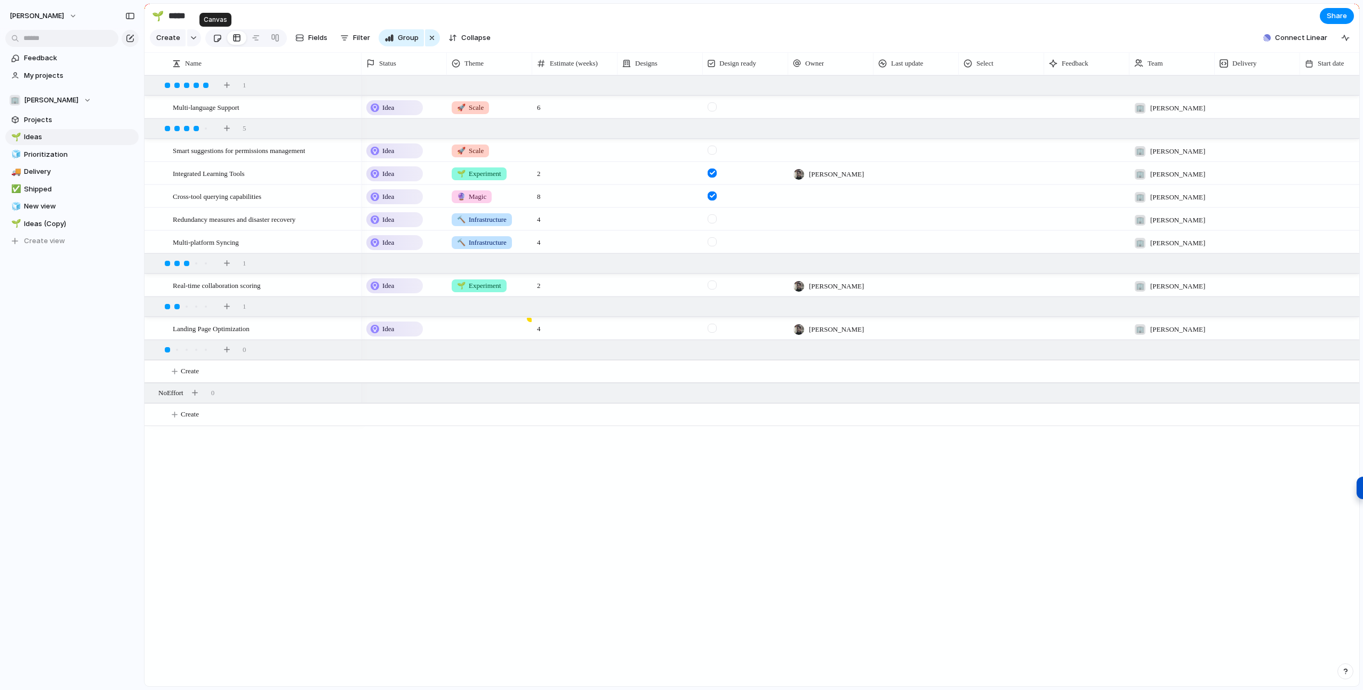
click at [219, 37] on link at bounding box center [217, 37] width 20 height 17
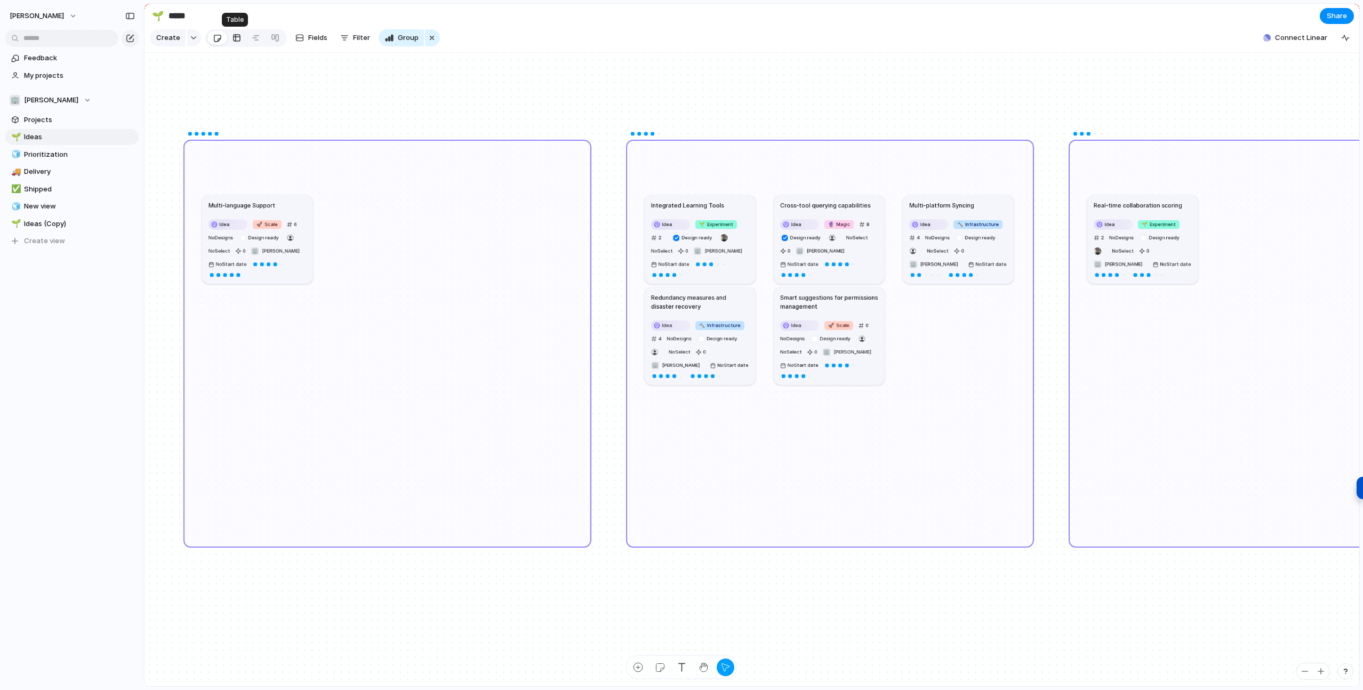
click at [233, 37] on div at bounding box center [237, 37] width 9 height 17
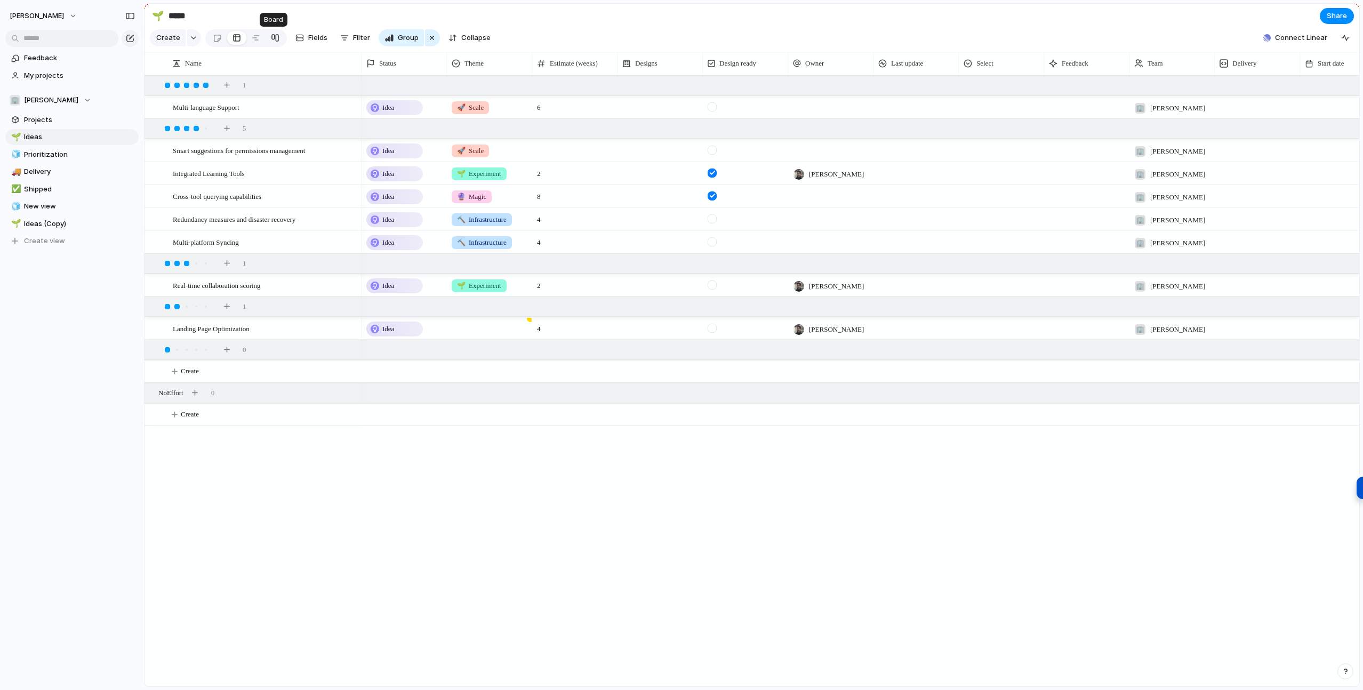
click at [271, 36] on div at bounding box center [275, 37] width 9 height 17
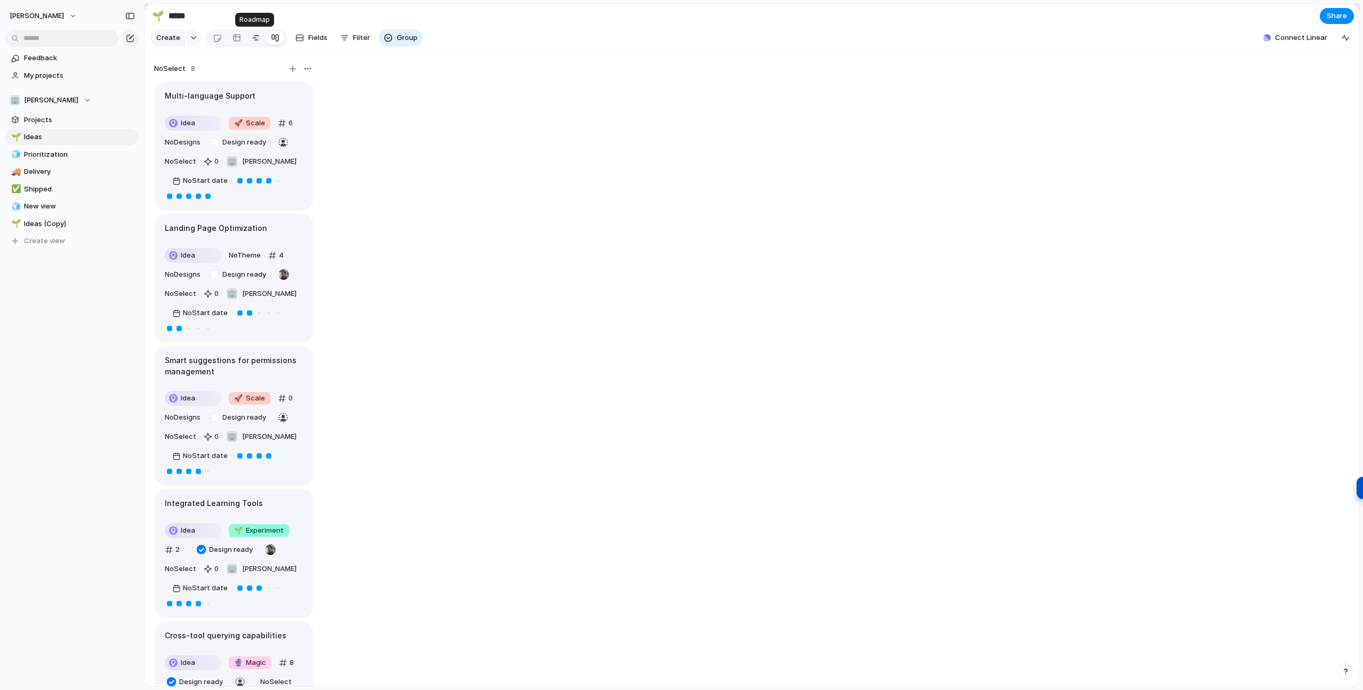
click at [252, 39] on div at bounding box center [256, 37] width 9 height 17
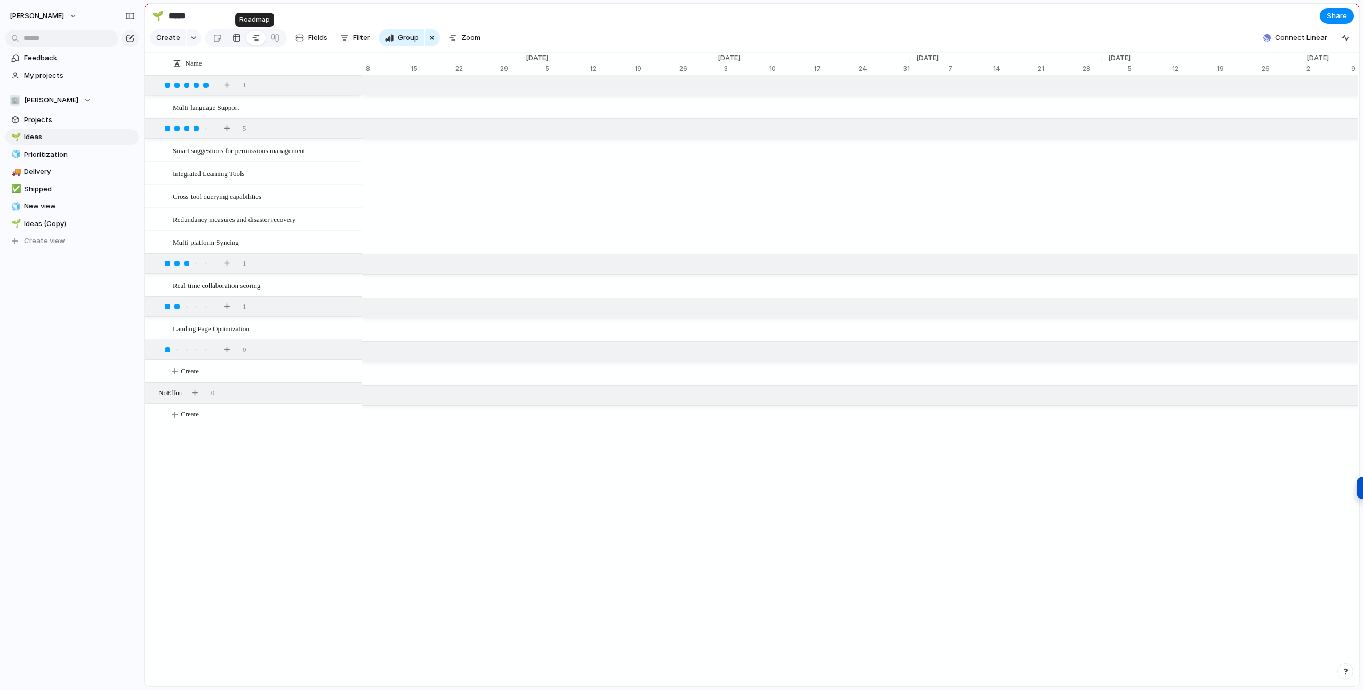
scroll to position [0, 41]
click at [236, 39] on div at bounding box center [237, 37] width 9 height 17
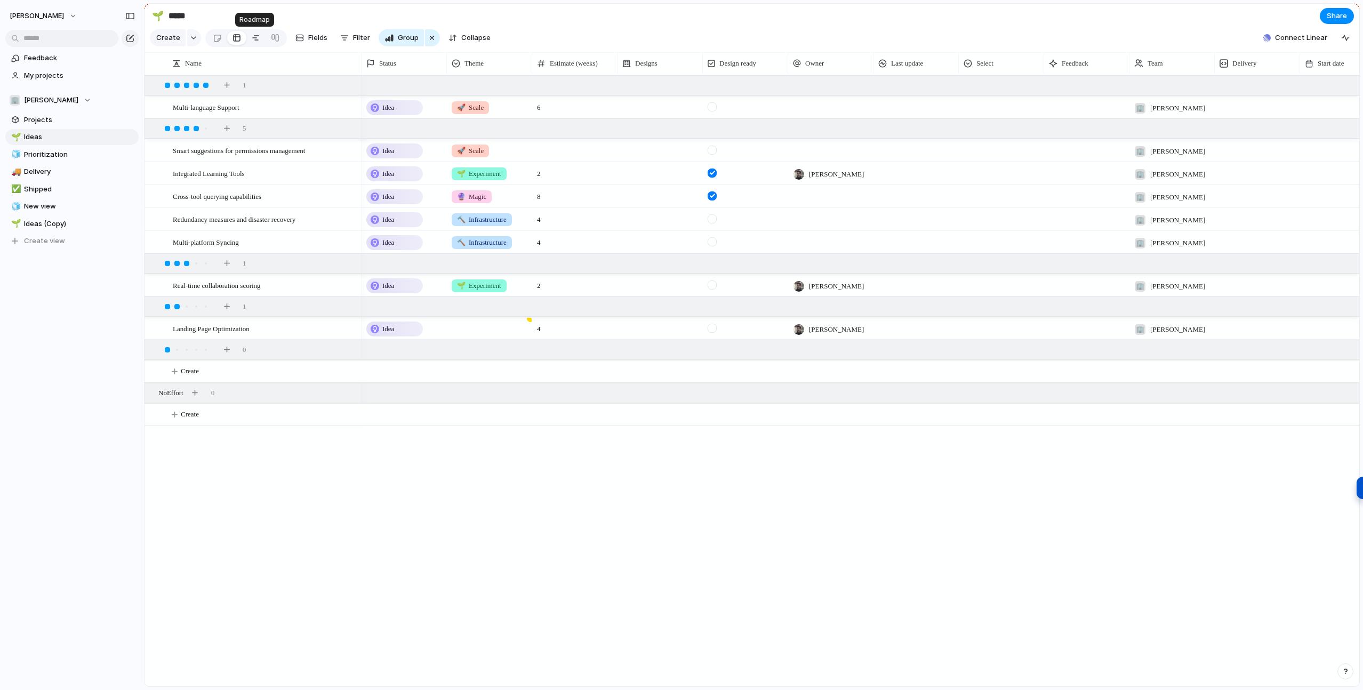
click at [258, 42] on div at bounding box center [256, 37] width 9 height 17
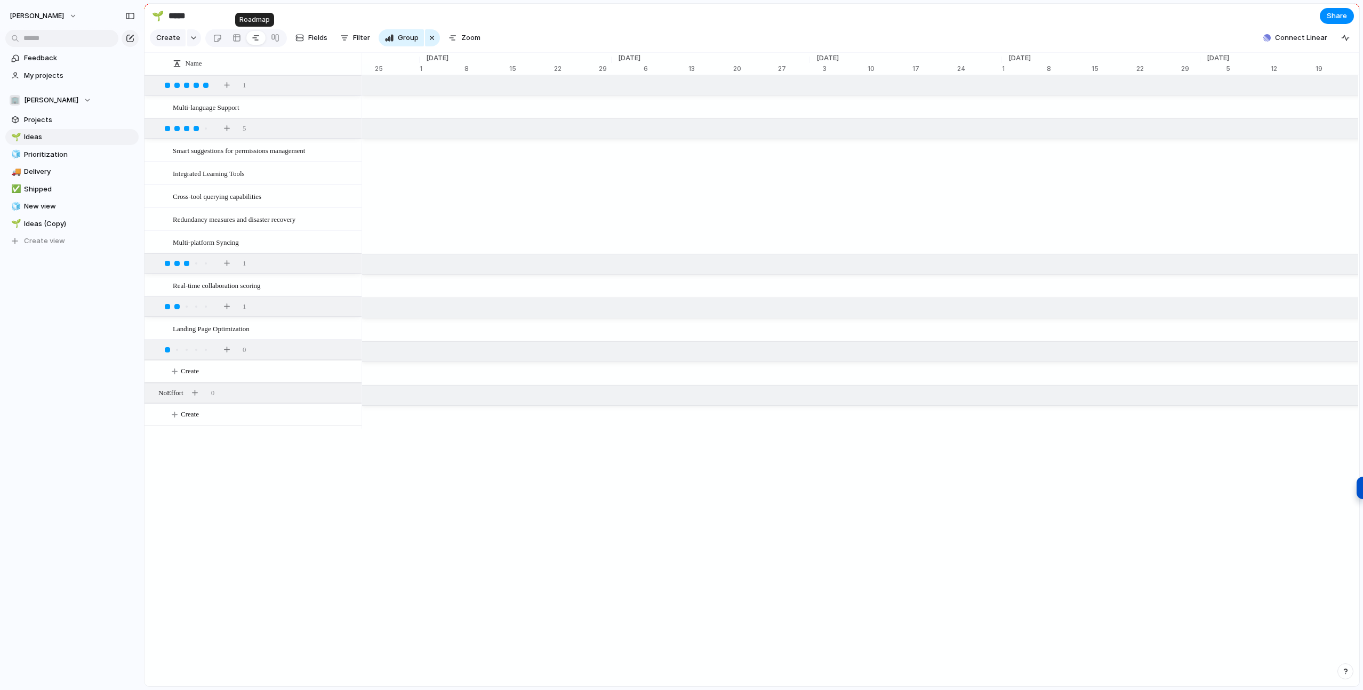
scroll to position [0, 7156]
click at [271, 42] on div at bounding box center [275, 37] width 9 height 17
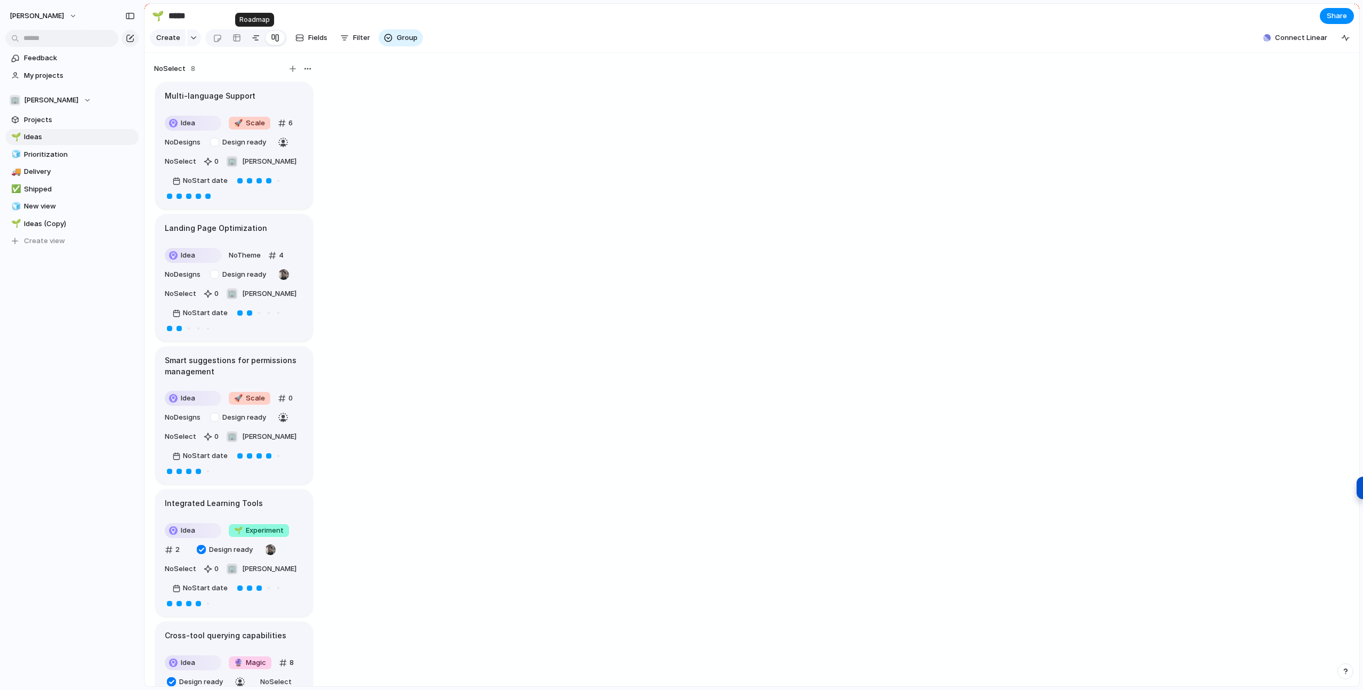
click at [252, 41] on div at bounding box center [256, 37] width 9 height 17
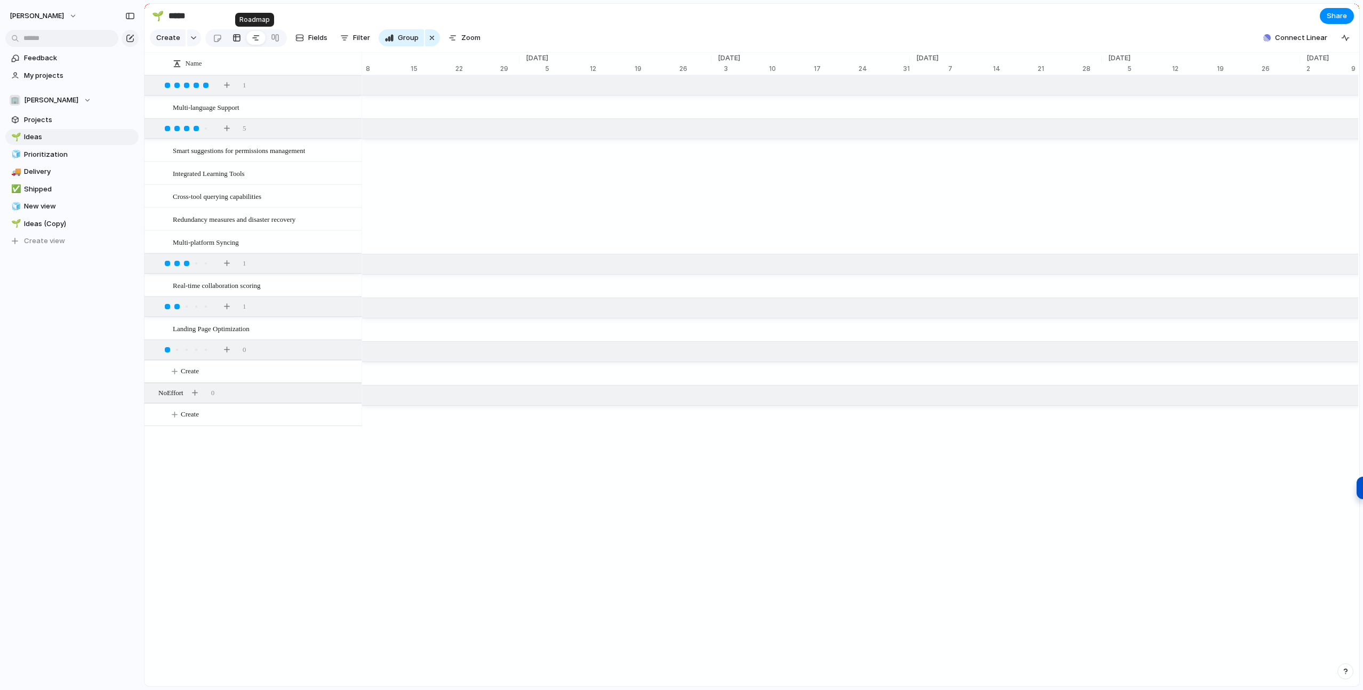
scroll to position [0, 41]
click at [239, 40] on link at bounding box center [236, 37] width 19 height 17
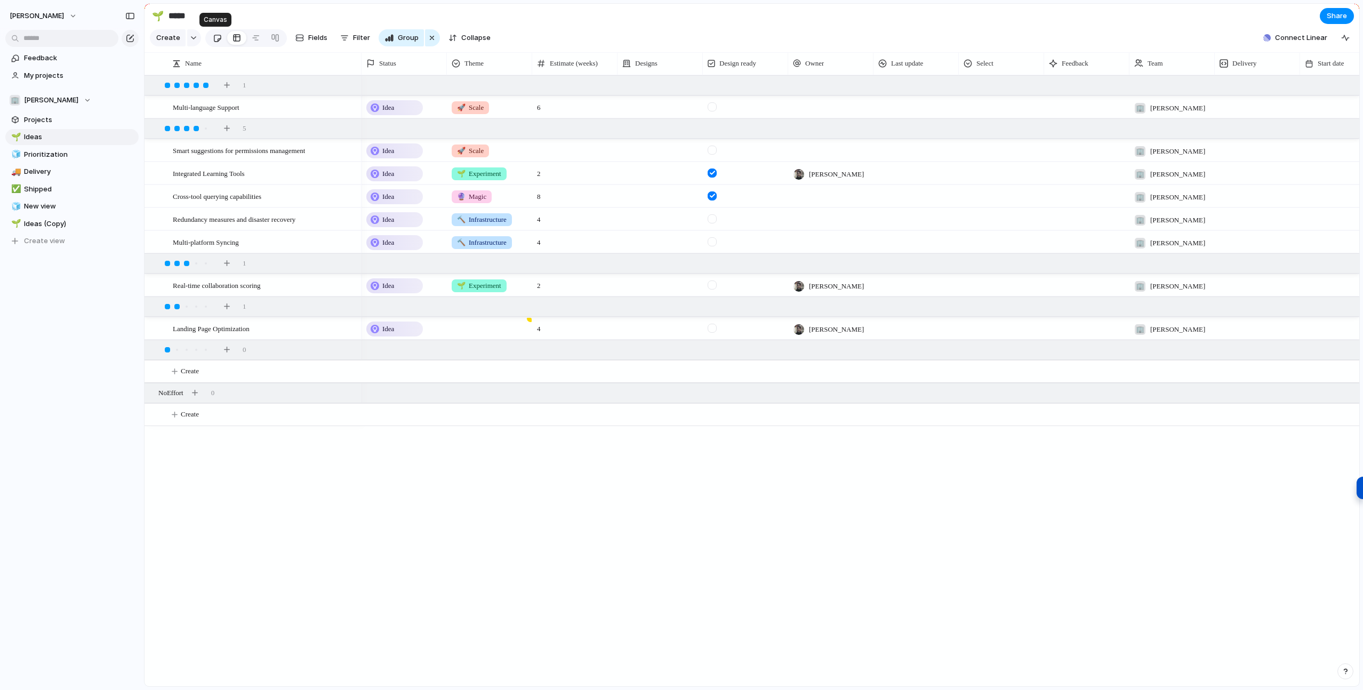
click at [217, 39] on div at bounding box center [217, 38] width 9 height 18
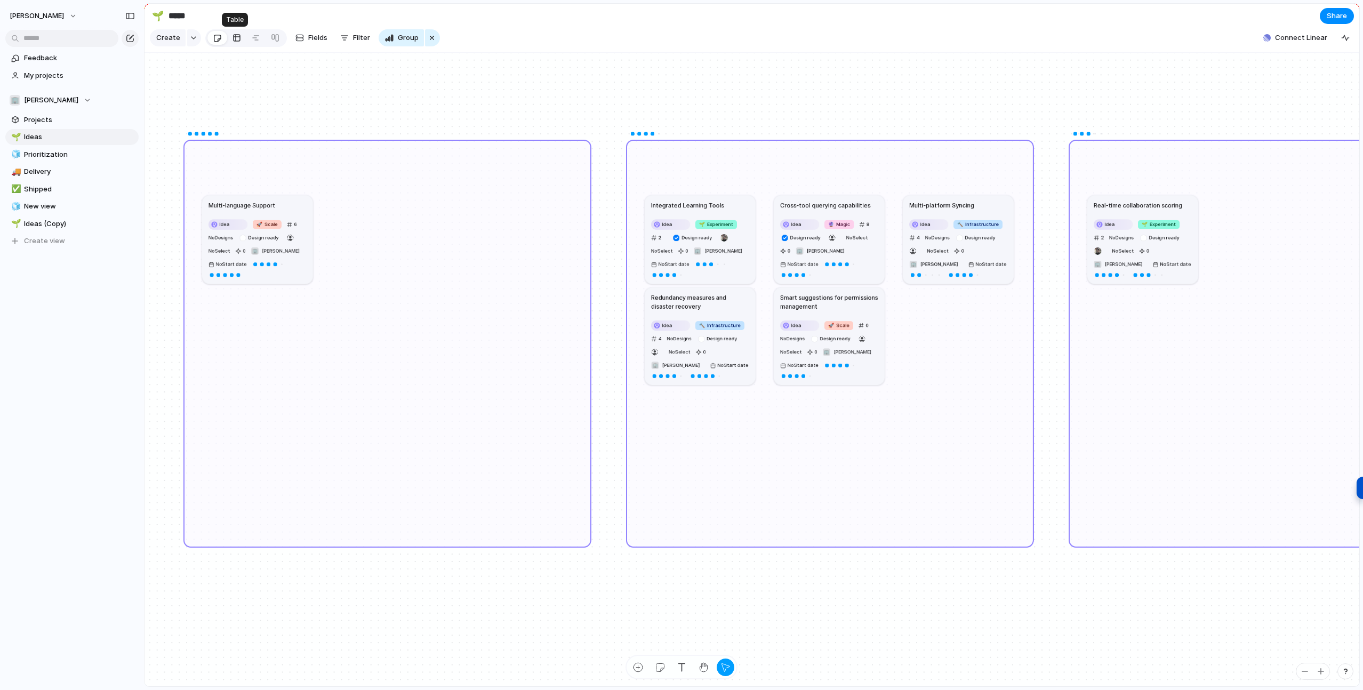
click at [234, 38] on div at bounding box center [237, 37] width 9 height 17
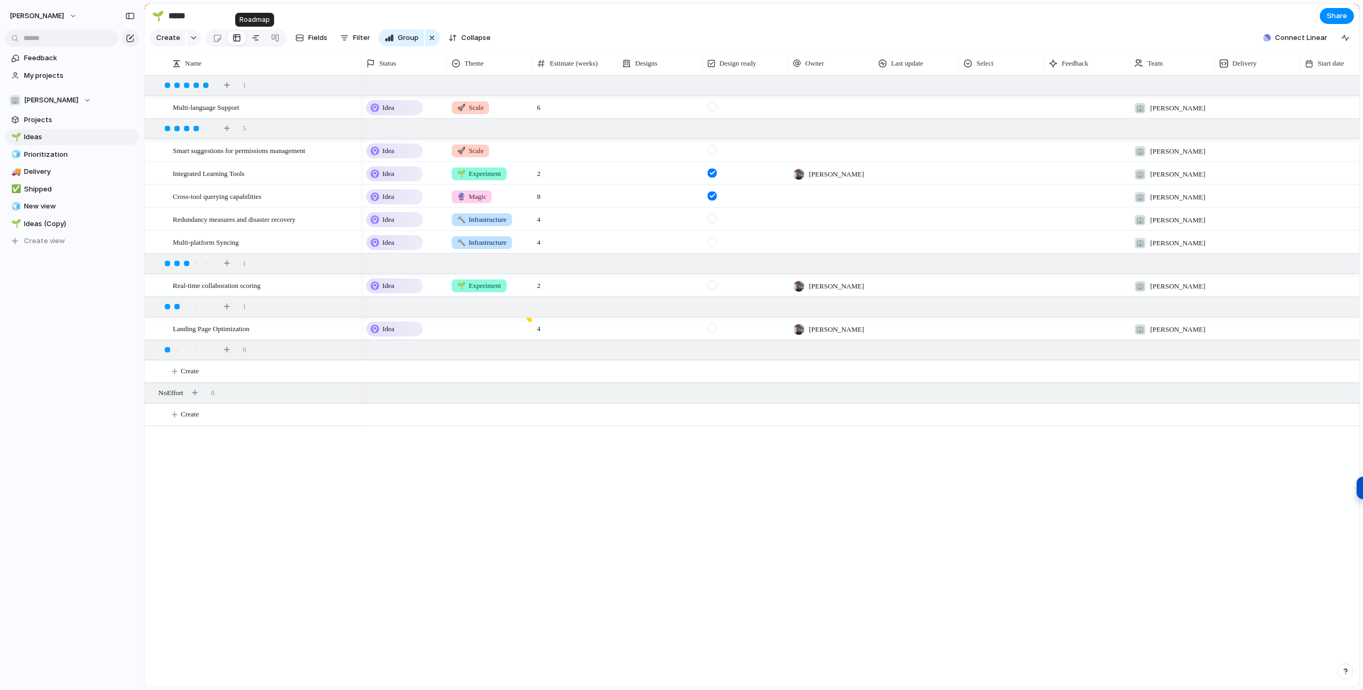
click at [252, 41] on div at bounding box center [256, 37] width 9 height 17
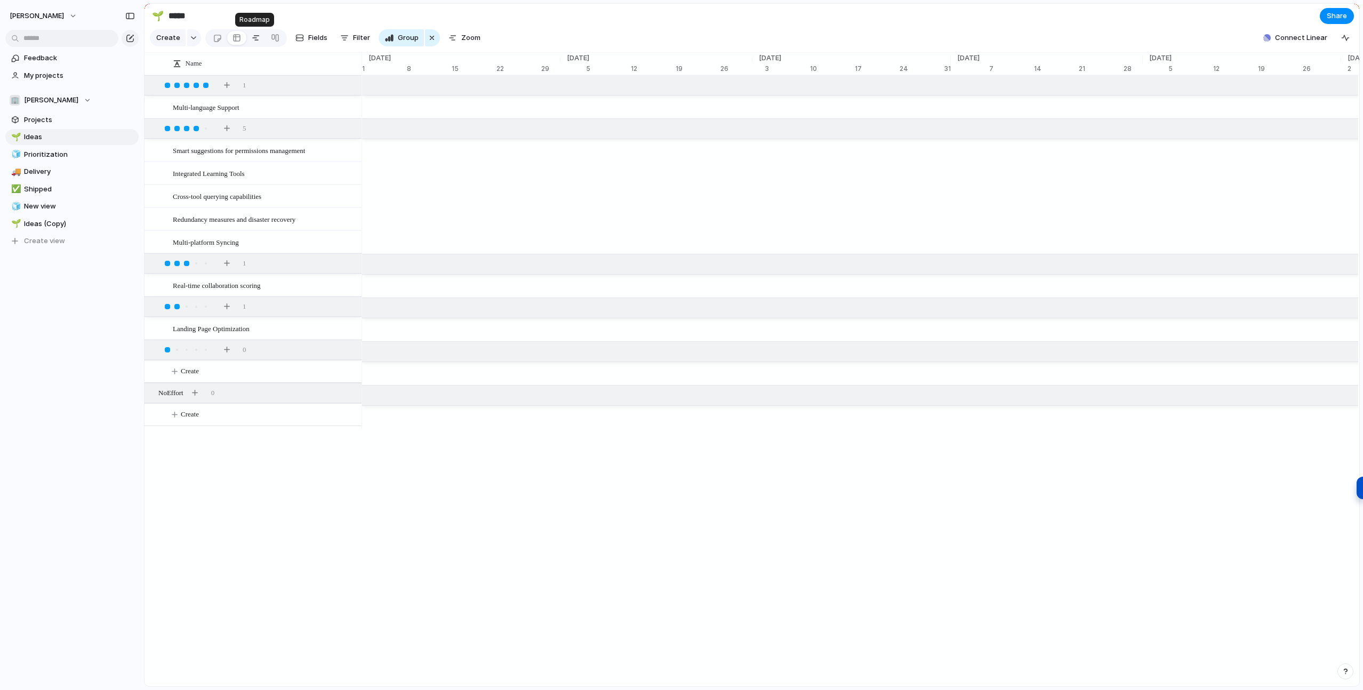
scroll to position [0, 7156]
click at [266, 41] on link at bounding box center [275, 37] width 19 height 17
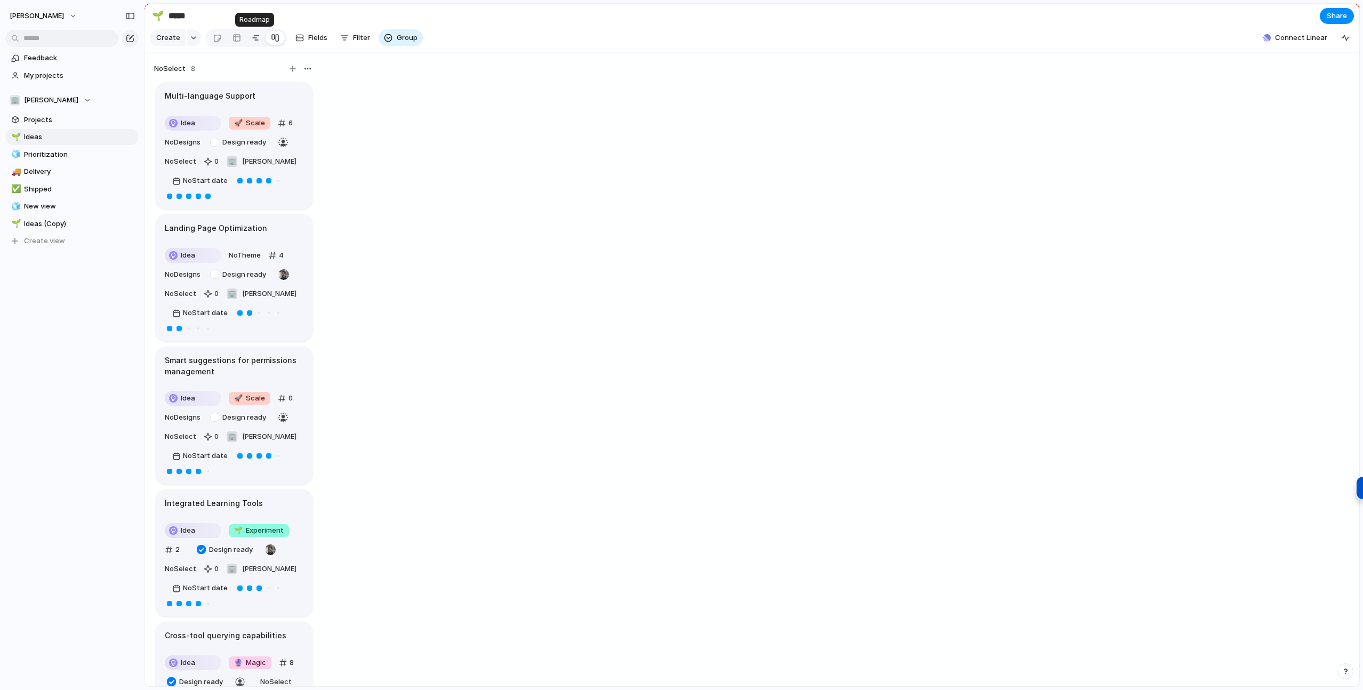
click at [254, 39] on div at bounding box center [256, 37] width 9 height 17
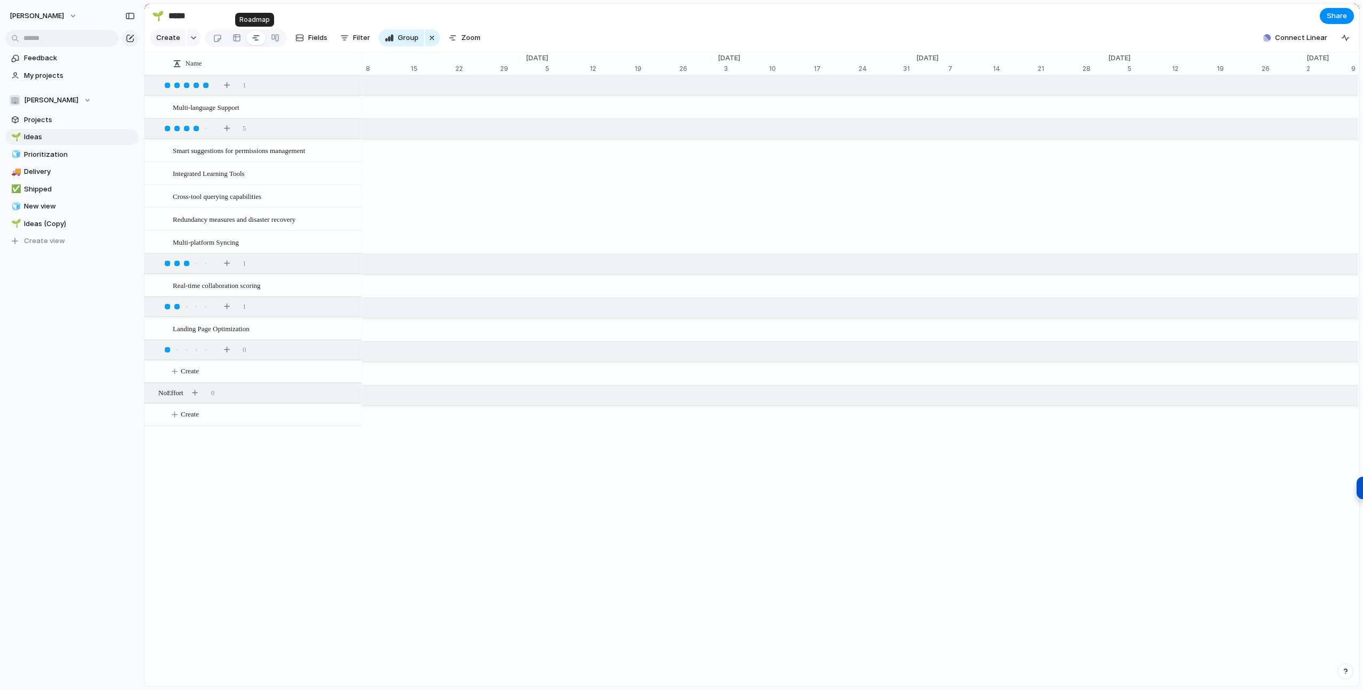
scroll to position [0, 41]
click at [236, 40] on div at bounding box center [237, 37] width 9 height 17
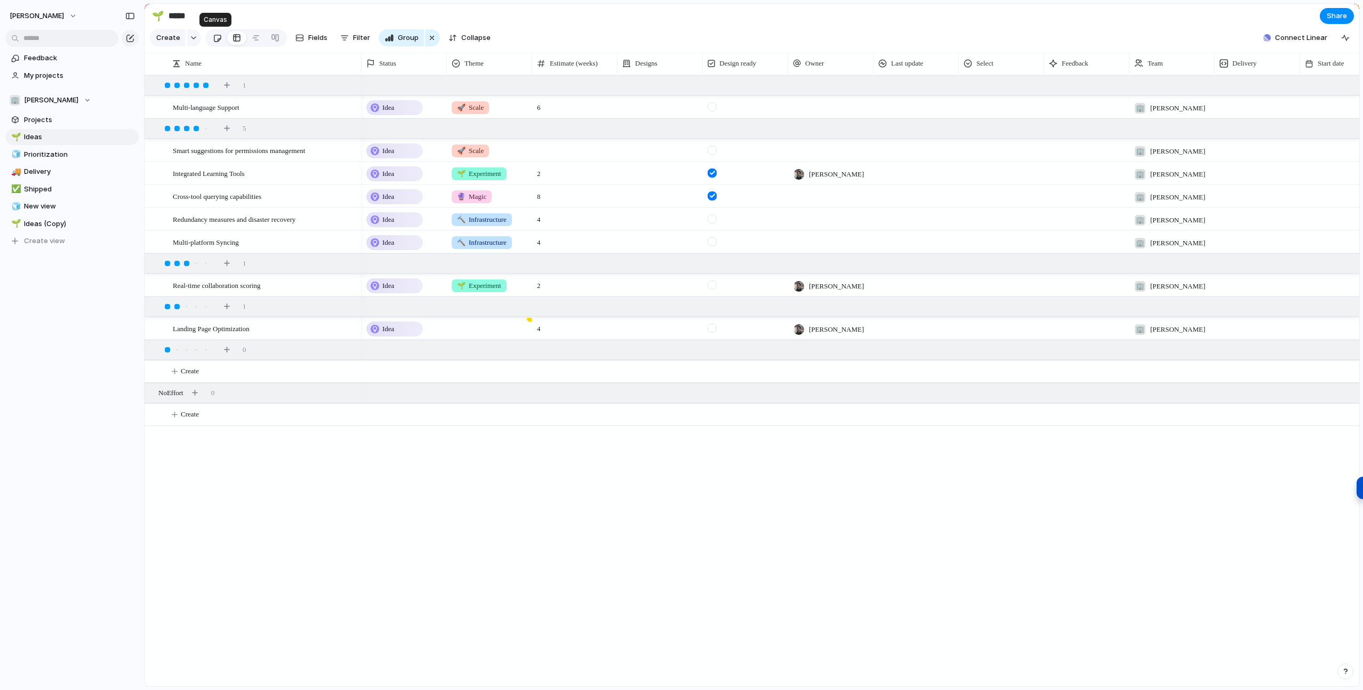
click at [219, 37] on div at bounding box center [217, 38] width 9 height 18
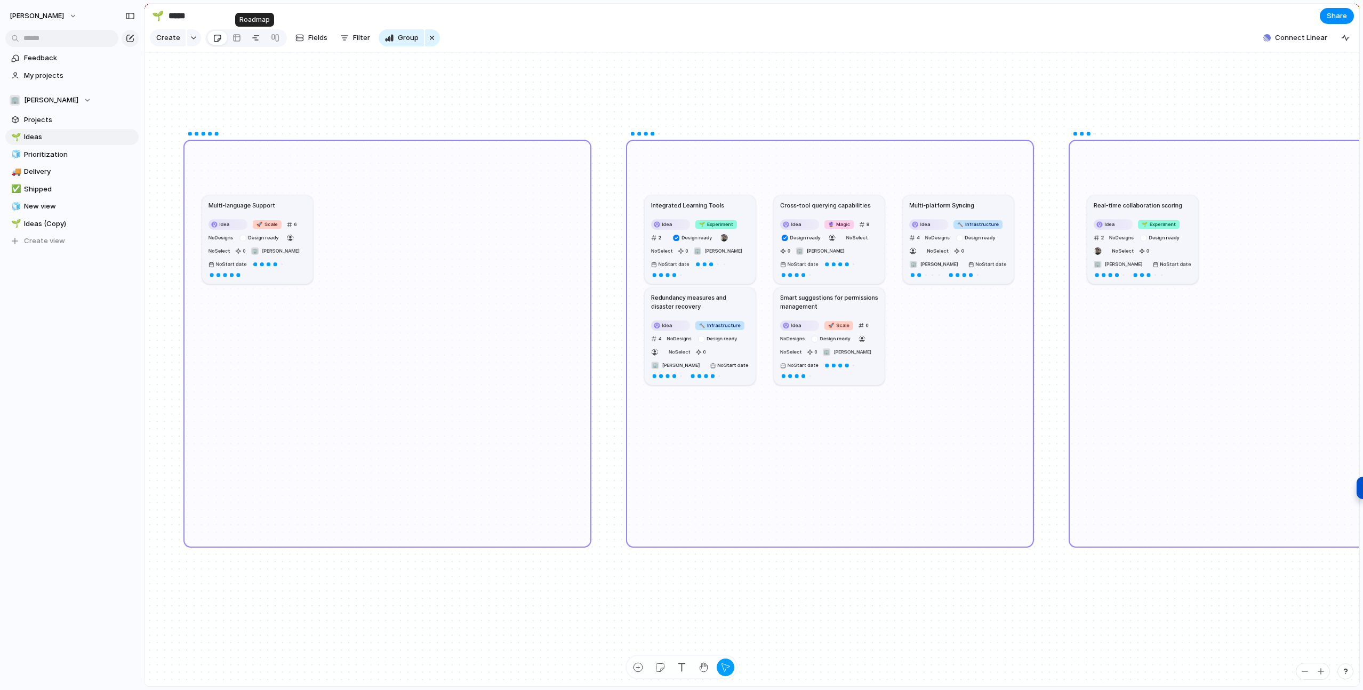
click at [253, 38] on div at bounding box center [256, 37] width 9 height 17
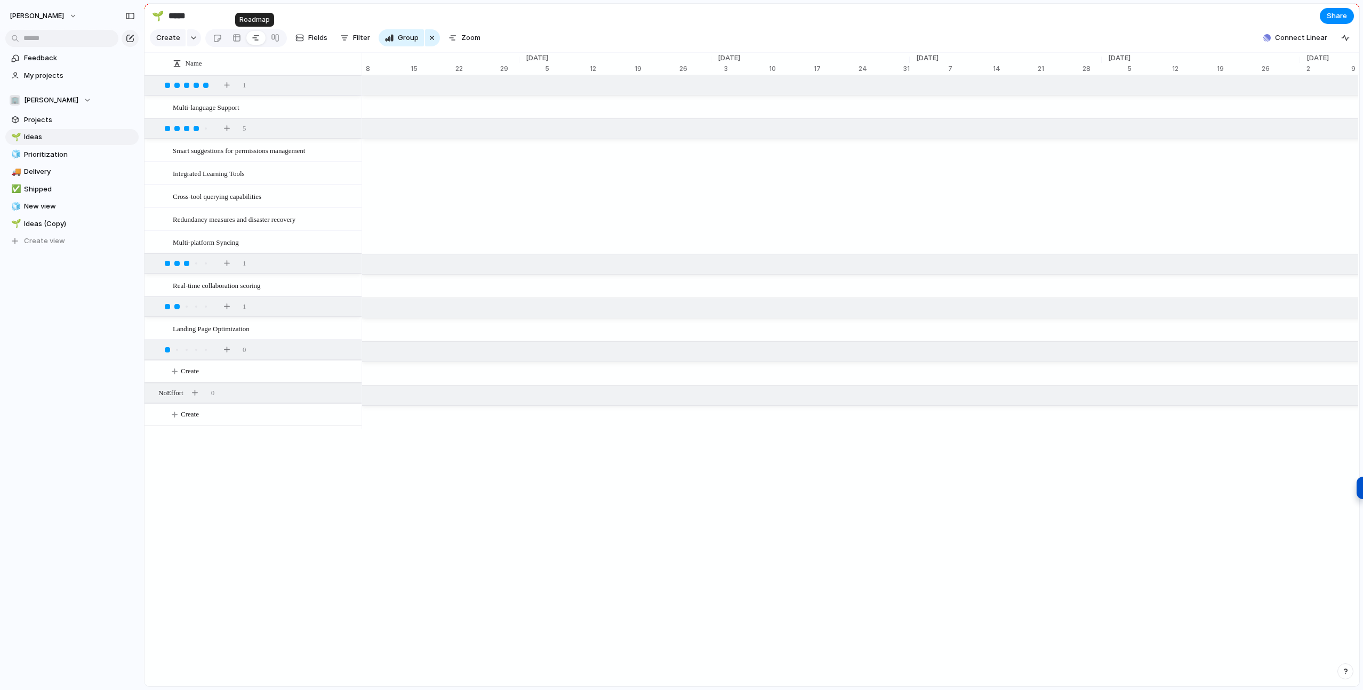
scroll to position [0, 41]
click at [275, 38] on div at bounding box center [275, 37] width 9 height 17
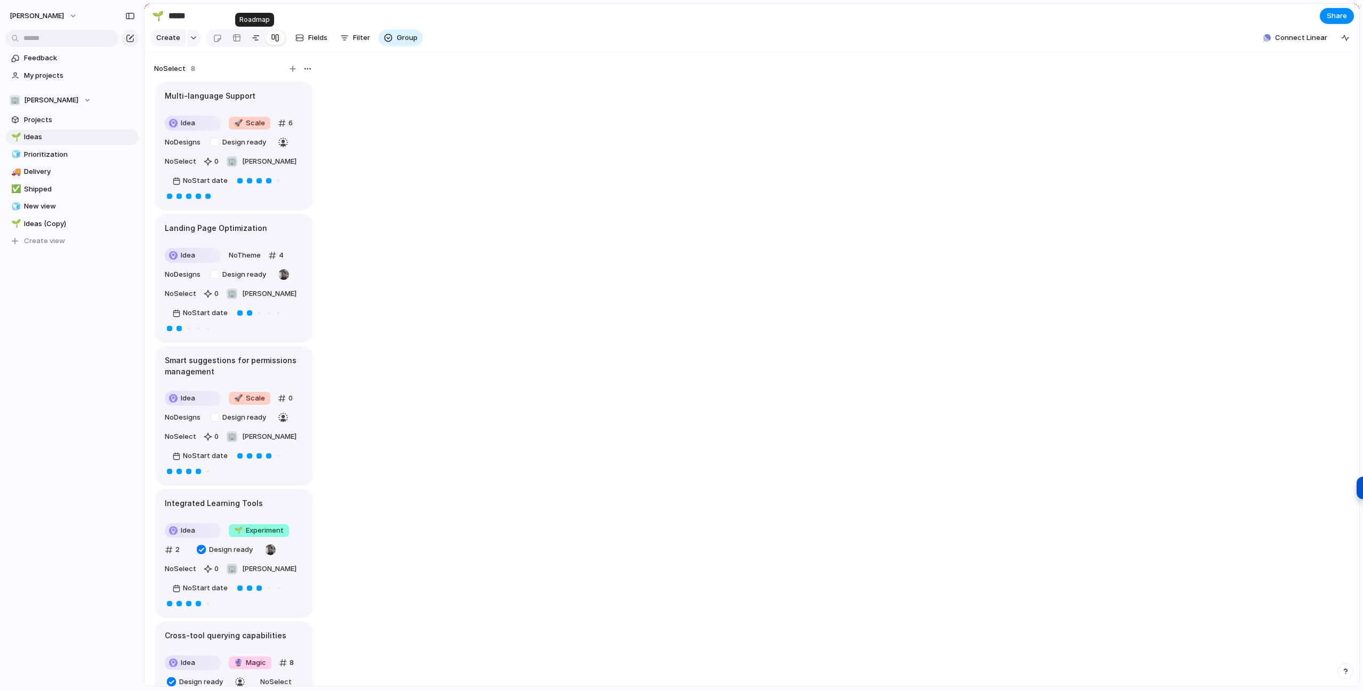
click at [255, 37] on div at bounding box center [256, 37] width 9 height 17
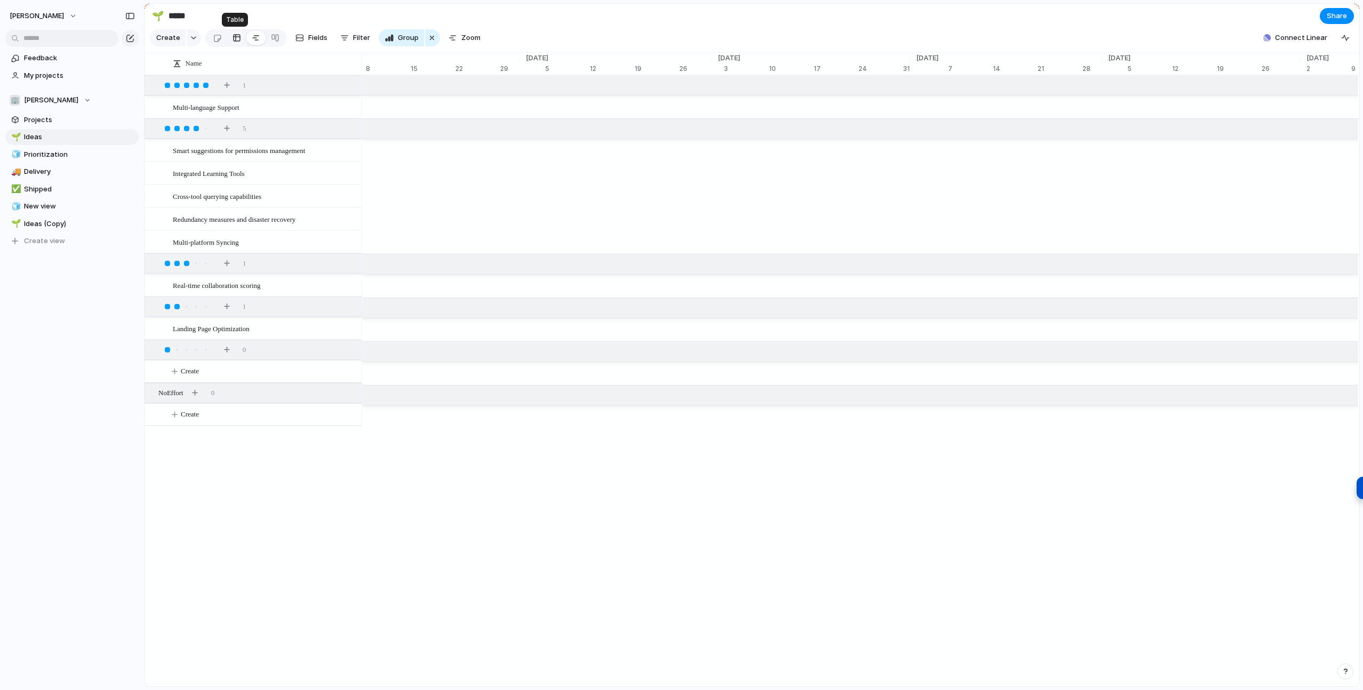
scroll to position [0, 41]
click at [237, 36] on div at bounding box center [237, 37] width 9 height 17
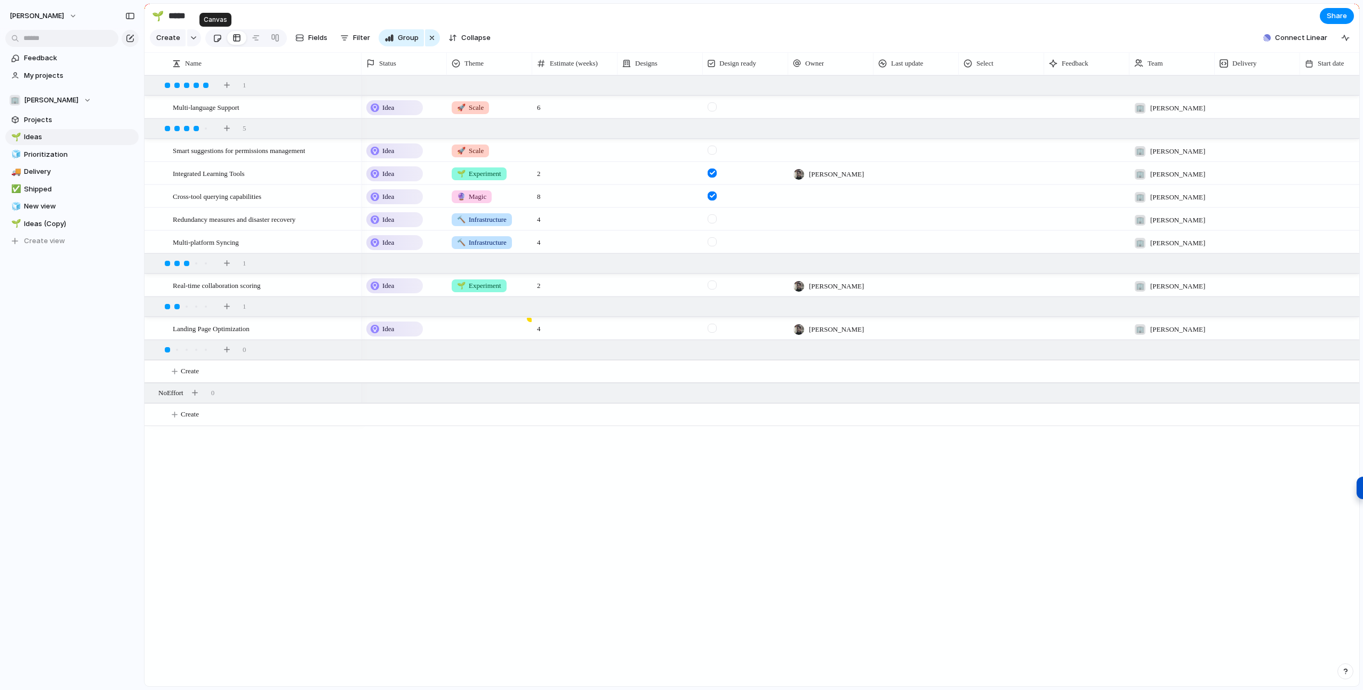
click at [218, 38] on div at bounding box center [217, 38] width 9 height 18
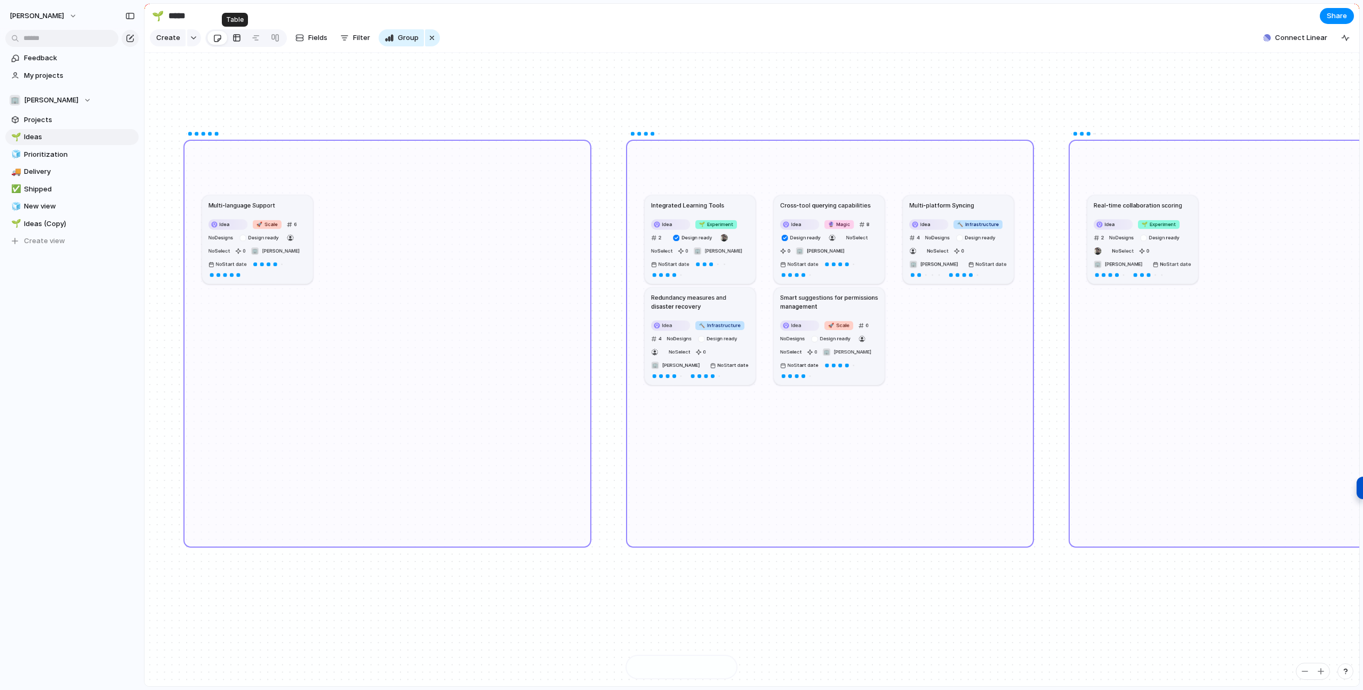
click at [235, 38] on div at bounding box center [237, 37] width 9 height 17
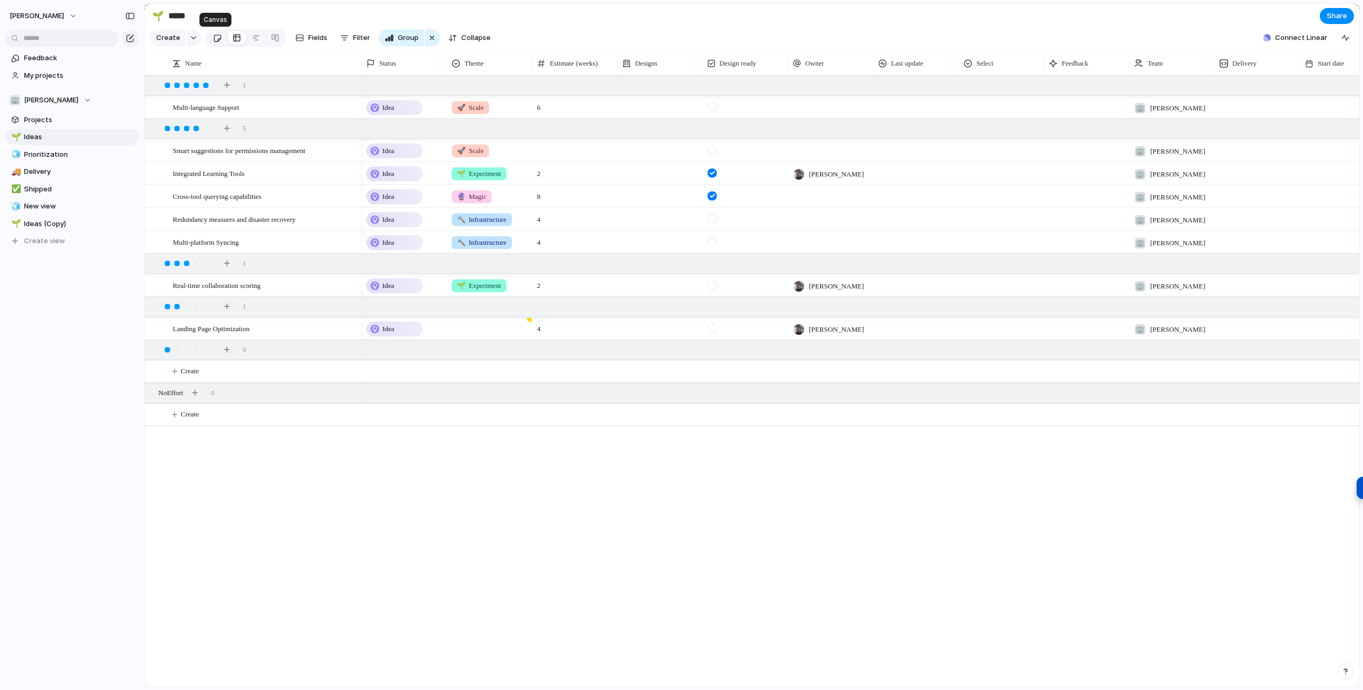
click at [213, 37] on div at bounding box center [217, 38] width 9 height 18
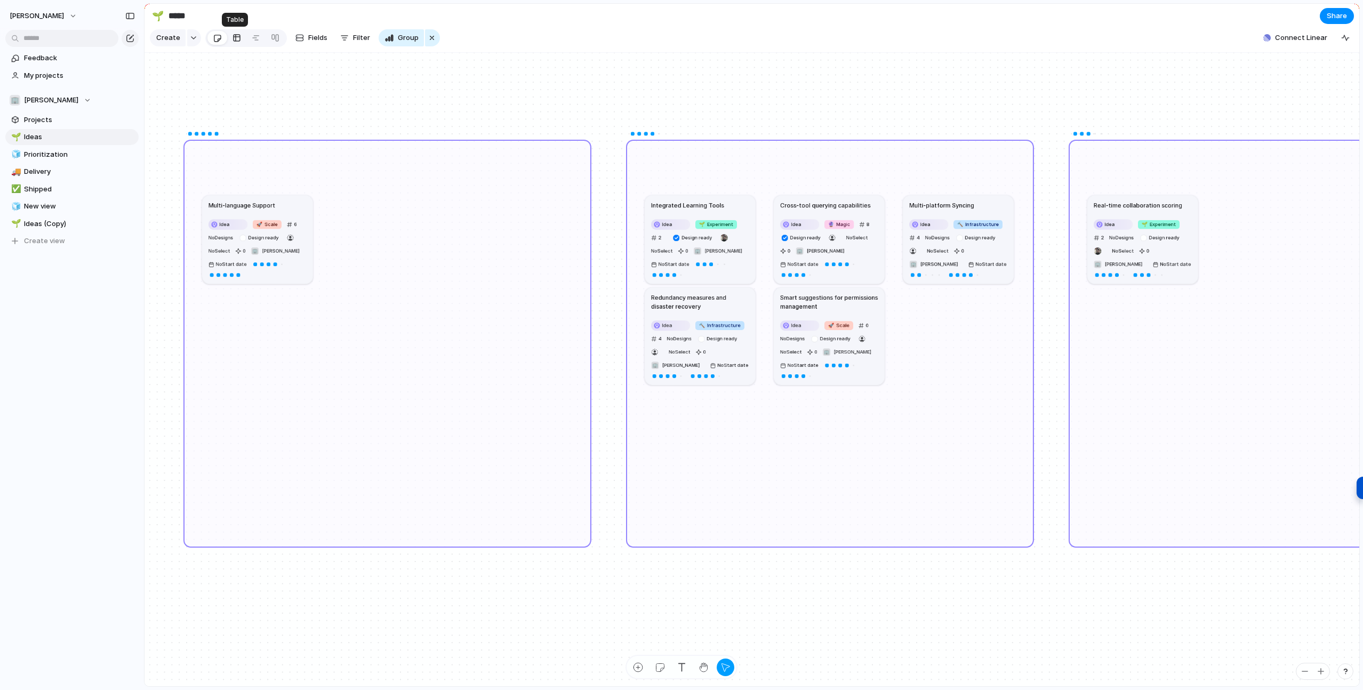
click at [233, 40] on div at bounding box center [237, 37] width 9 height 17
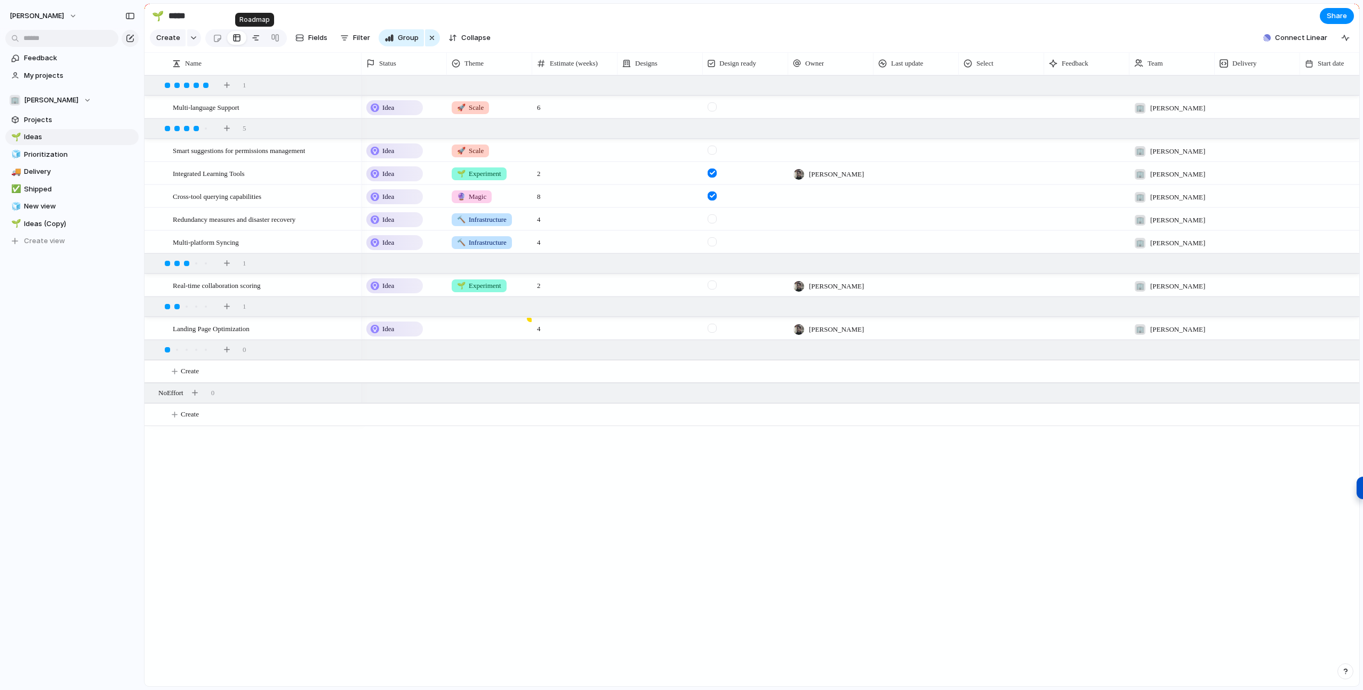
click at [249, 41] on link at bounding box center [255, 37] width 19 height 17
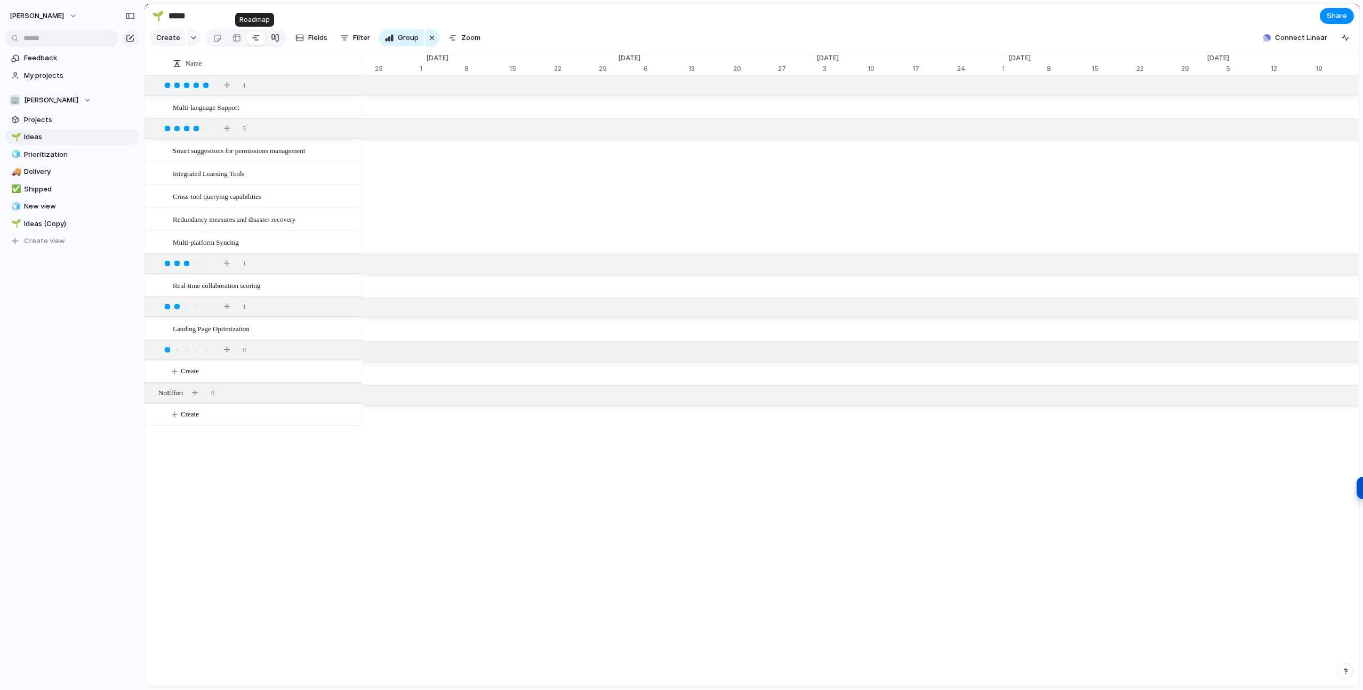
scroll to position [0, 7156]
click at [276, 38] on div at bounding box center [275, 37] width 9 height 17
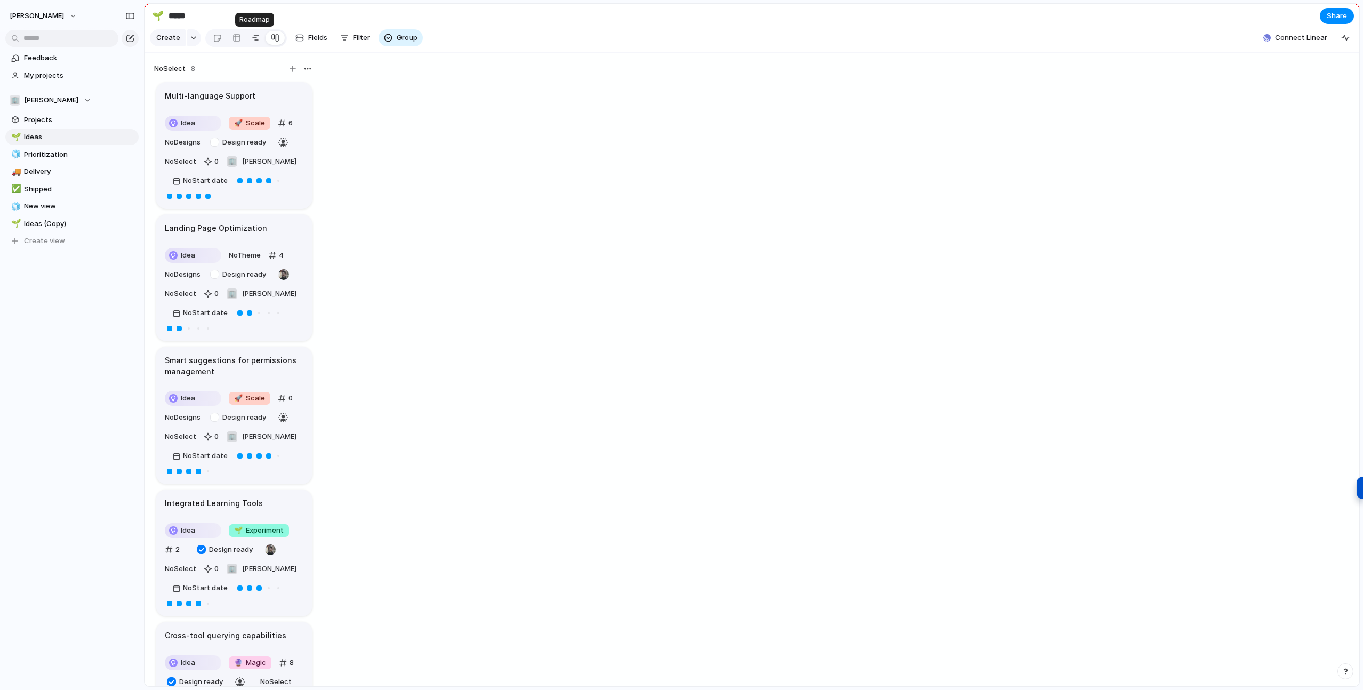
click at [260, 39] on link at bounding box center [255, 37] width 19 height 17
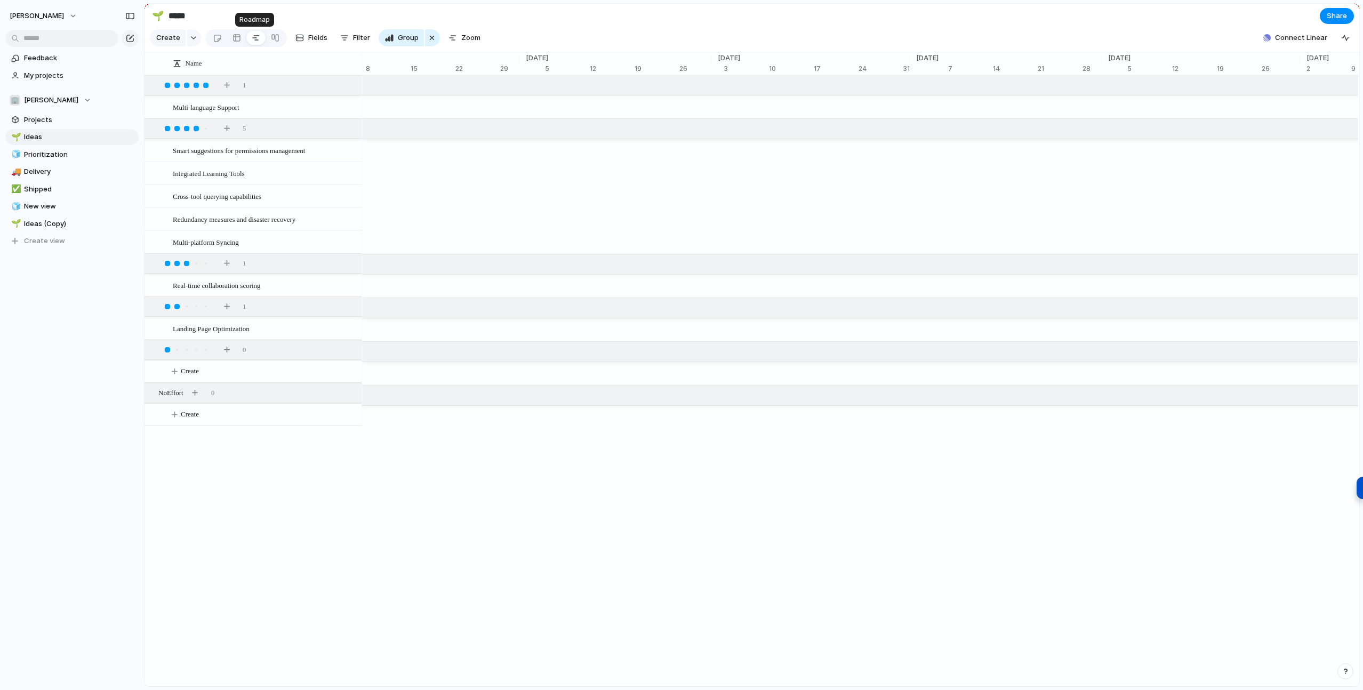
scroll to position [0, 41]
click at [233, 38] on div at bounding box center [237, 37] width 9 height 17
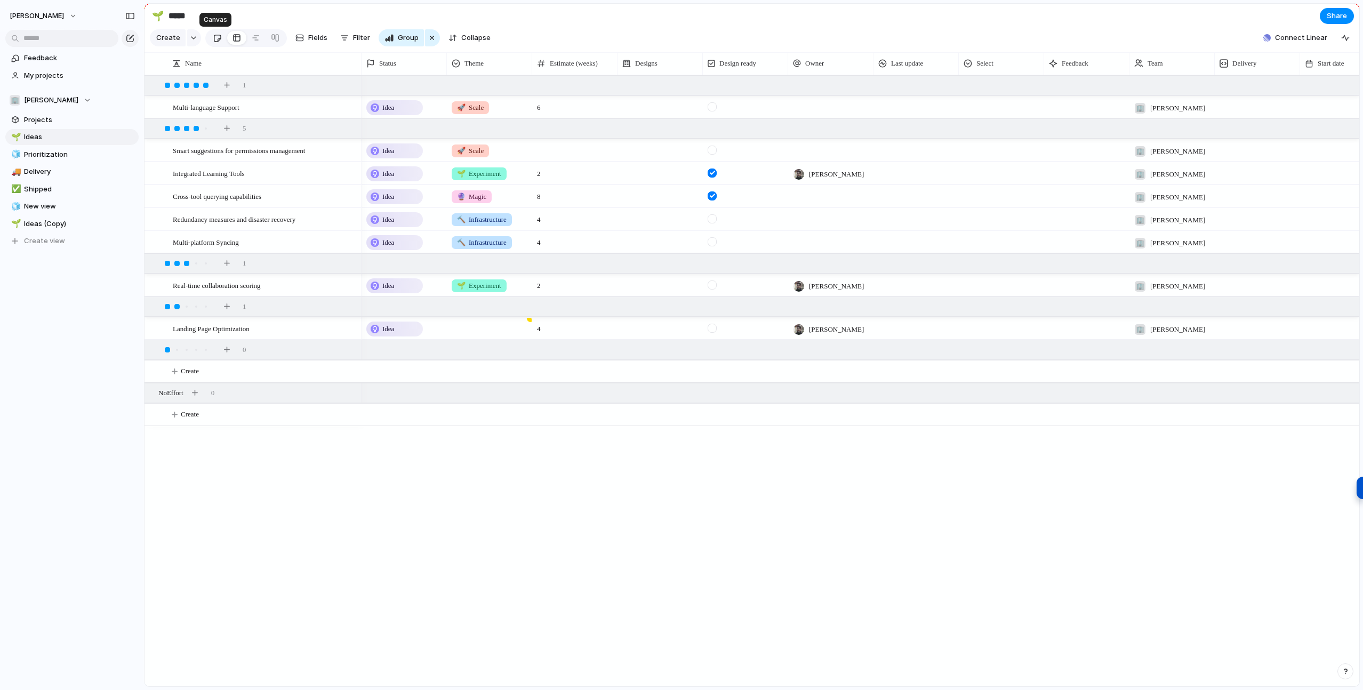
click at [217, 40] on div at bounding box center [217, 38] width 9 height 18
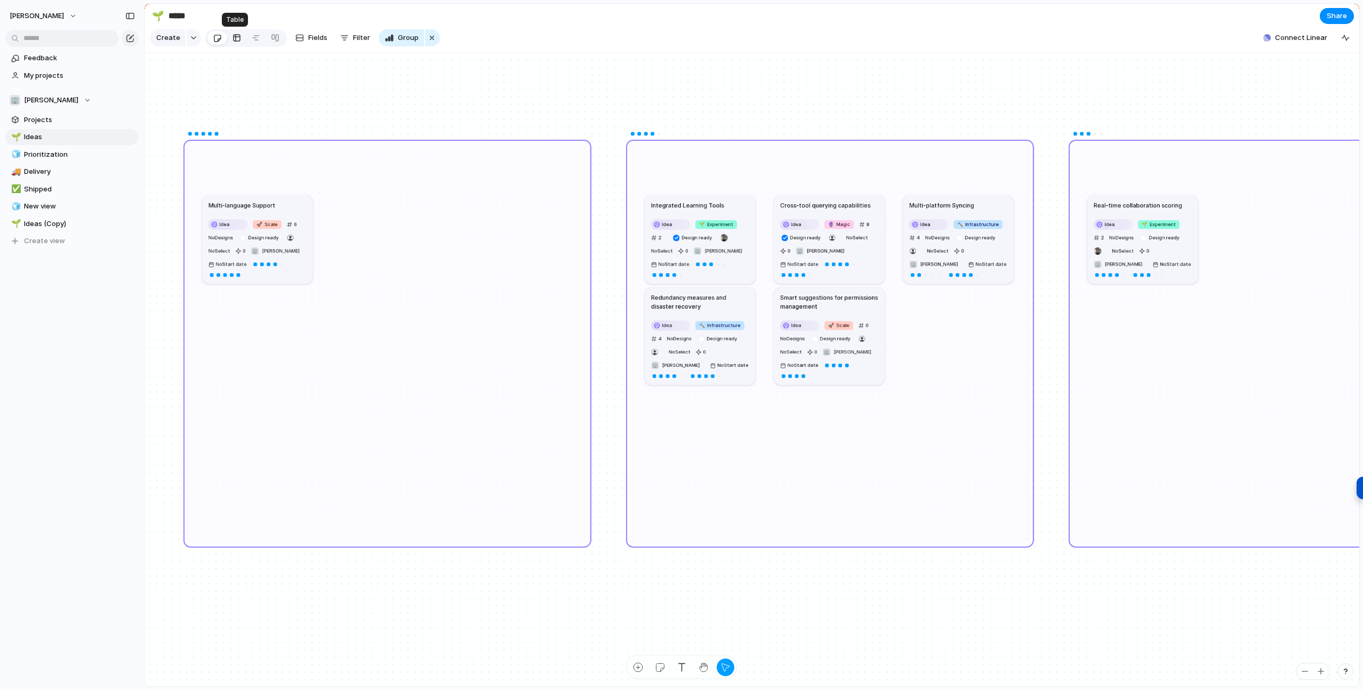
click at [234, 38] on div at bounding box center [237, 37] width 9 height 17
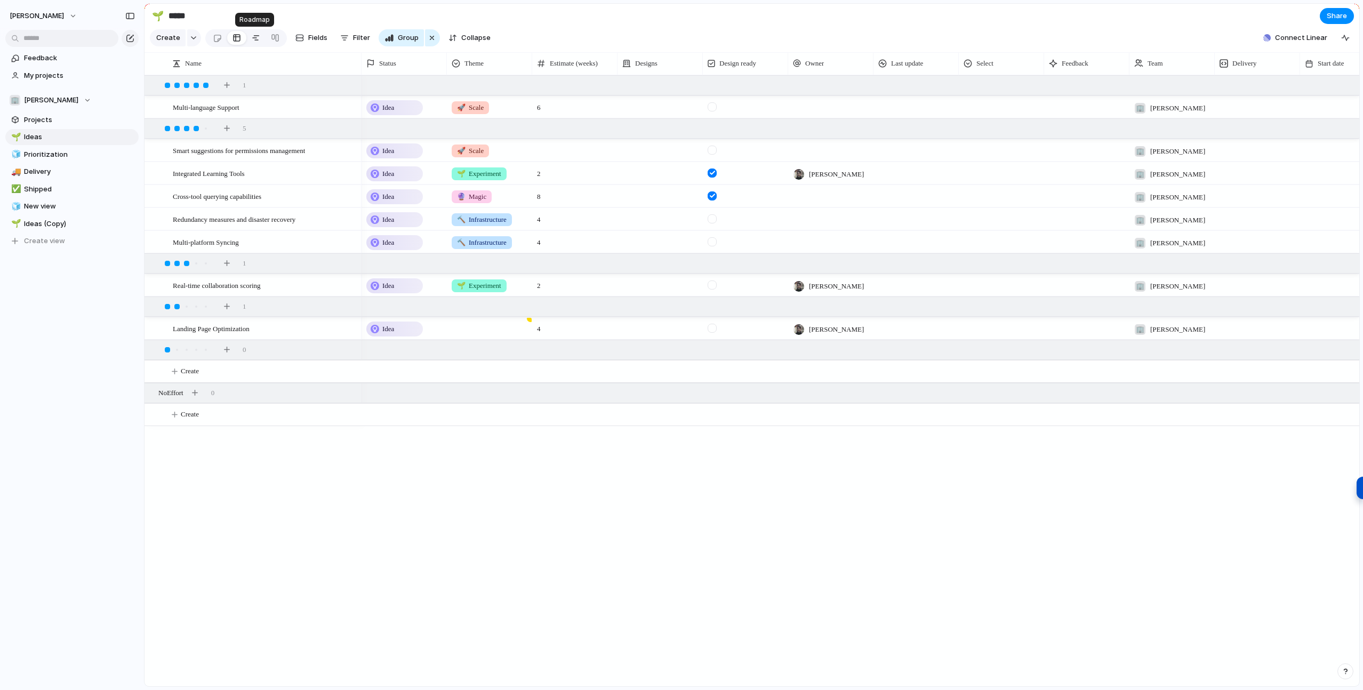
click at [253, 38] on div at bounding box center [256, 37] width 9 height 17
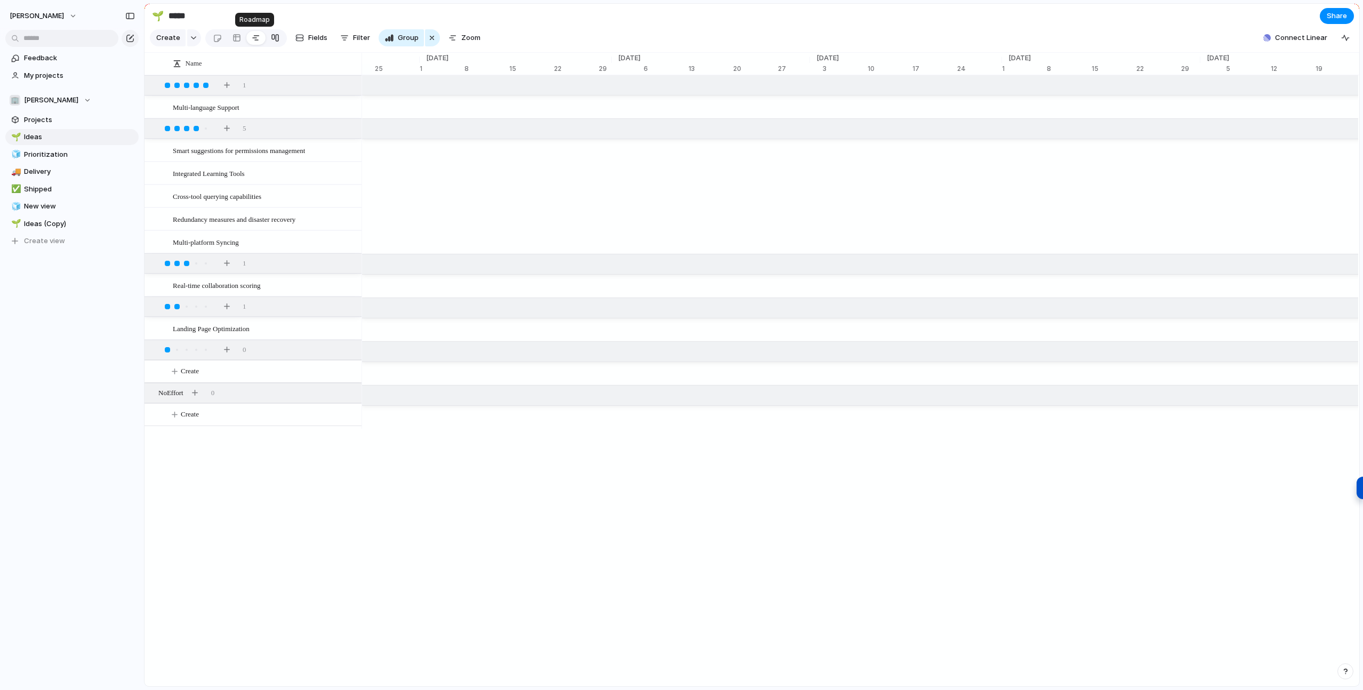
scroll to position [0, 7156]
click at [274, 37] on div at bounding box center [275, 37] width 9 height 17
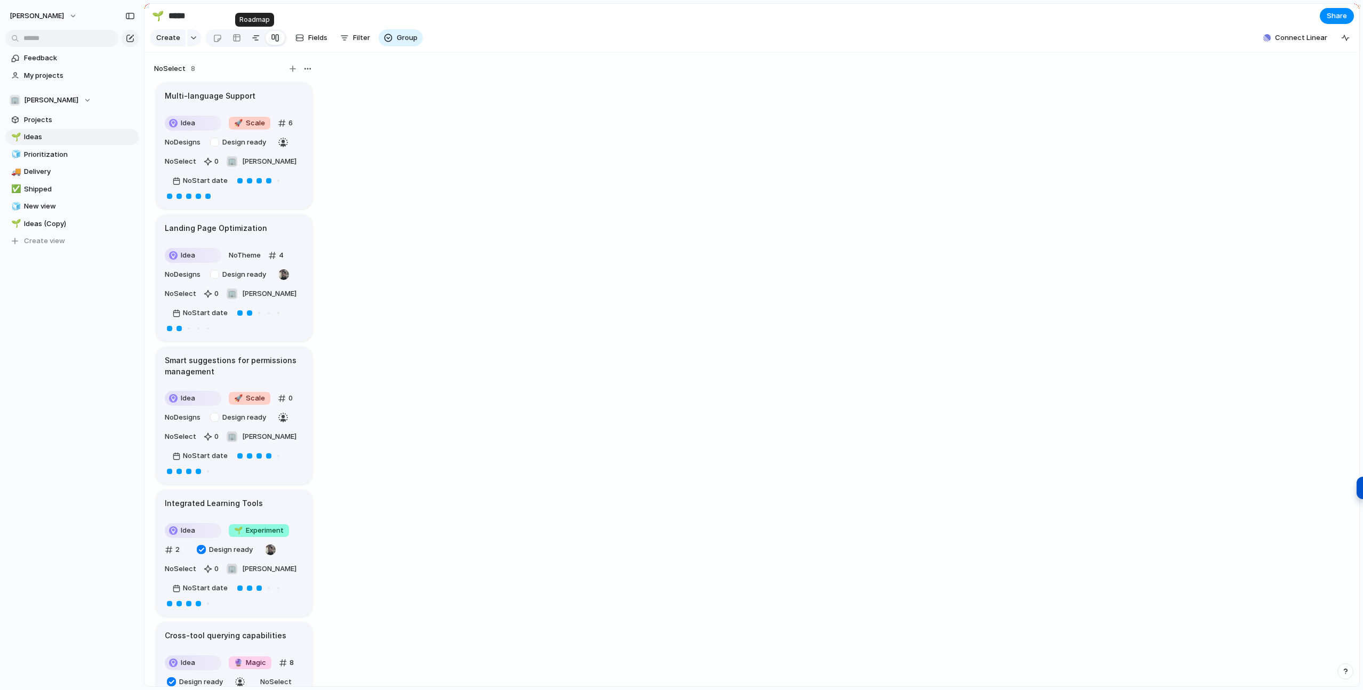
click at [255, 36] on div at bounding box center [256, 37] width 9 height 17
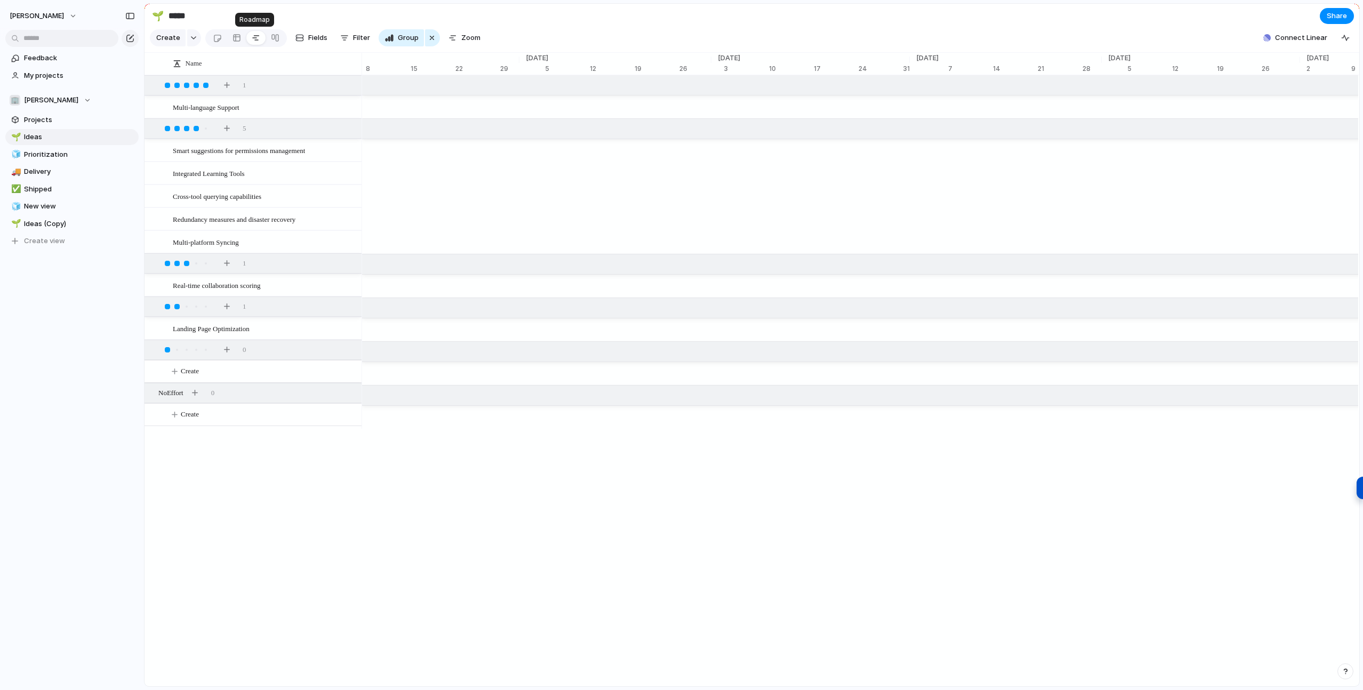
scroll to position [0, 41]
click at [221, 37] on link at bounding box center [217, 37] width 20 height 17
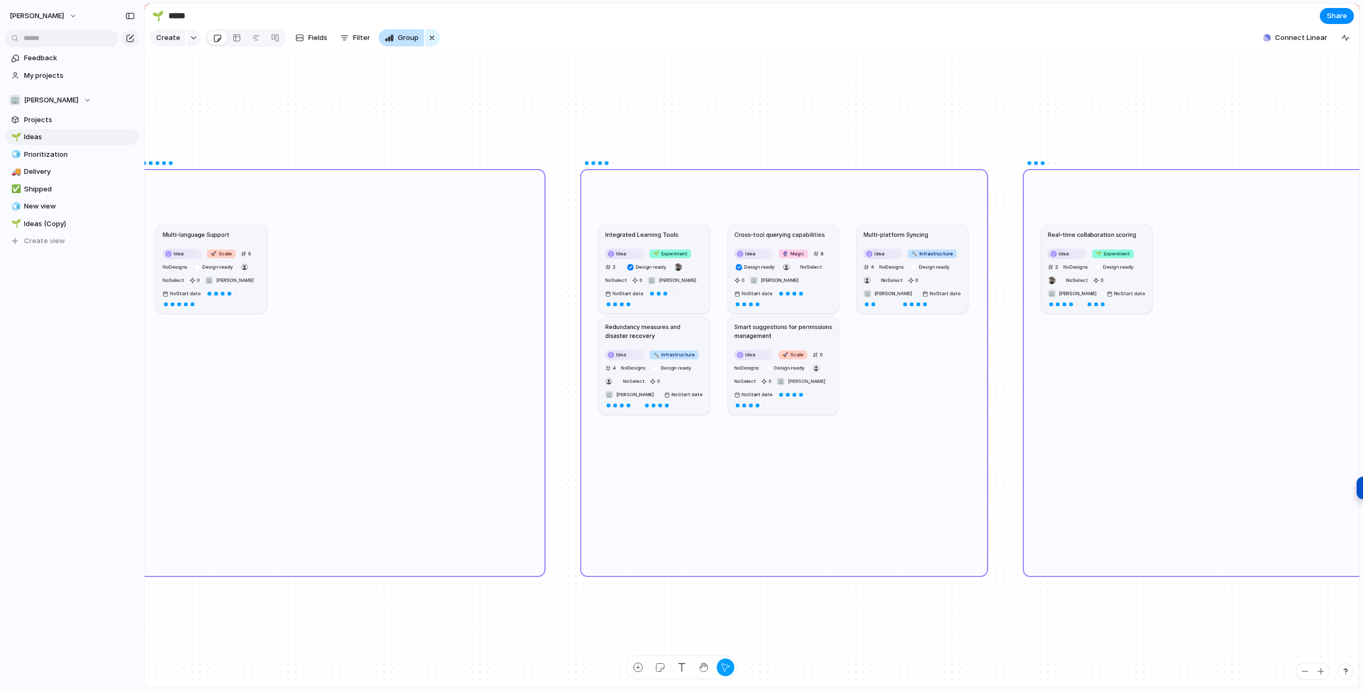
click at [399, 39] on span "Group" at bounding box center [408, 38] width 21 height 11
click at [415, 150] on span "Impact" at bounding box center [407, 152] width 23 height 11
